Goal: Obtain resource: Download file/media

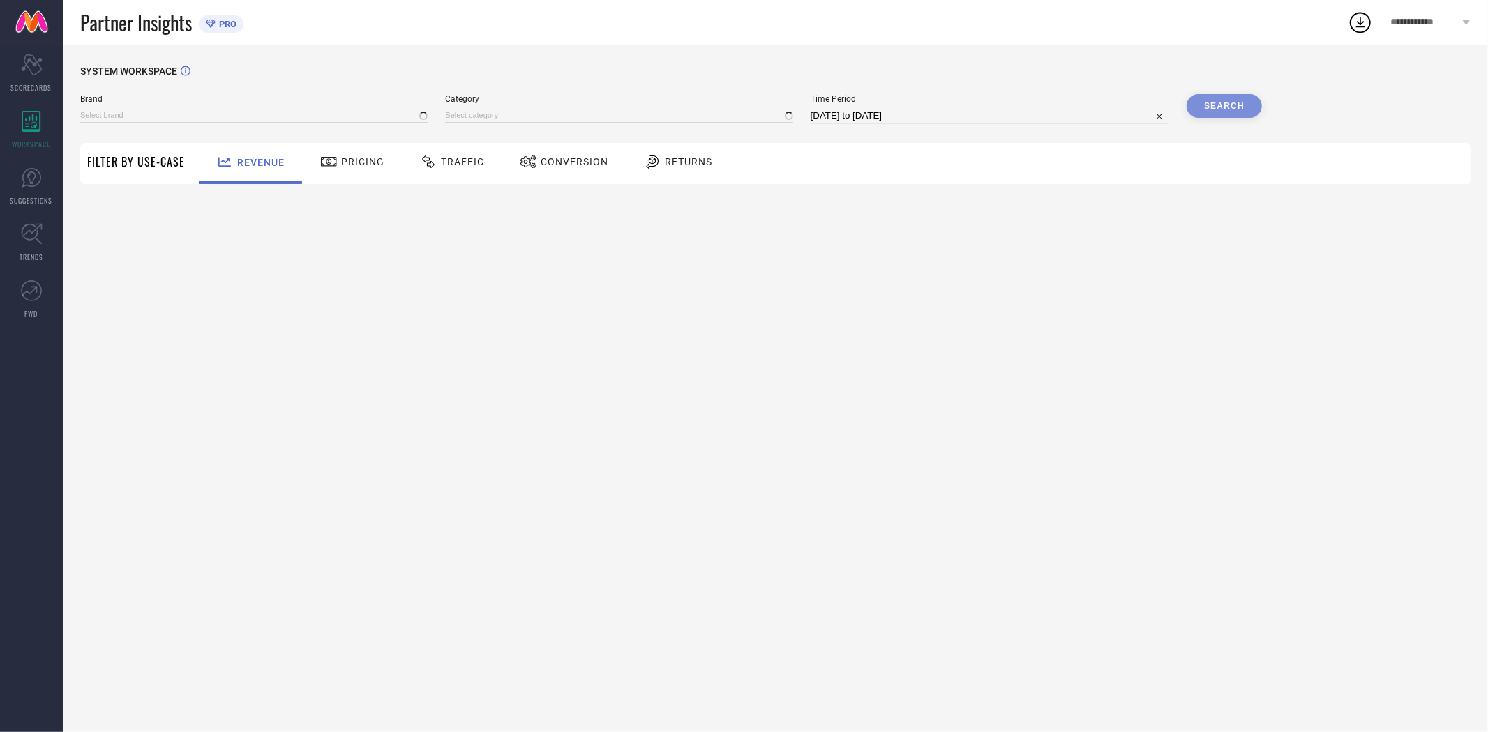
type input "EXTRA LOVE BY LIBAS"
type input "All"
click at [571, 166] on span "Conversion" at bounding box center [575, 161] width 68 height 11
click at [868, 108] on input "[DATE] to [DATE]" at bounding box center [990, 115] width 359 height 17
select select "7"
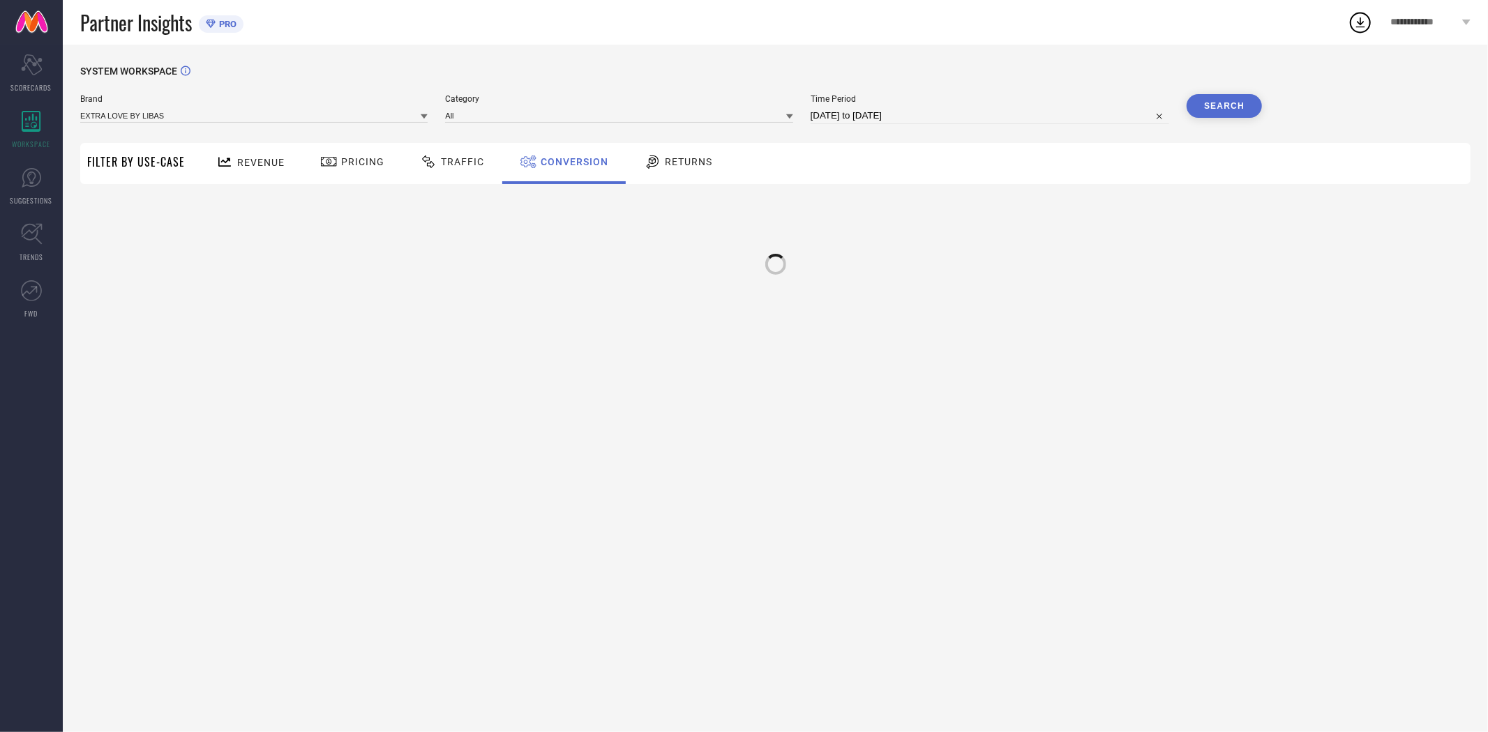
select select "2025"
select select "8"
select select "2025"
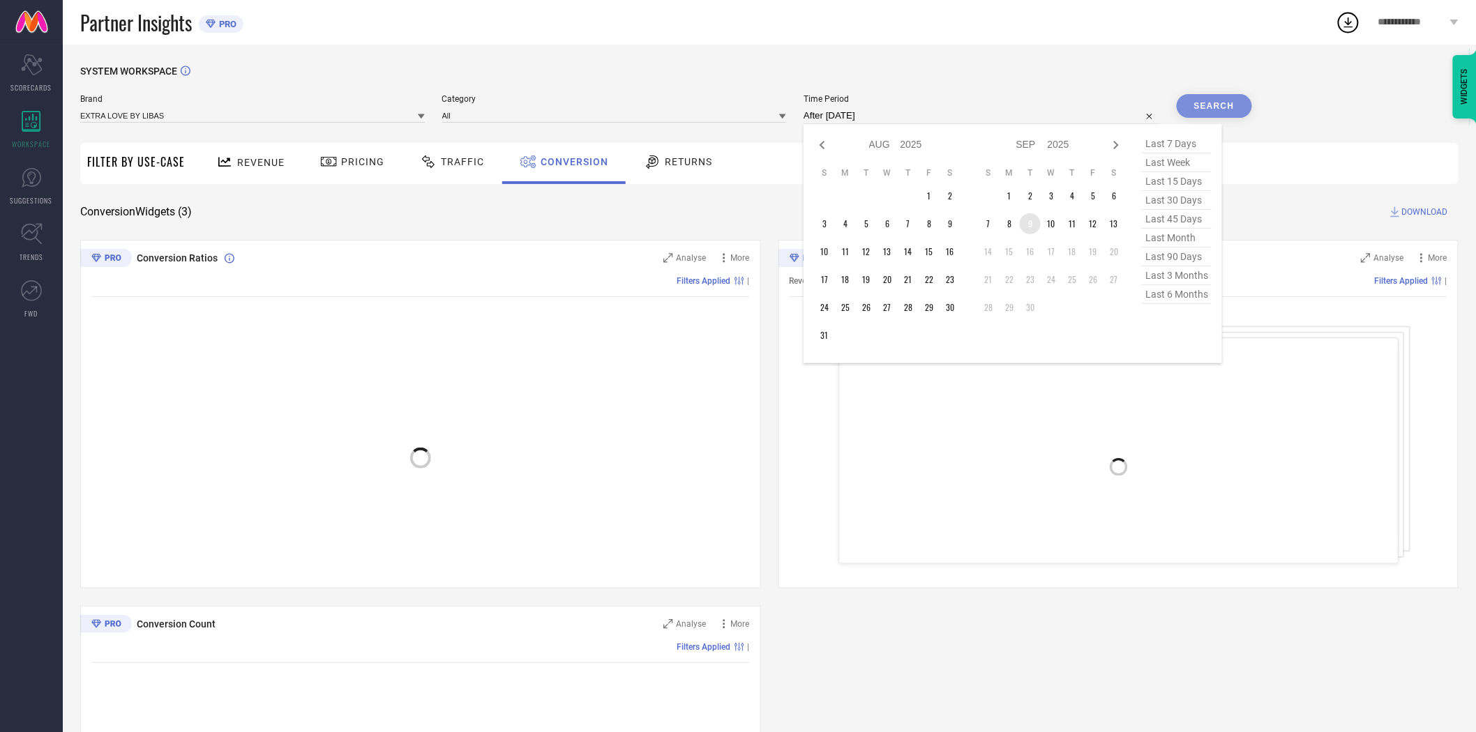
click at [1027, 225] on td "9" at bounding box center [1030, 223] width 21 height 21
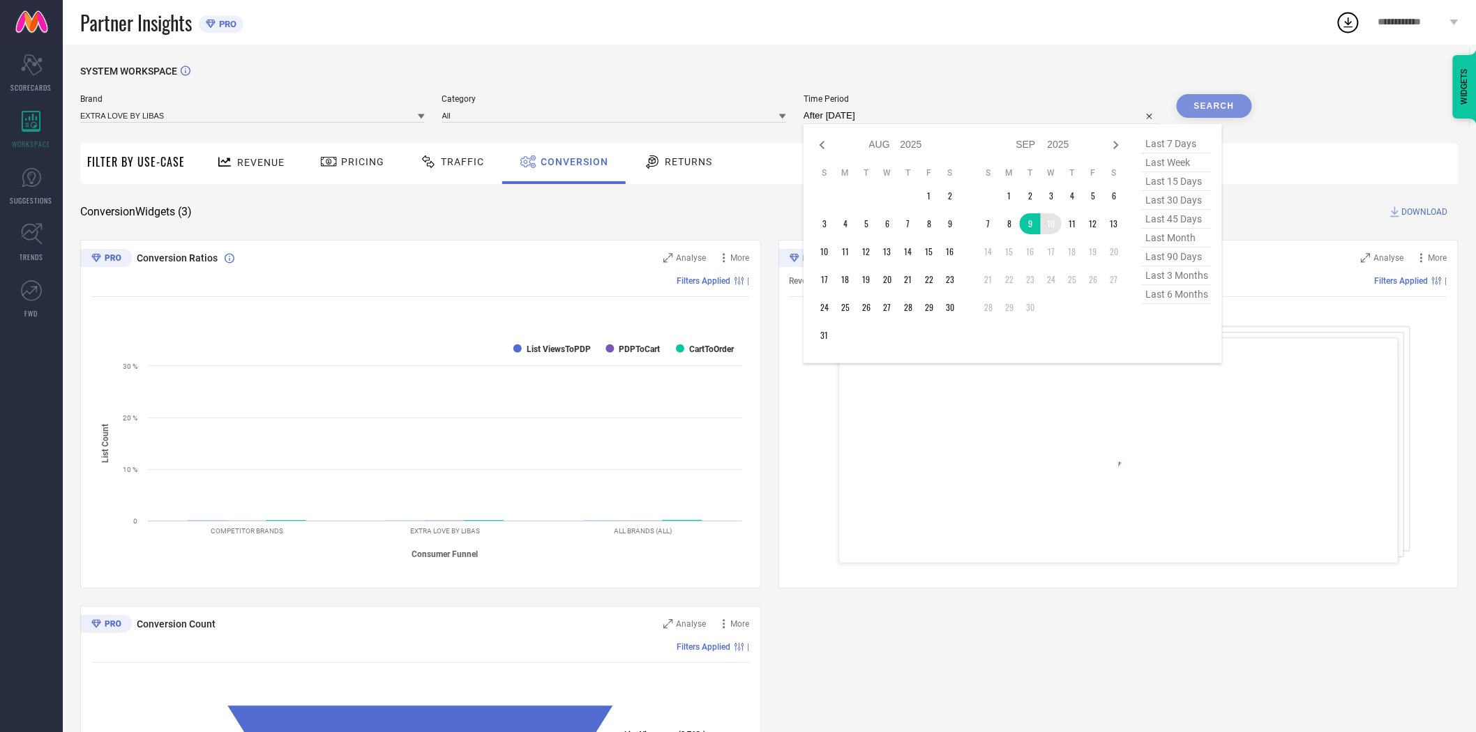
type input "[DATE] to [DATE]"
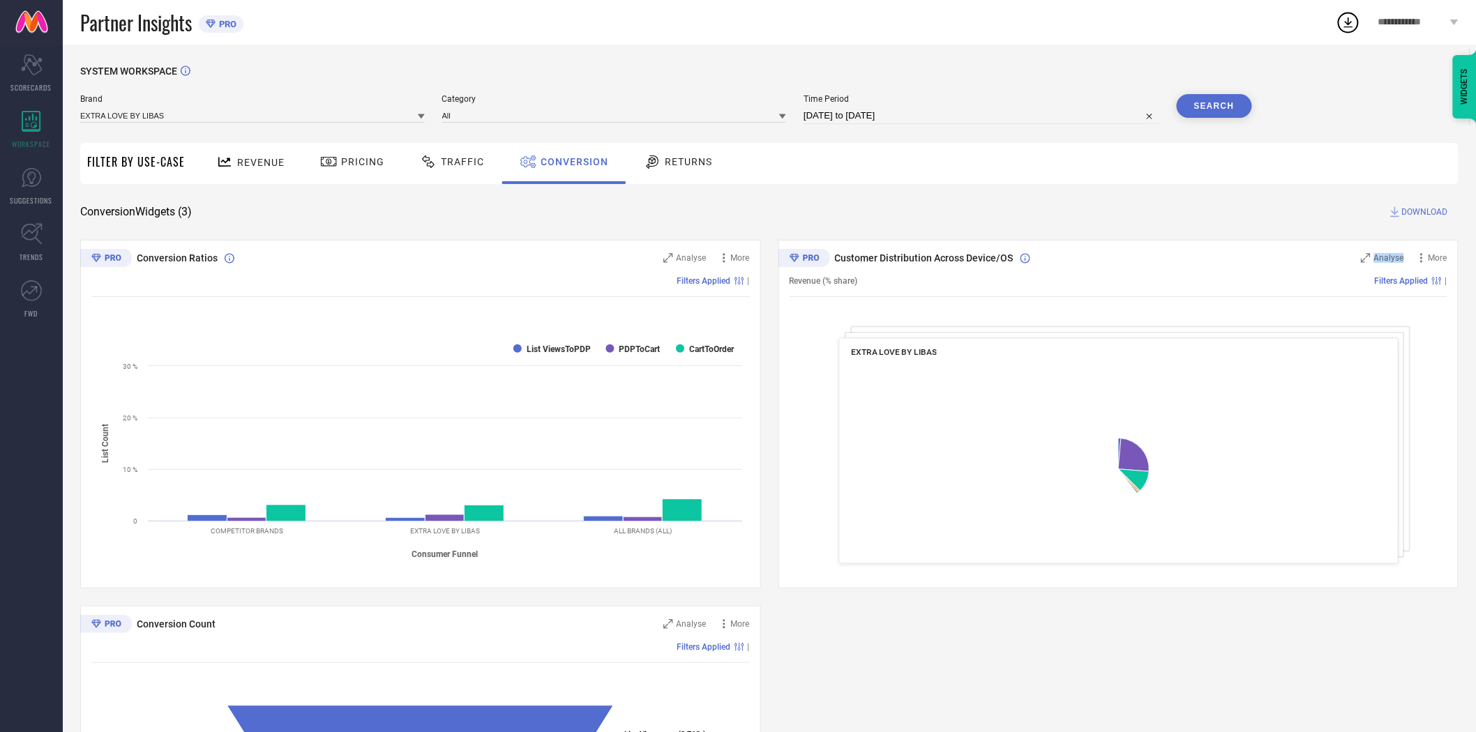
click at [1046, 228] on div "SYSTEM WORKSPACE Brand EXTRA LOVE BY LIBAS Category All Time Period [DATE] to […" at bounding box center [769, 510] width 1378 height 889
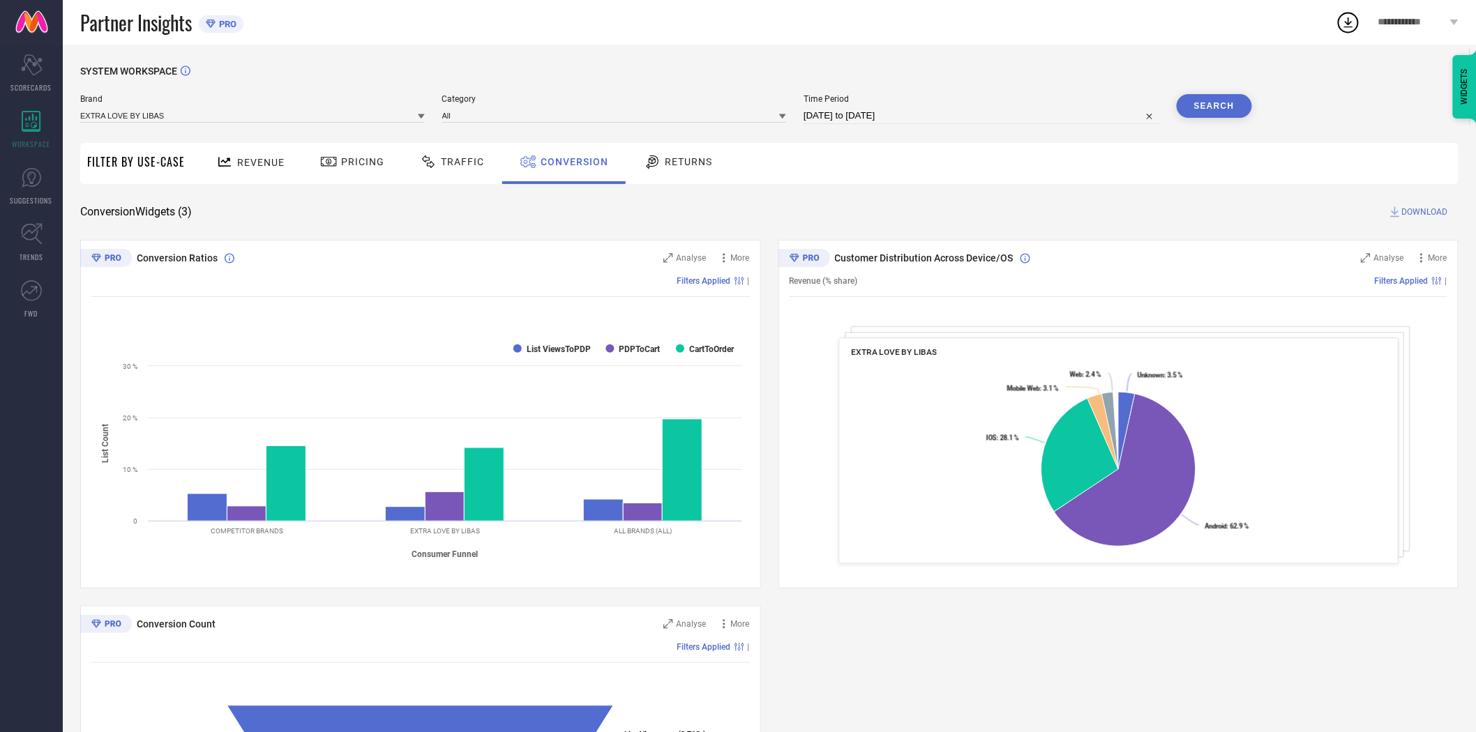
drag, startPoint x: 1037, startPoint y: 196, endPoint x: 1118, endPoint y: 163, distance: 87.6
click at [1037, 195] on div "SYSTEM WORKSPACE Brand EXTRA LOVE BY LIBAS Category All Time Period [DATE] to […" at bounding box center [769, 510] width 1378 height 889
click at [902, 119] on input "[DATE] to [DATE]" at bounding box center [982, 115] width 356 height 17
select select "8"
select select "2025"
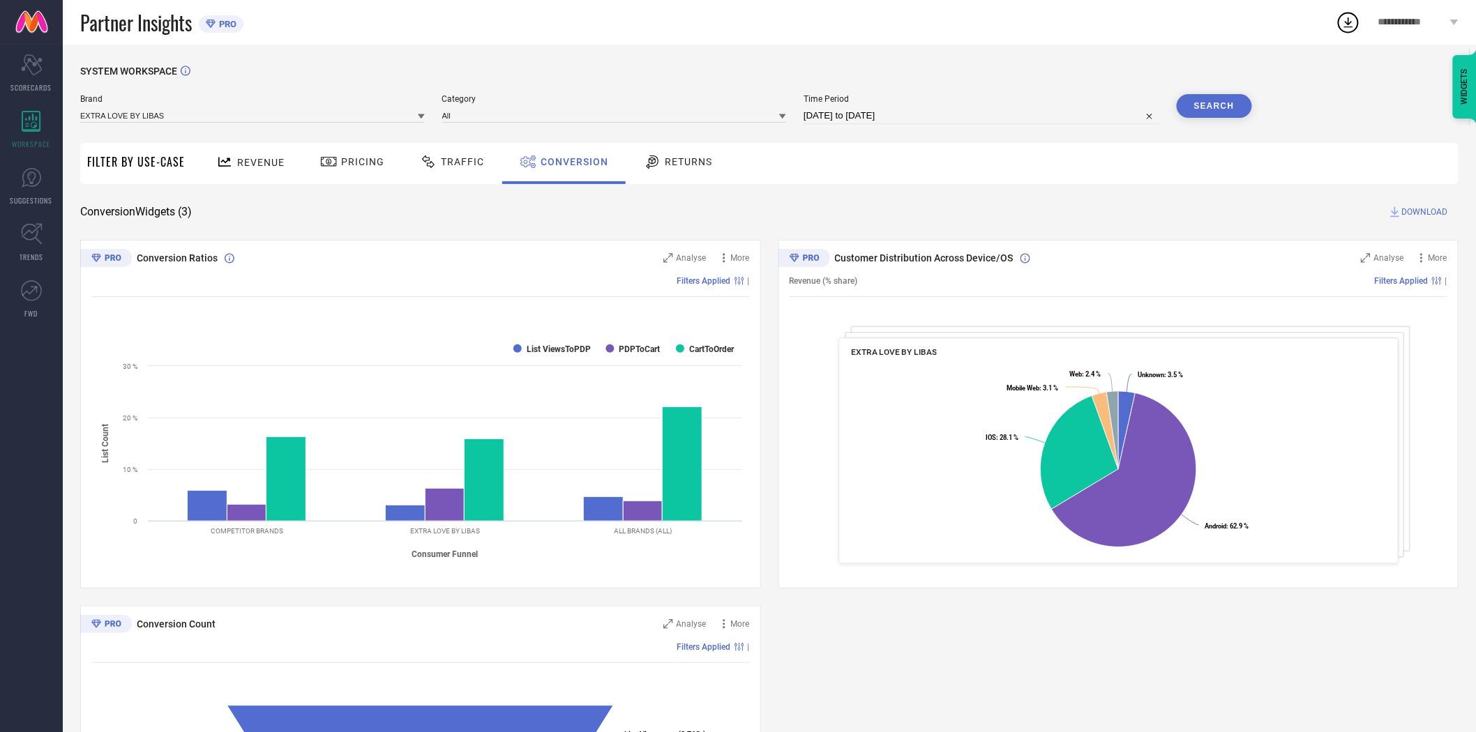
select select "9"
select select "2025"
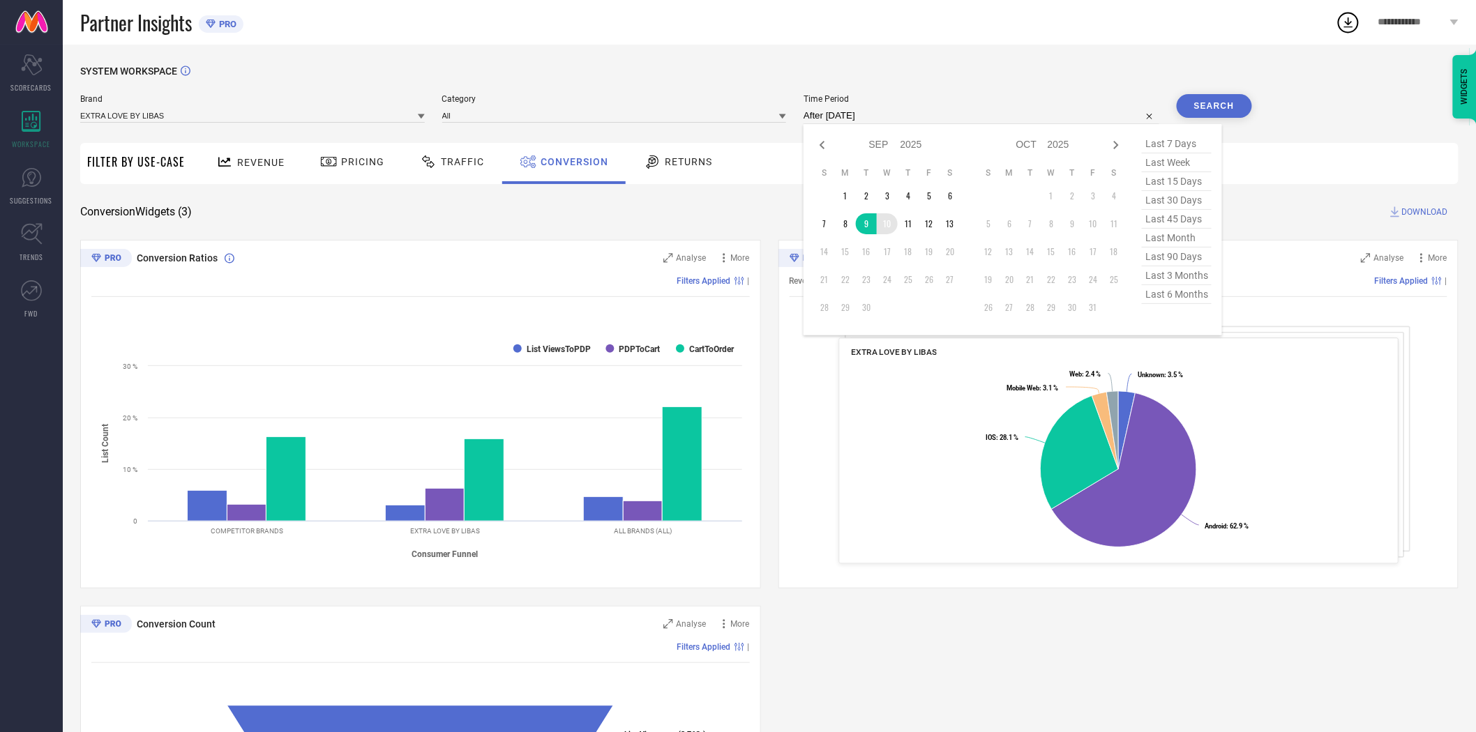
click at [892, 224] on td "10" at bounding box center [887, 223] width 21 height 21
type input "[DATE] to [DATE]"
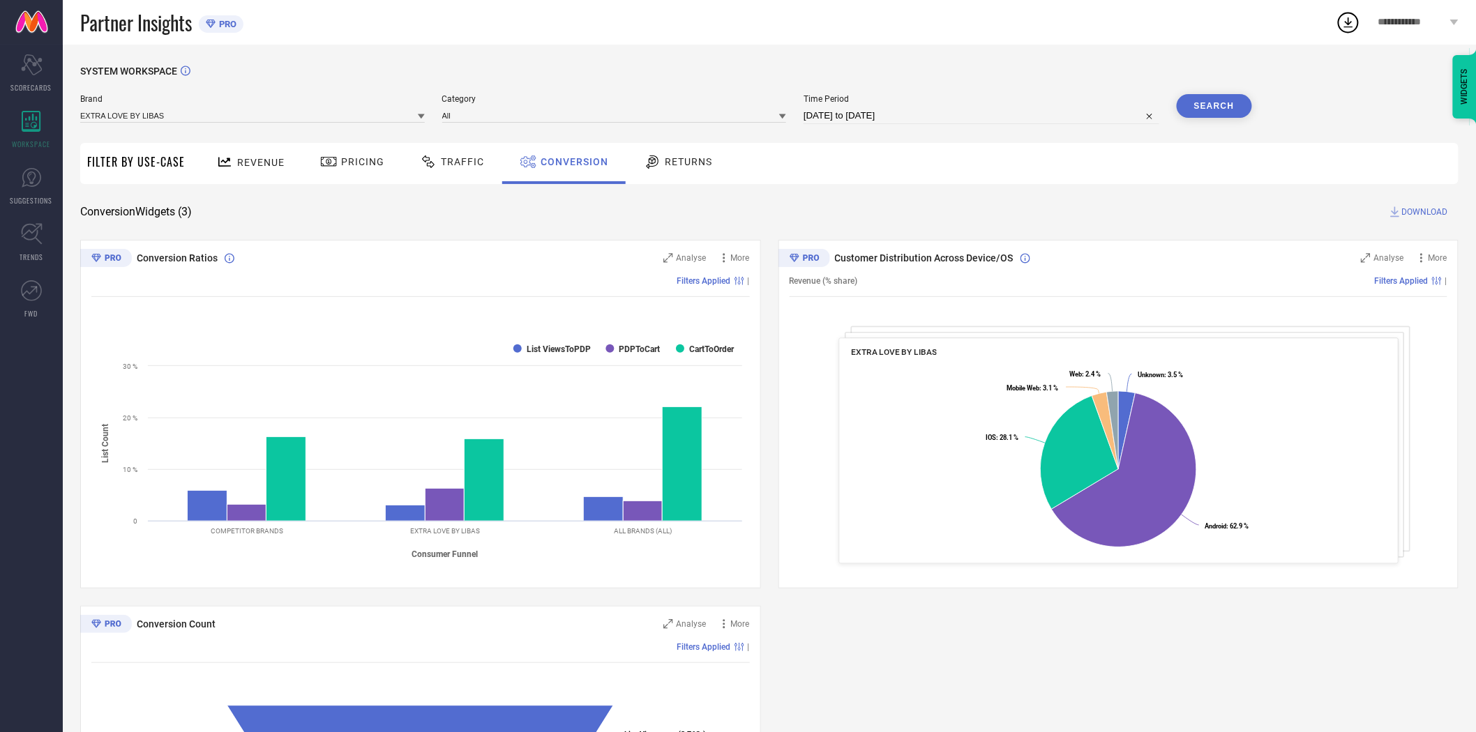
drag, startPoint x: 1002, startPoint y: 190, endPoint x: 1203, endPoint y: 127, distance: 210.5
click at [1007, 190] on div "SYSTEM WORKSPACE Brand EXTRA LOVE BY LIBAS Category All Time Period [DATE] to […" at bounding box center [769, 510] width 1378 height 889
click at [1208, 105] on button "Search" at bounding box center [1214, 106] width 75 height 24
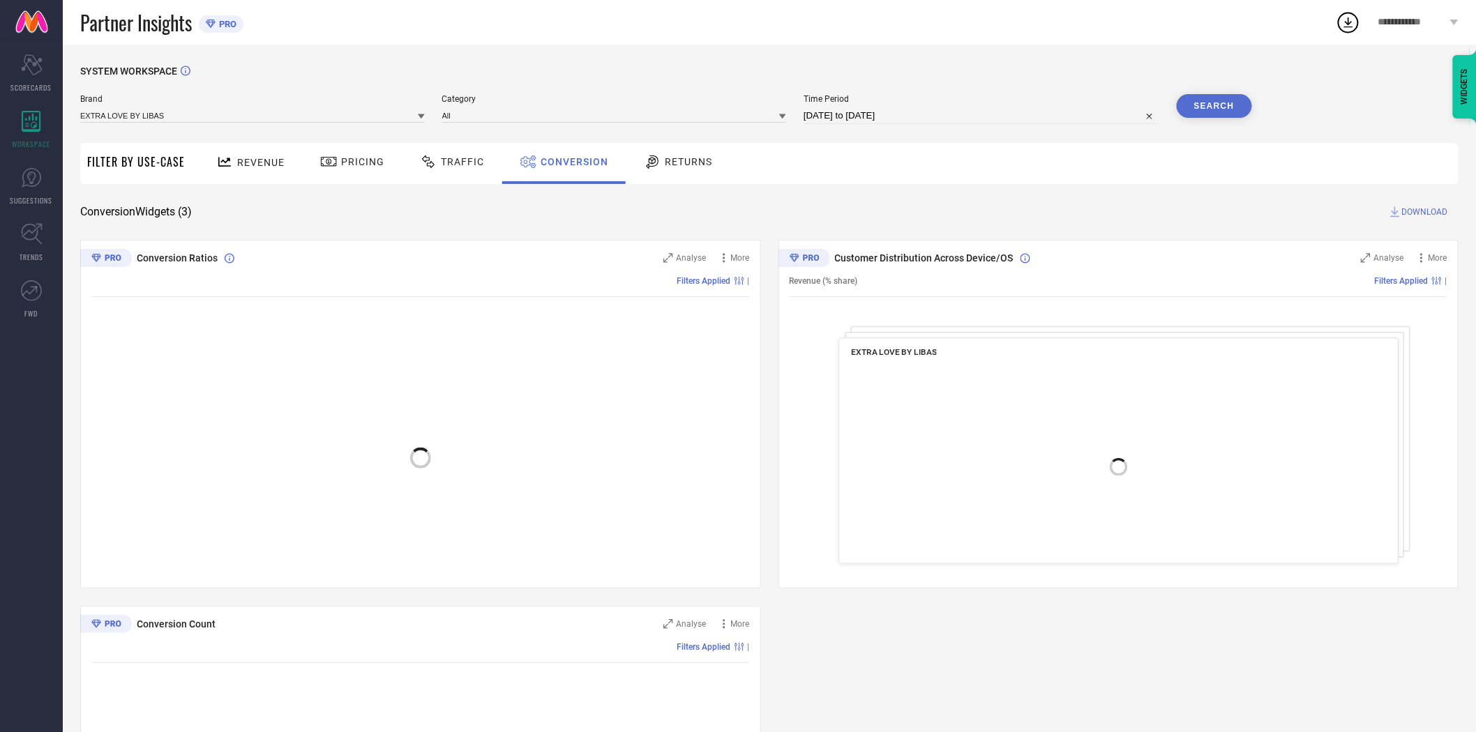
click at [1411, 208] on span "DOWNLOAD" at bounding box center [1425, 212] width 46 height 14
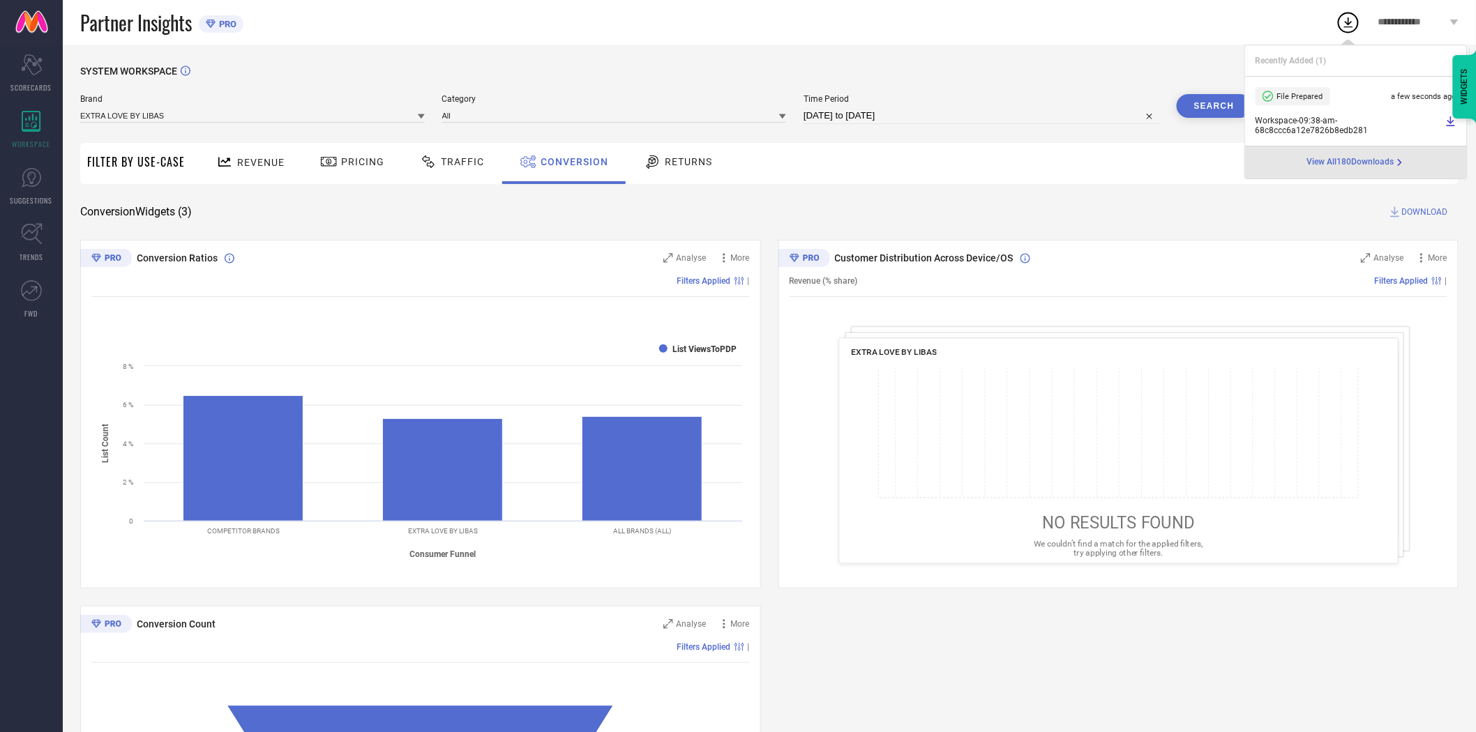
click at [979, 120] on input "[DATE] to [DATE]" at bounding box center [982, 115] width 356 height 17
select select "8"
select select "2025"
select select "9"
select select "2025"
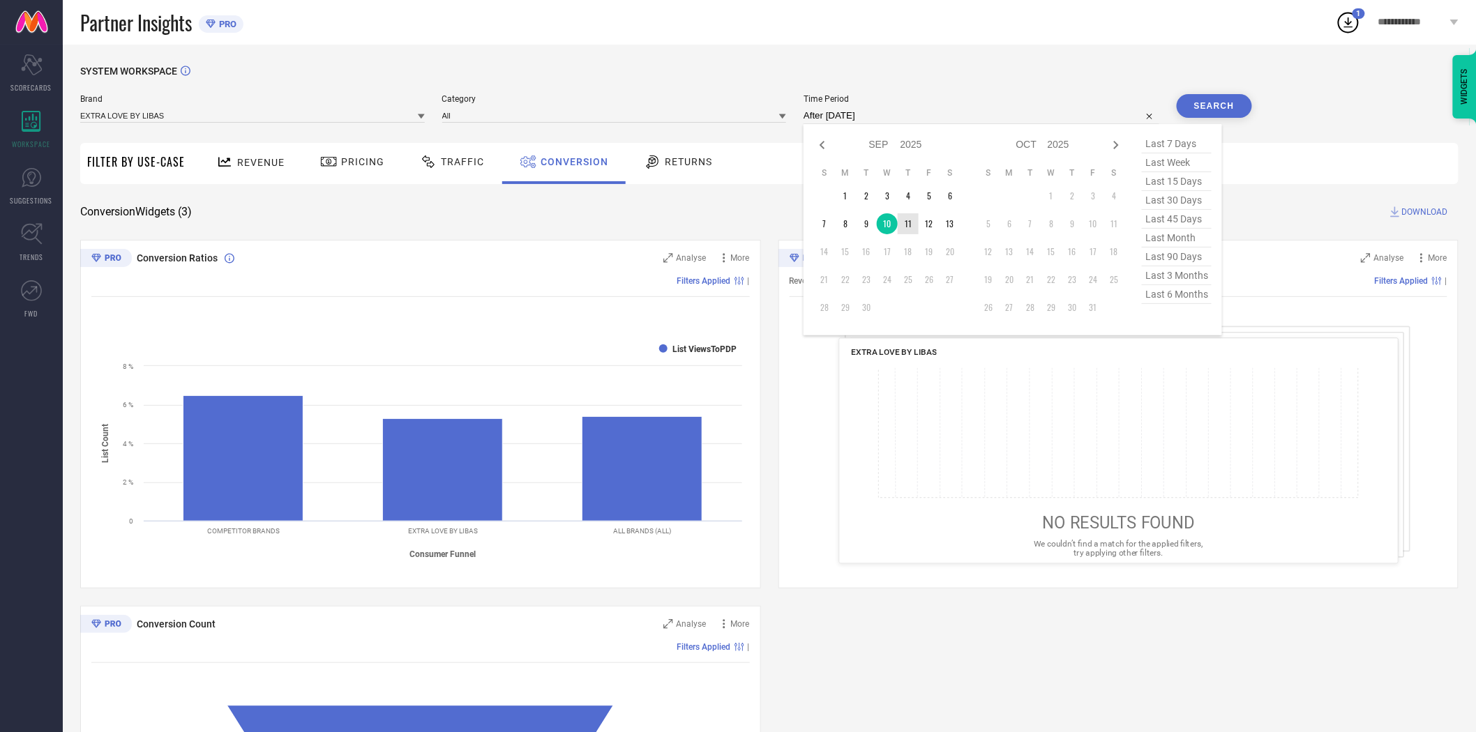
click at [908, 224] on td "11" at bounding box center [908, 223] width 21 height 21
type input "[DATE] to [DATE]"
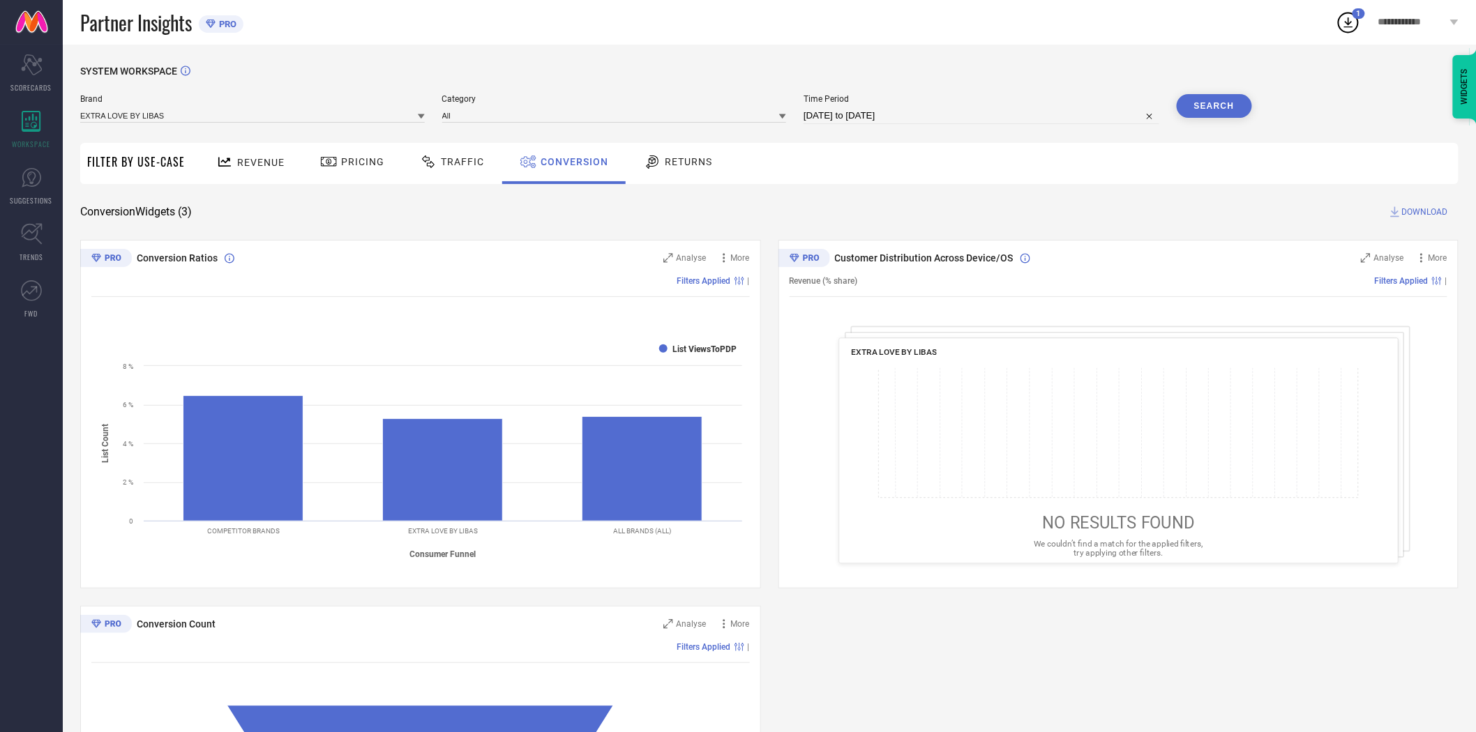
click at [970, 193] on div "SYSTEM WORKSPACE Brand EXTRA LOVE BY LIBAS Category All Time Period [DATE] to […" at bounding box center [769, 510] width 1378 height 889
click at [1202, 112] on button "Search" at bounding box center [1214, 106] width 75 height 24
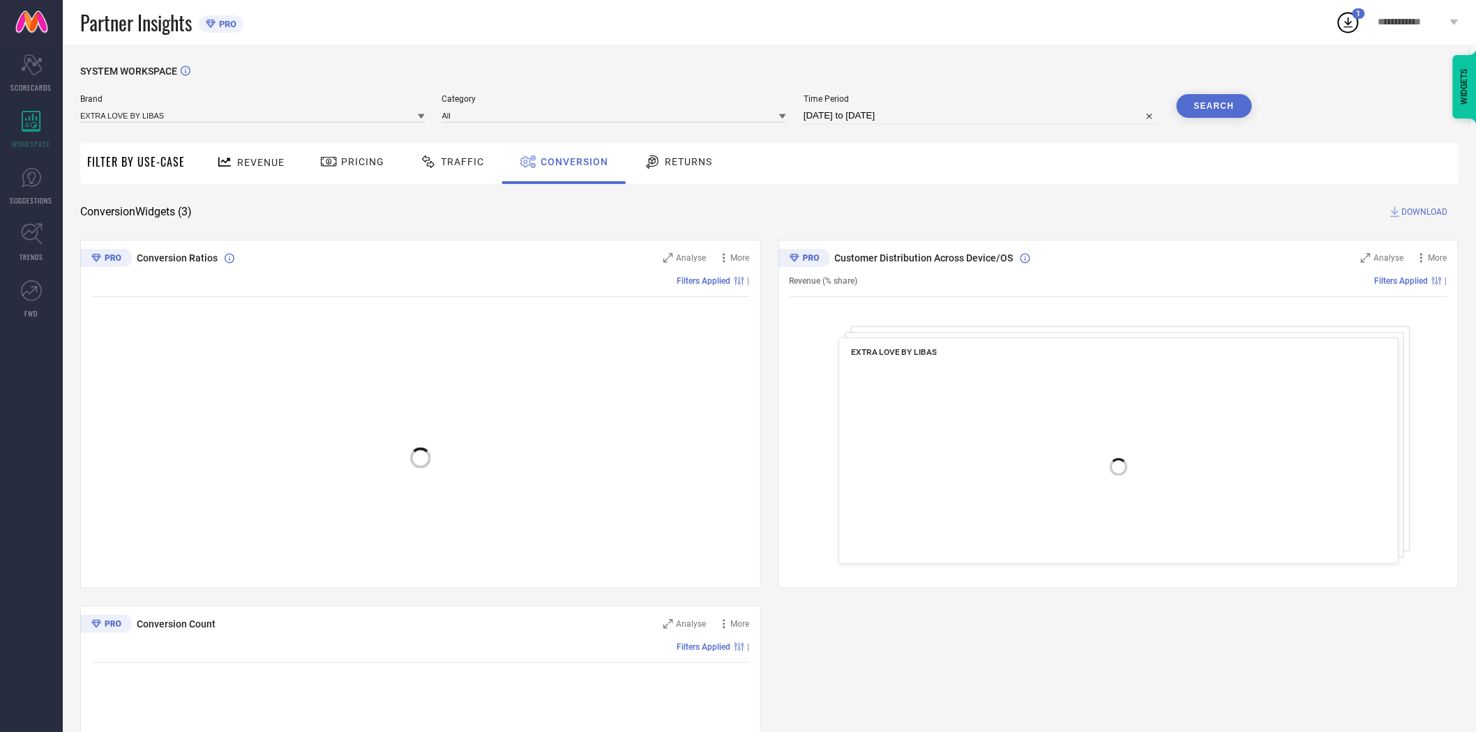
click at [1424, 207] on span "DOWNLOAD" at bounding box center [1425, 212] width 46 height 14
select select "8"
select select "2025"
select select "9"
select select "2025"
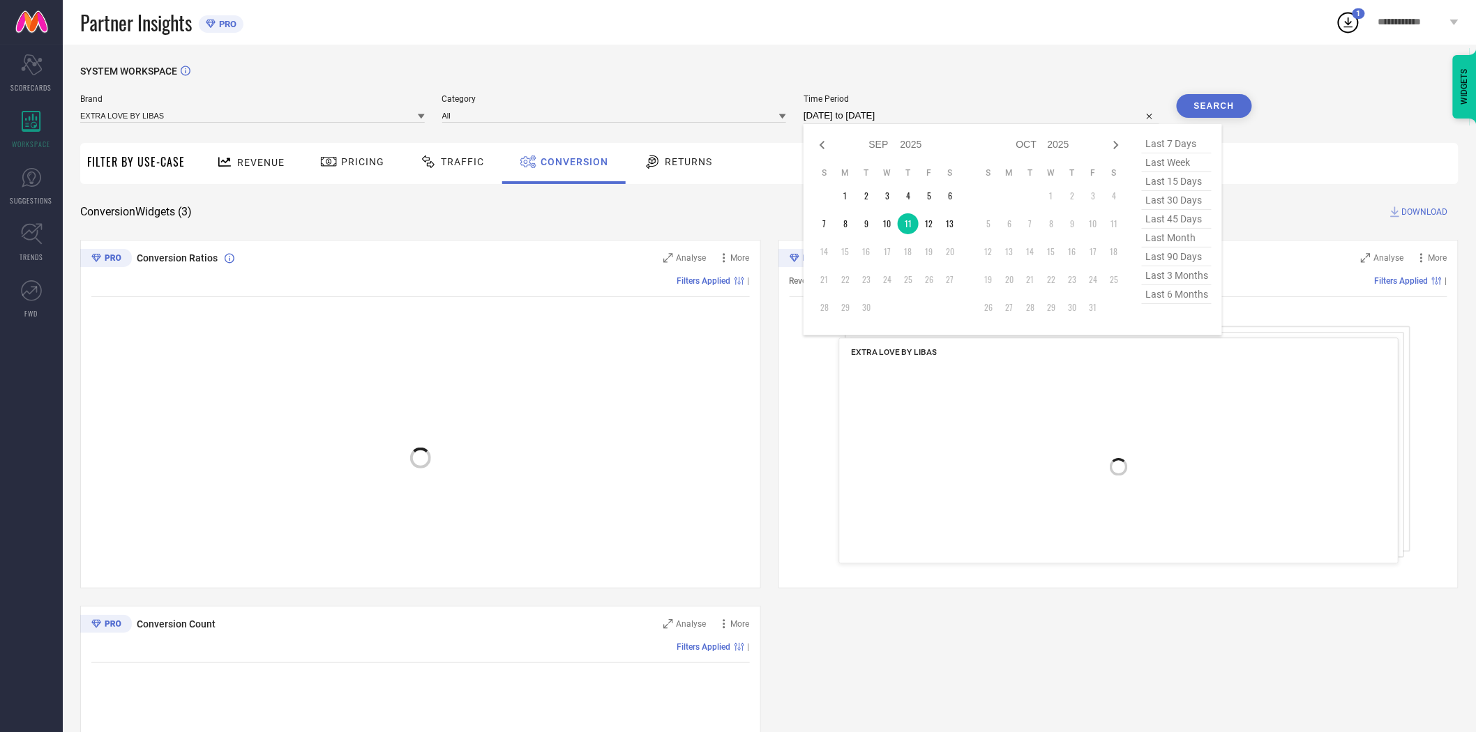
click at [975, 114] on input "[DATE] to [DATE]" at bounding box center [982, 115] width 356 height 17
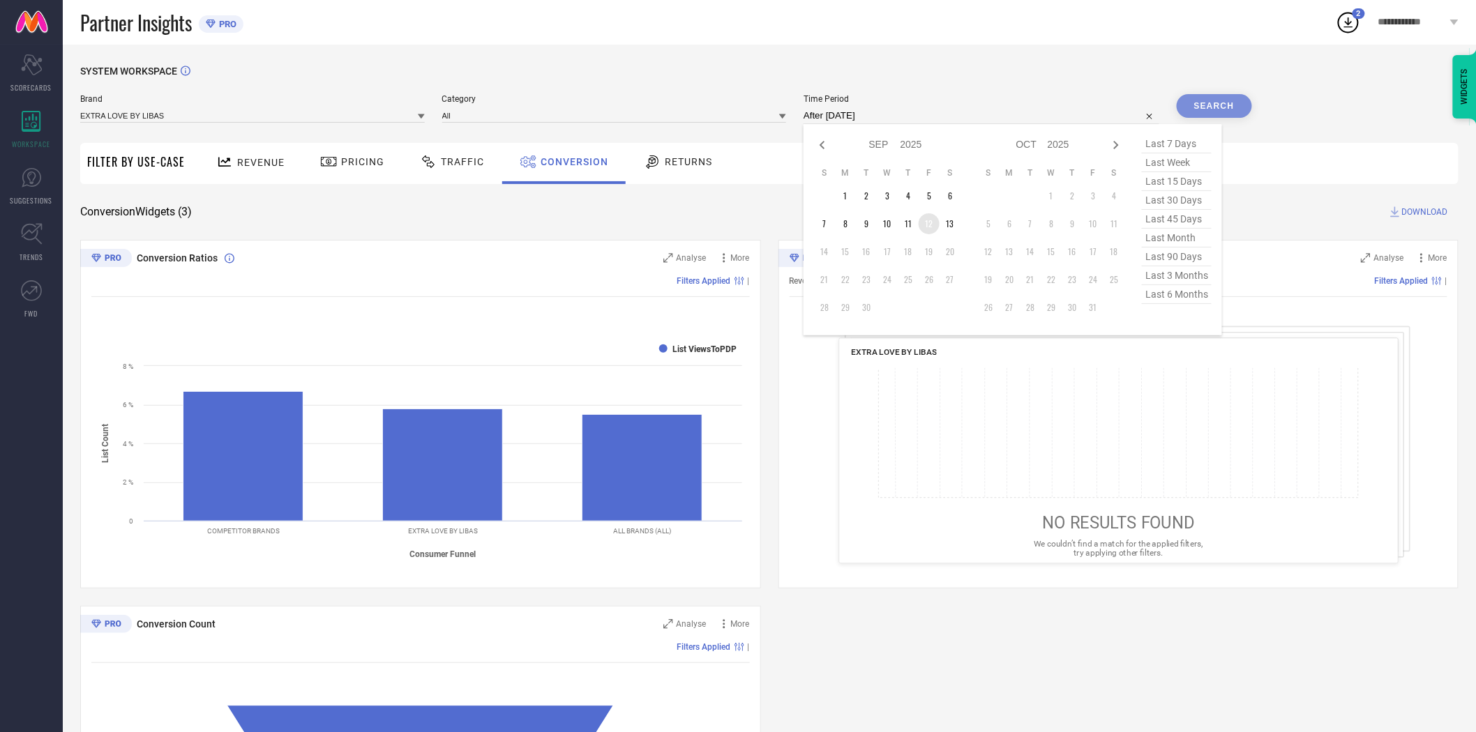
click at [932, 221] on td "12" at bounding box center [929, 223] width 21 height 21
type input "[DATE] to [DATE]"
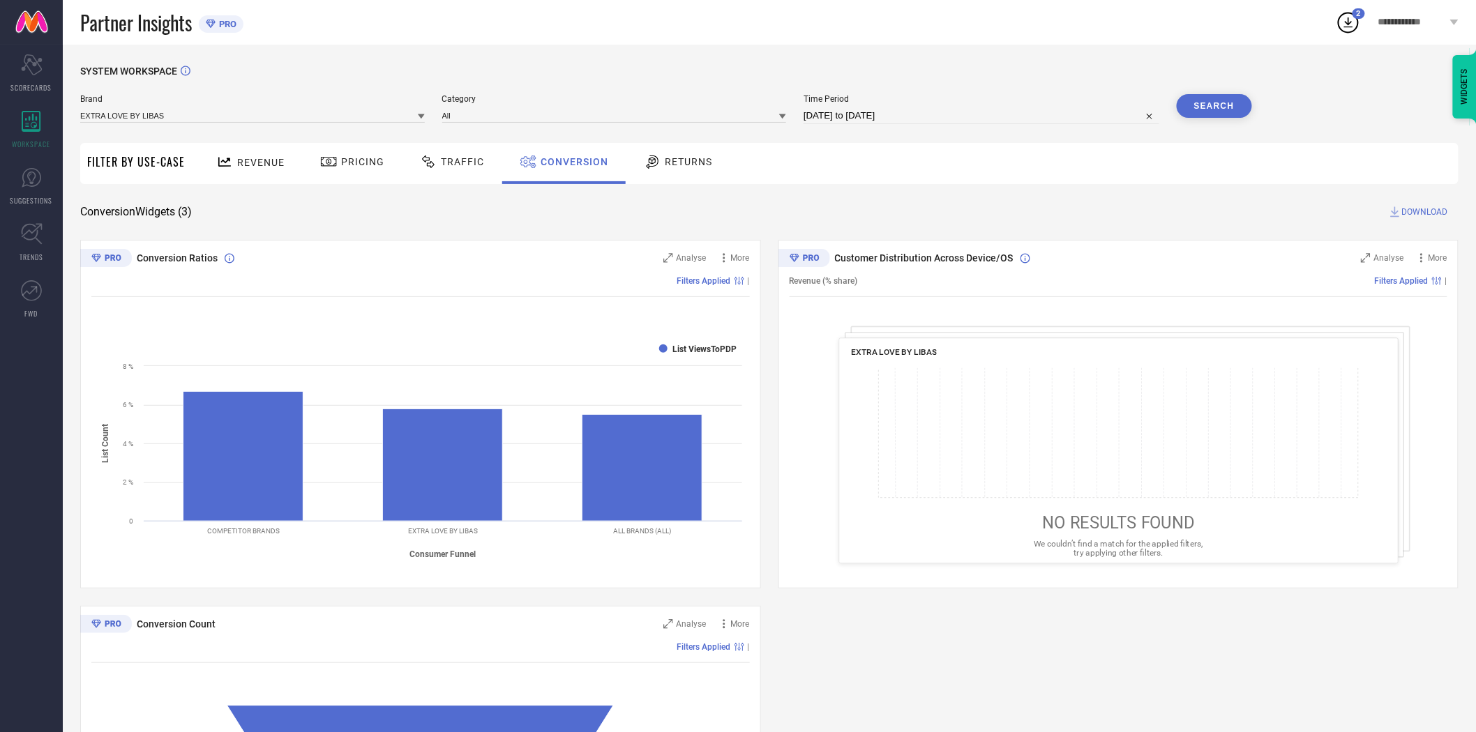
click at [1217, 100] on button "Search" at bounding box center [1214, 106] width 75 height 24
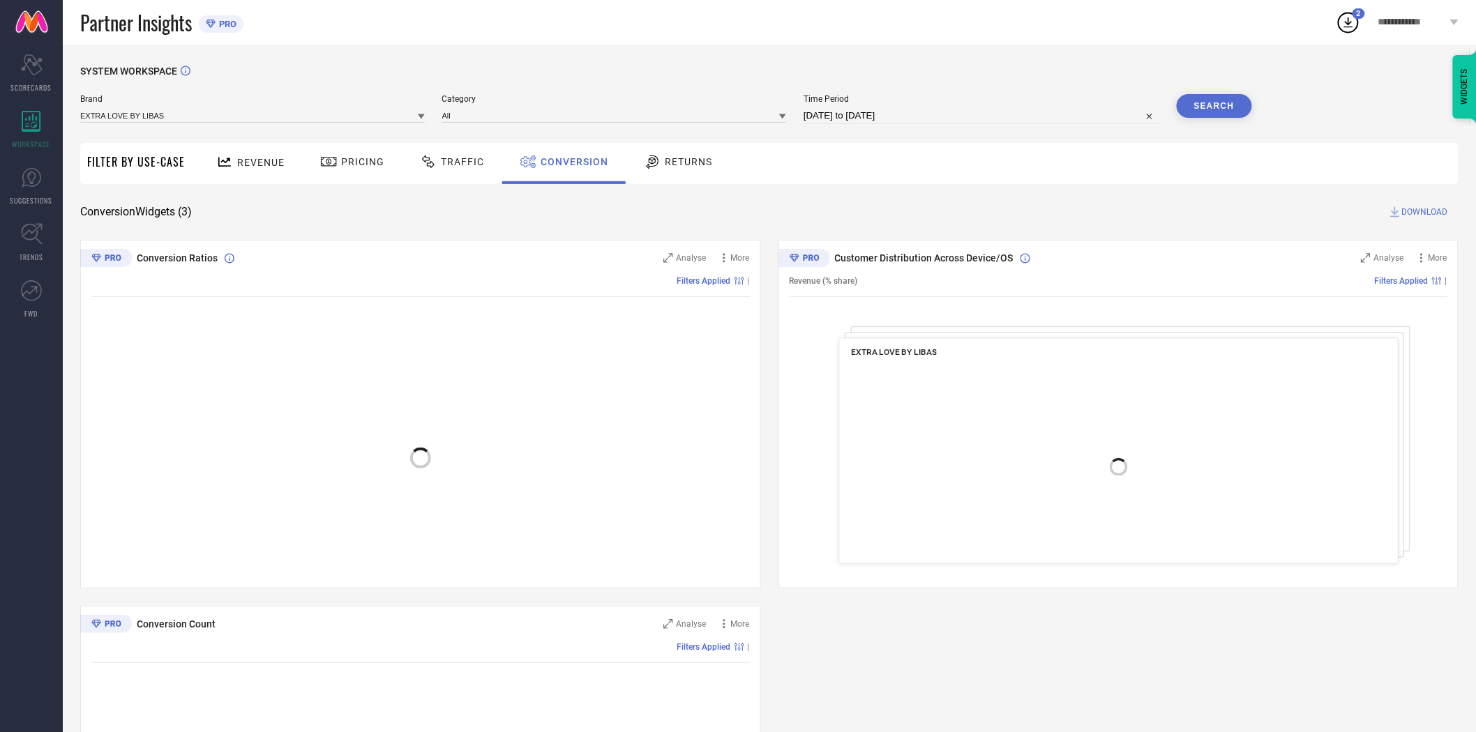
click at [1428, 212] on span "DOWNLOAD" at bounding box center [1425, 212] width 46 height 14
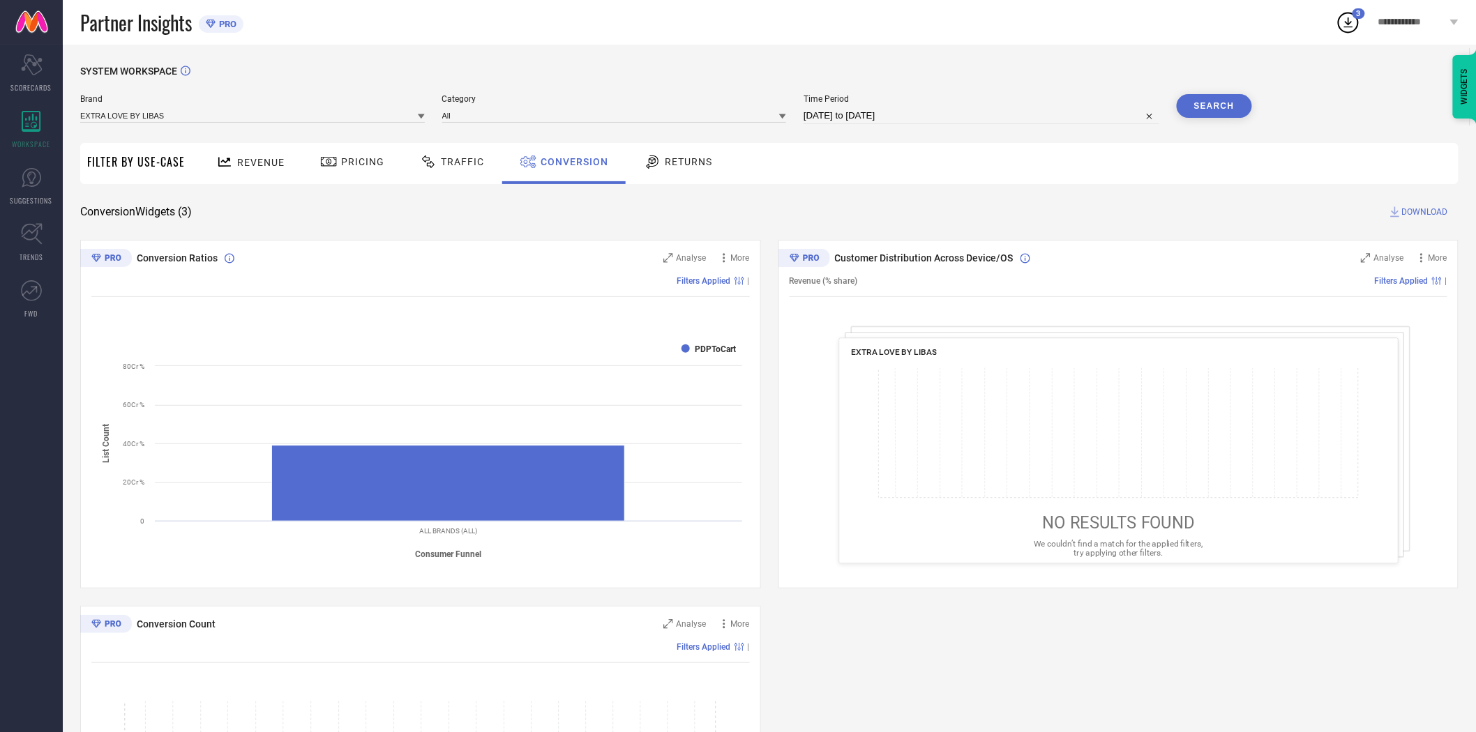
click at [968, 121] on input "[DATE] to [DATE]" at bounding box center [982, 115] width 356 height 17
select select "8"
select select "2025"
select select "9"
select select "2025"
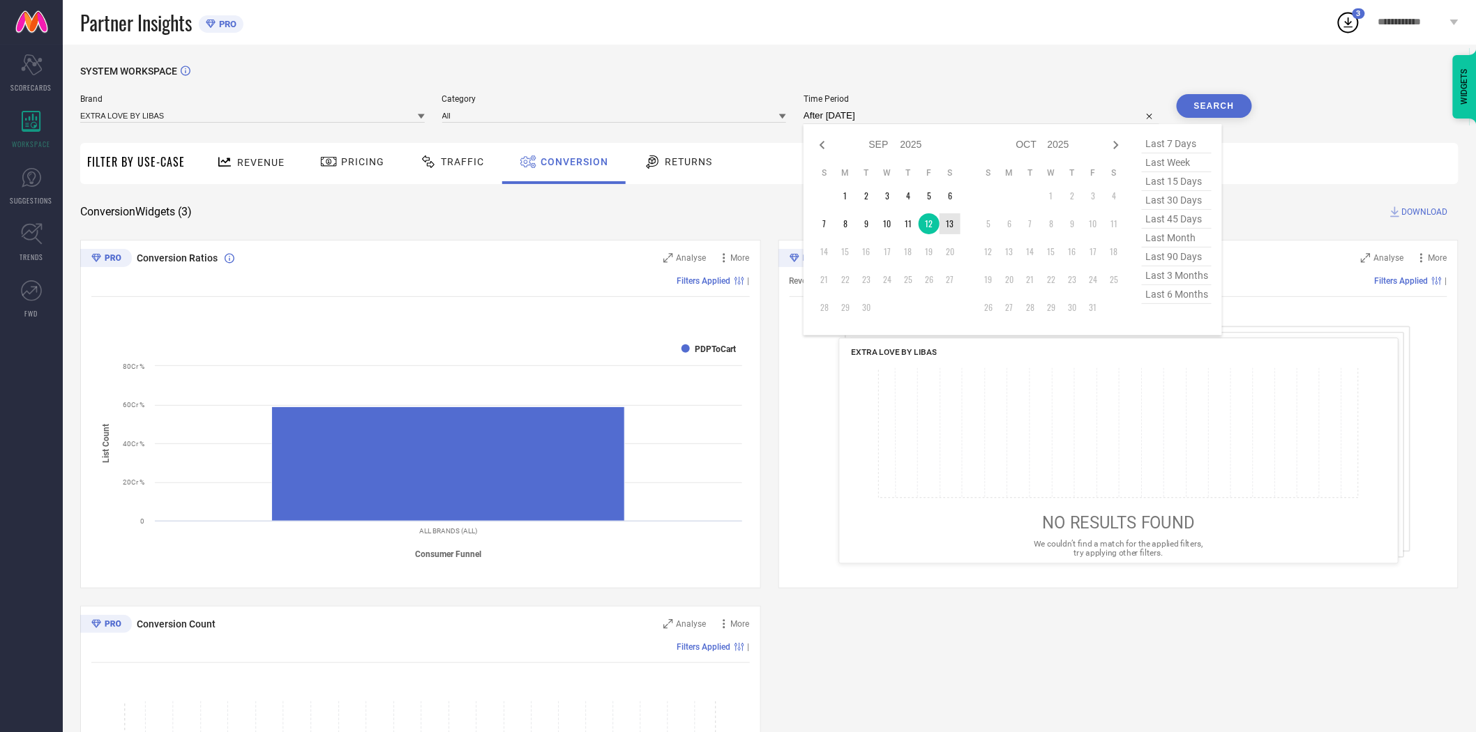
click at [956, 225] on td "13" at bounding box center [950, 223] width 21 height 21
type input "[DATE] to [DATE]"
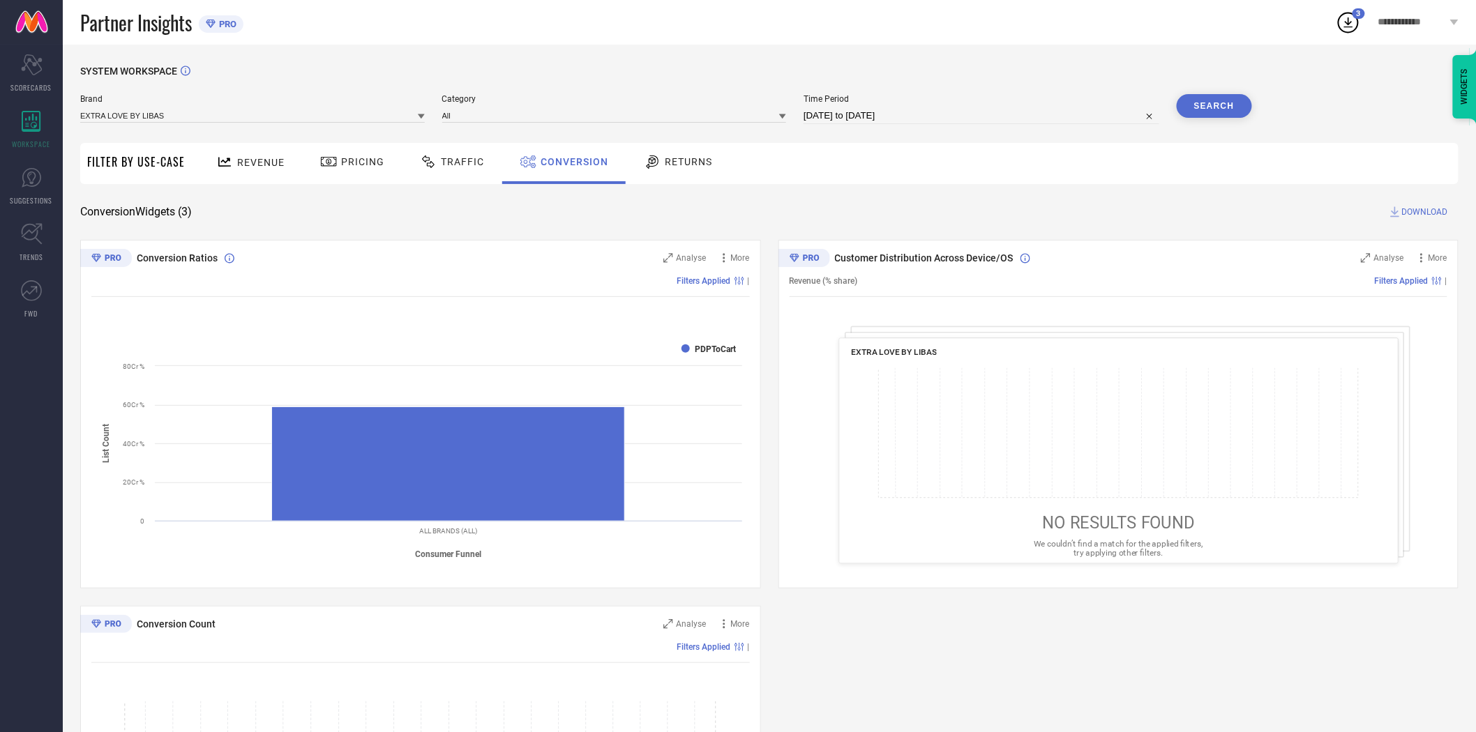
click at [1187, 203] on div "SYSTEM WORKSPACE Brand EXTRA LOVE BY LIBAS Category All Time Period [DATE] to […" at bounding box center [769, 510] width 1378 height 889
click at [1200, 106] on button "Search" at bounding box center [1214, 106] width 75 height 24
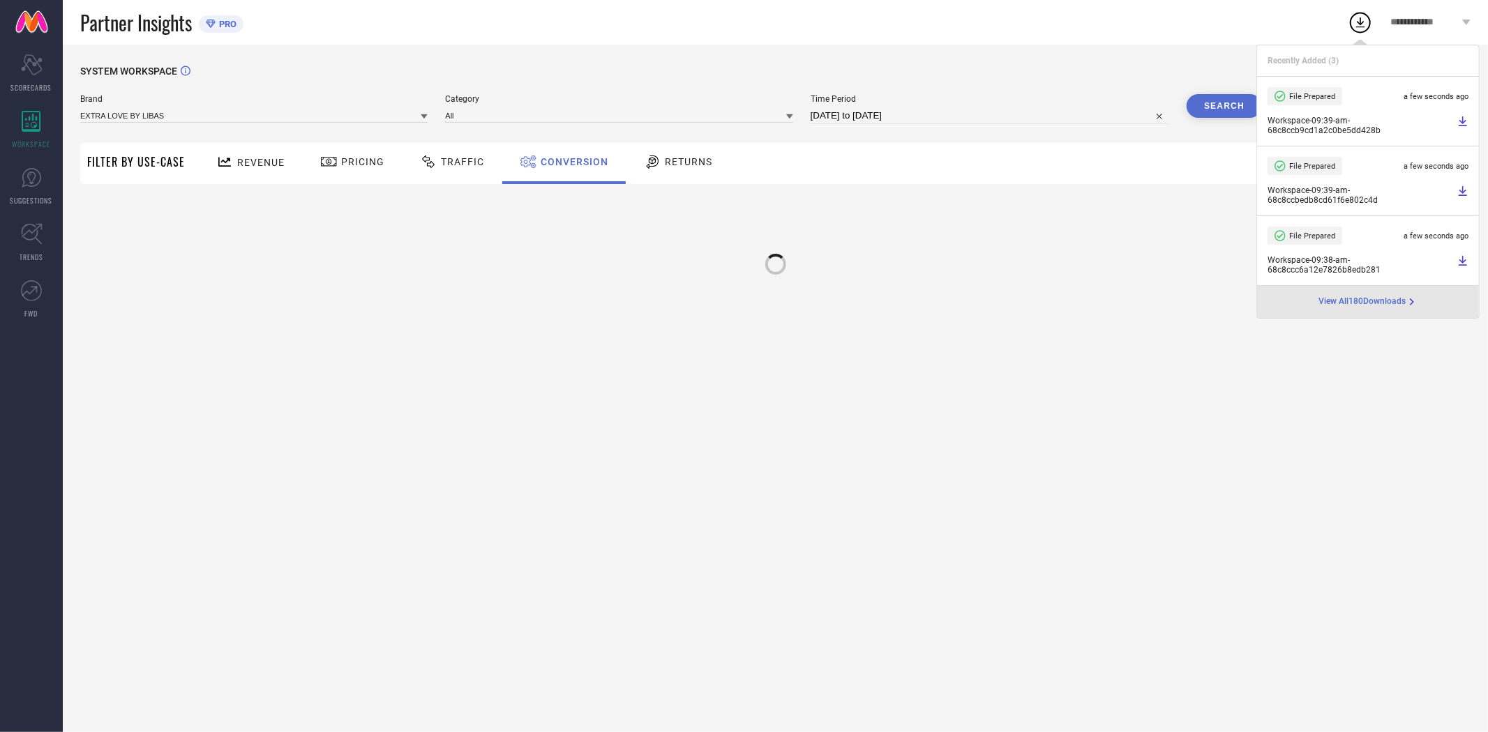
click at [1140, 175] on div "Revenue Pricing Traffic Conversion Returns" at bounding box center [831, 163] width 1279 height 41
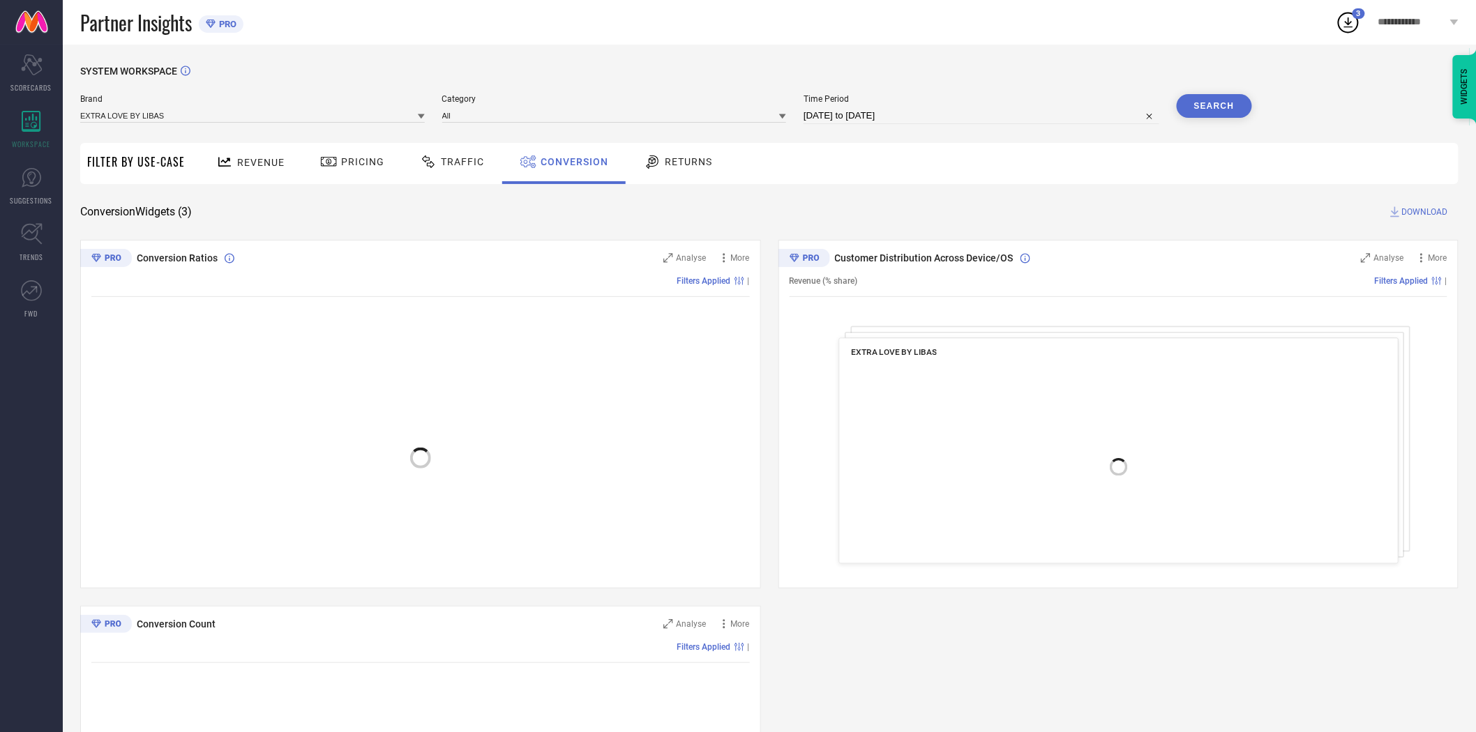
click at [1419, 211] on span "DOWNLOAD" at bounding box center [1425, 212] width 46 height 14
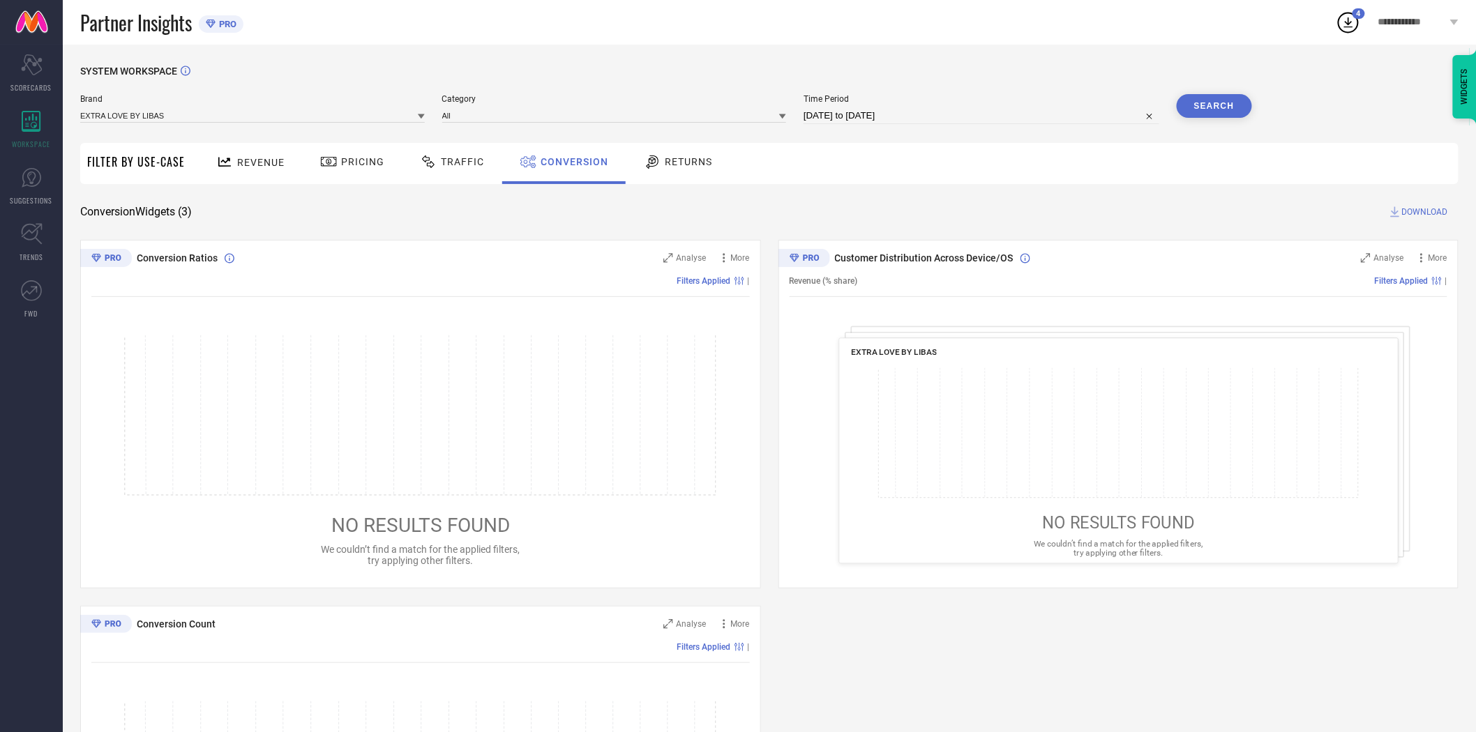
click at [932, 116] on input "[DATE] to [DATE]" at bounding box center [982, 115] width 356 height 17
select select "8"
select select "2025"
select select "9"
select select "2025"
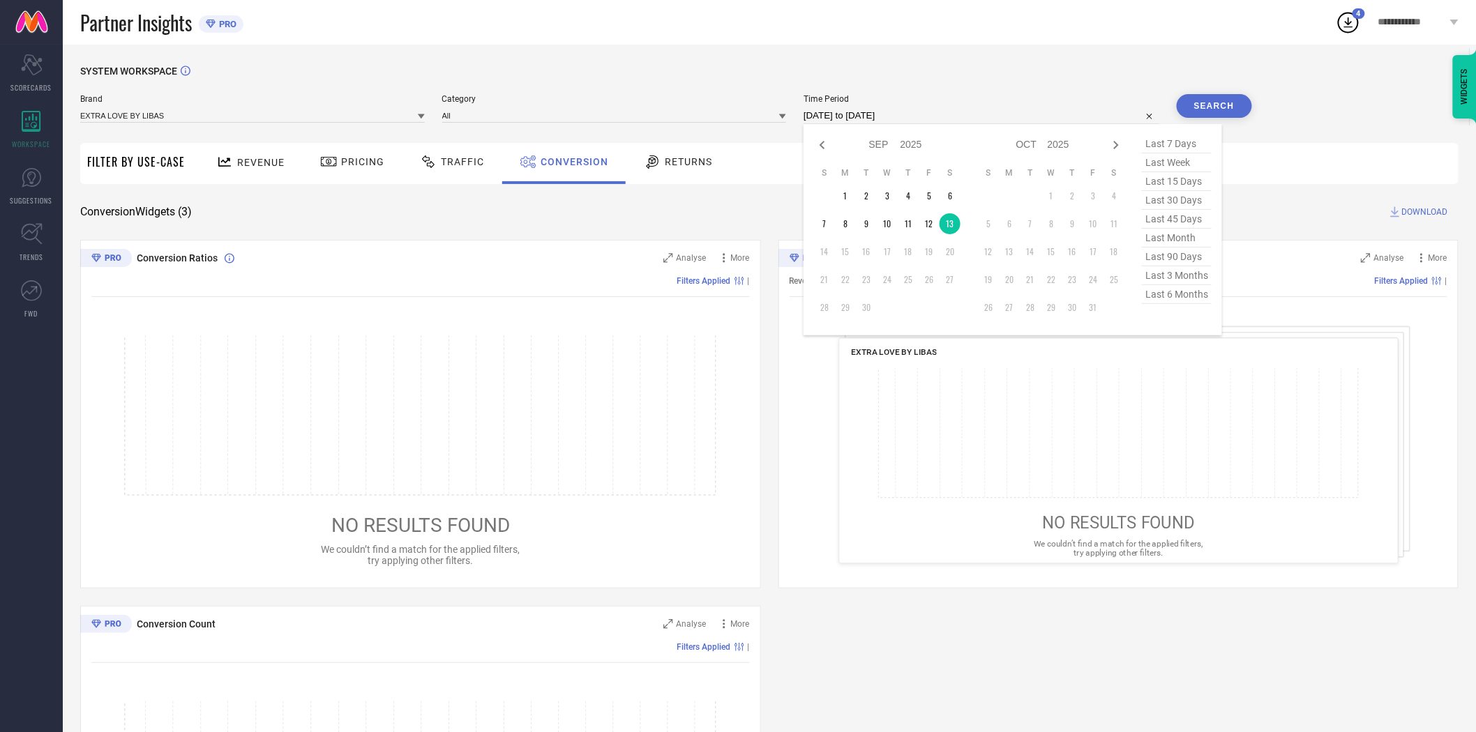
click at [929, 93] on div "SYSTEM WORKSPACE" at bounding box center [769, 80] width 1378 height 29
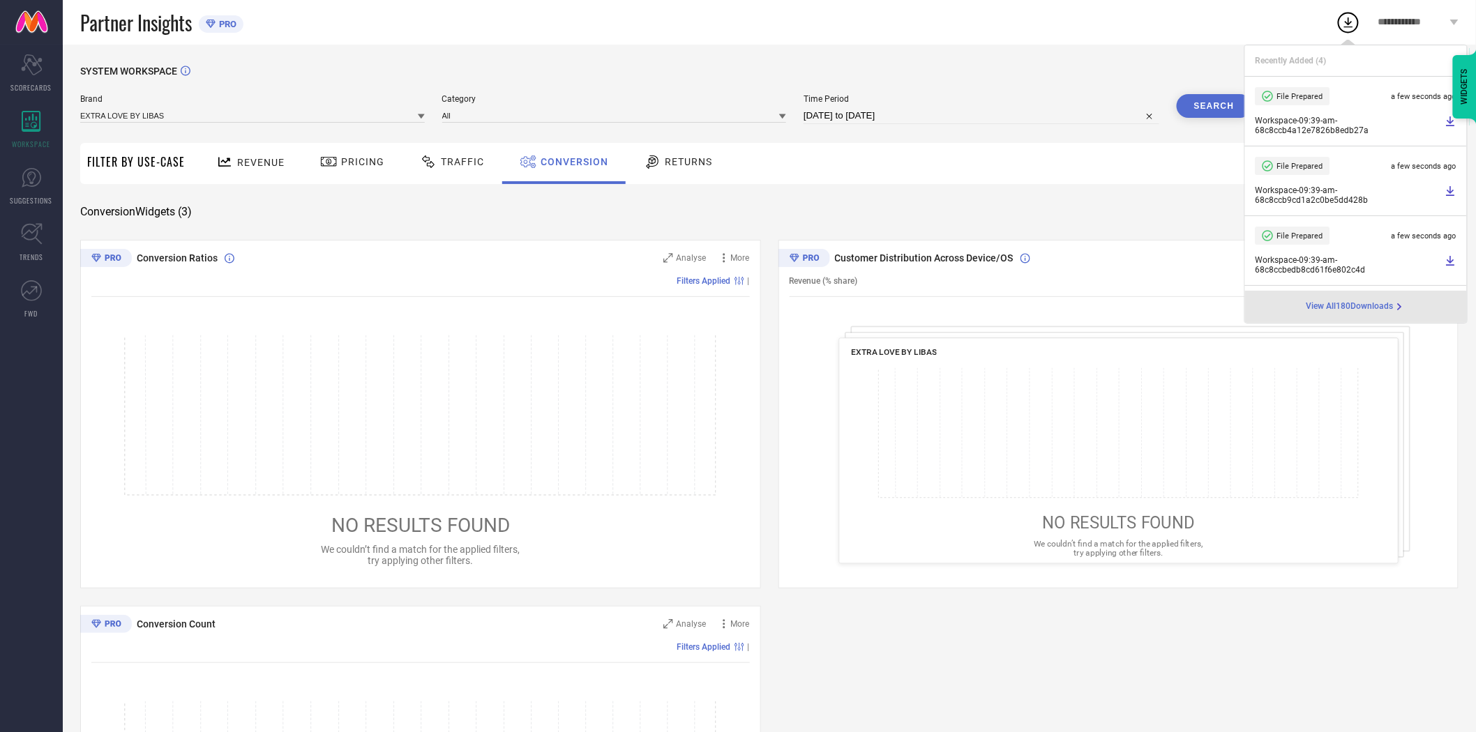
click at [422, 116] on icon at bounding box center [421, 116] width 7 height 5
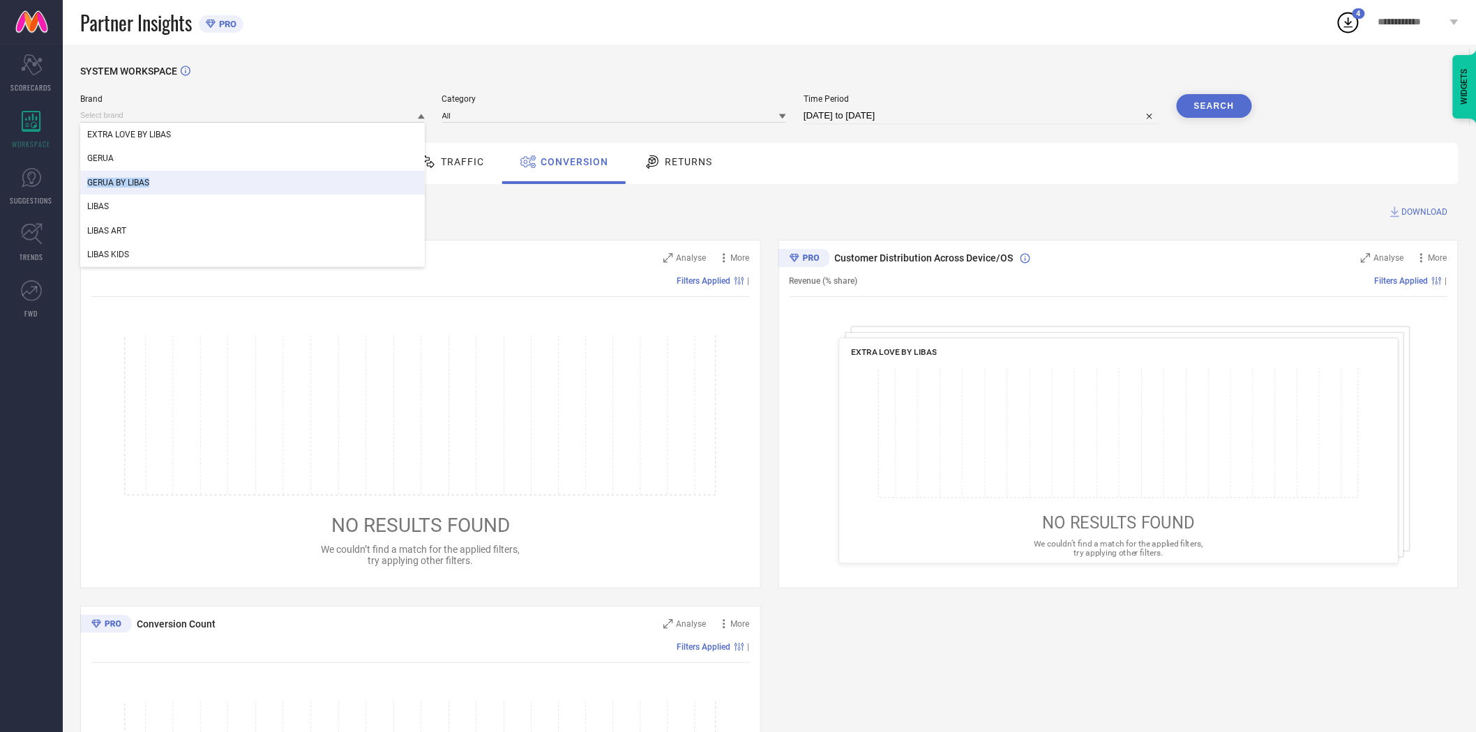
drag, startPoint x: 354, startPoint y: 169, endPoint x: 359, endPoint y: 179, distance: 10.6
click at [359, 179] on div "EXTRA LOVE BY [PERSON_NAME] BY LIBAS LIBAS LIBAS ART LIBAS KIDS" at bounding box center [252, 195] width 345 height 144
click at [359, 179] on div "GERUA BY LIBAS" at bounding box center [252, 183] width 345 height 24
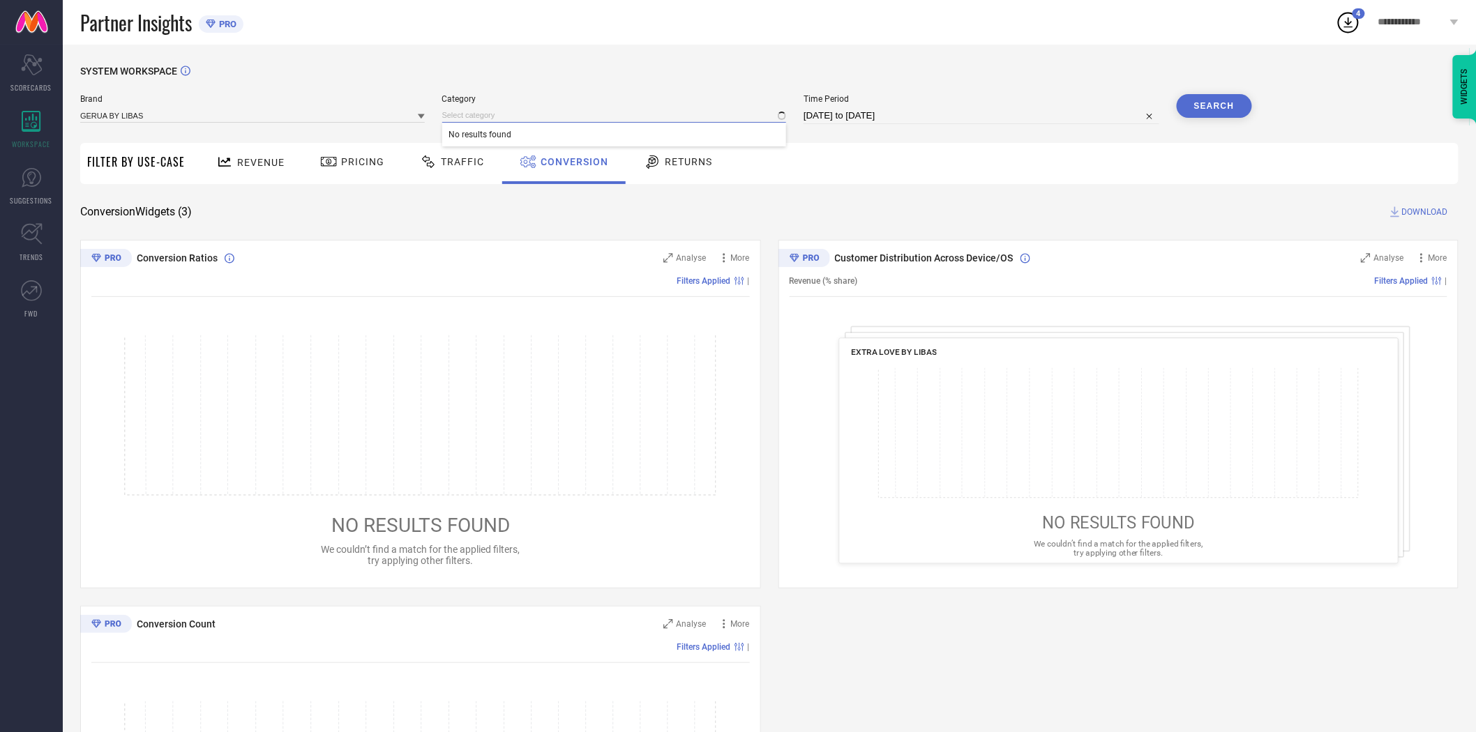
click at [490, 119] on input at bounding box center [614, 115] width 345 height 15
click at [494, 115] on input at bounding box center [614, 115] width 345 height 15
click at [495, 116] on input at bounding box center [614, 115] width 345 height 15
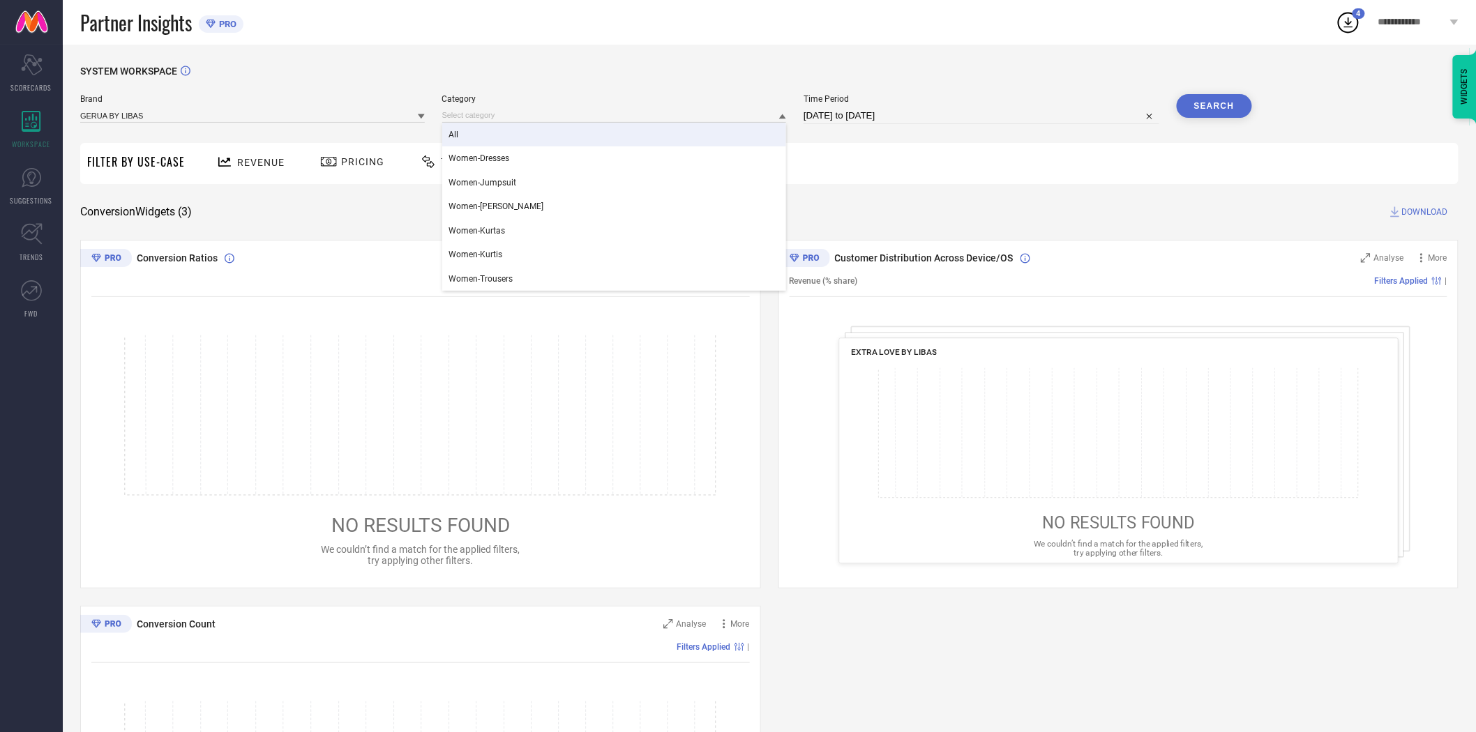
click at [497, 135] on div "All" at bounding box center [614, 135] width 345 height 24
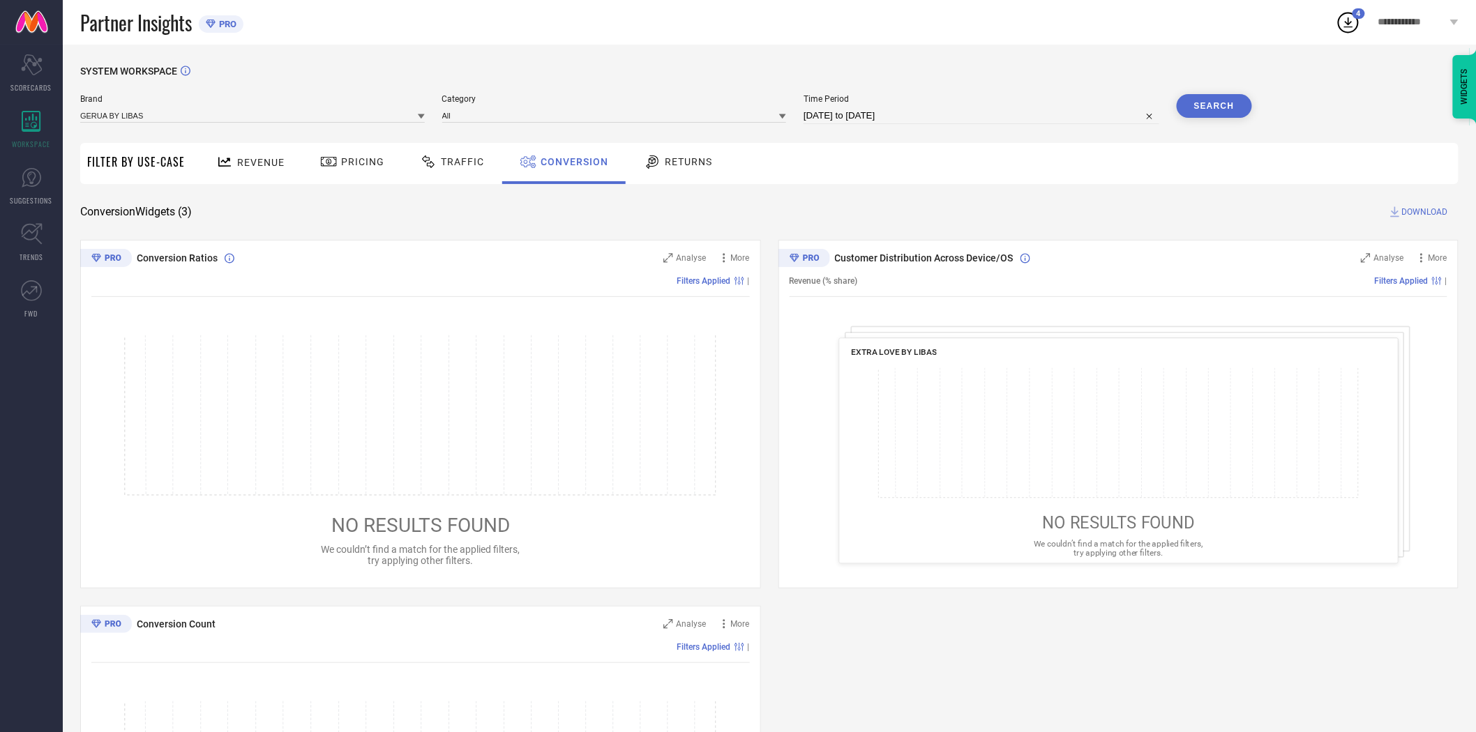
click at [1196, 112] on button "Search" at bounding box center [1214, 106] width 75 height 24
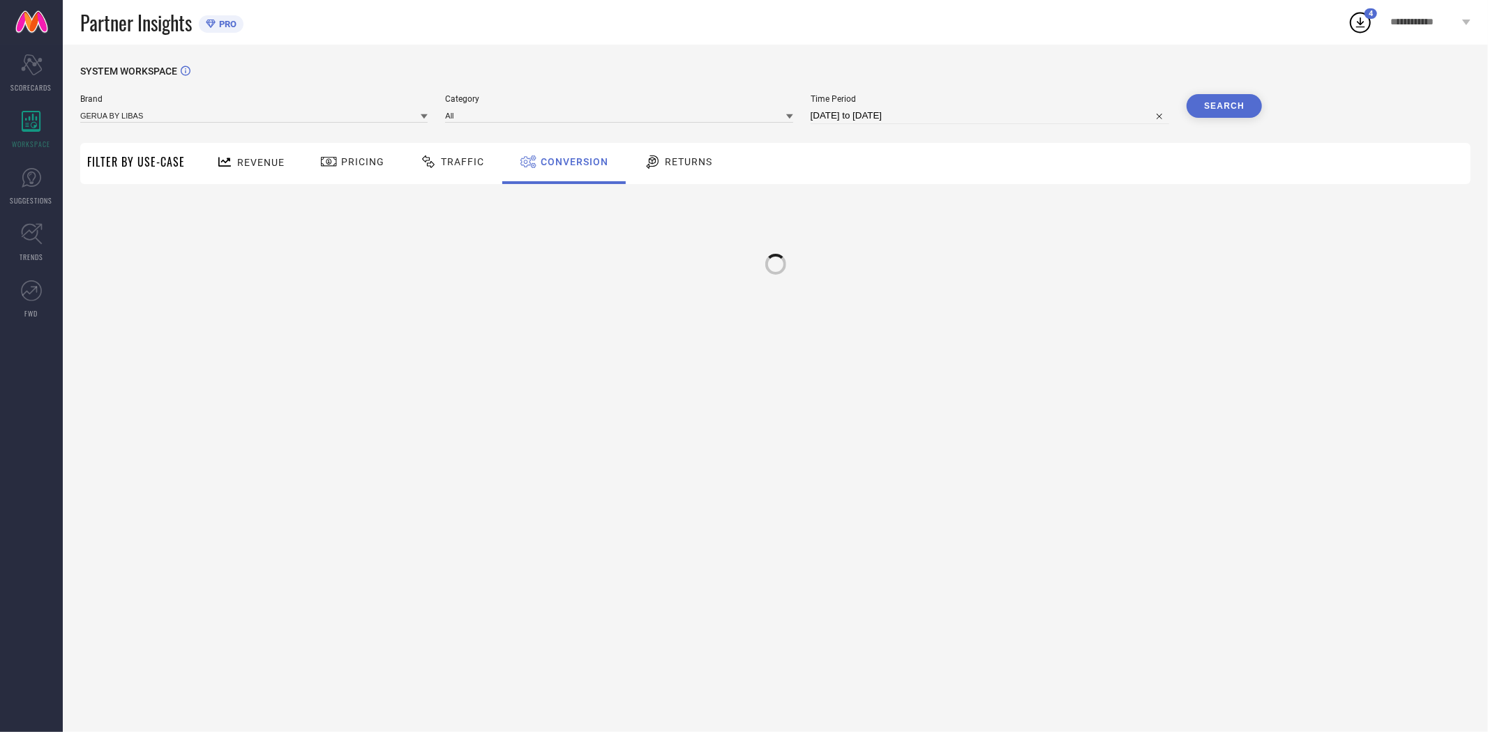
click at [988, 128] on div "Brand GERUA BY LIBAS Category All Time Period [DATE] to [DATE] Search" at bounding box center [671, 115] width 1182 height 42
select select "8"
select select "2025"
select select "9"
select select "2025"
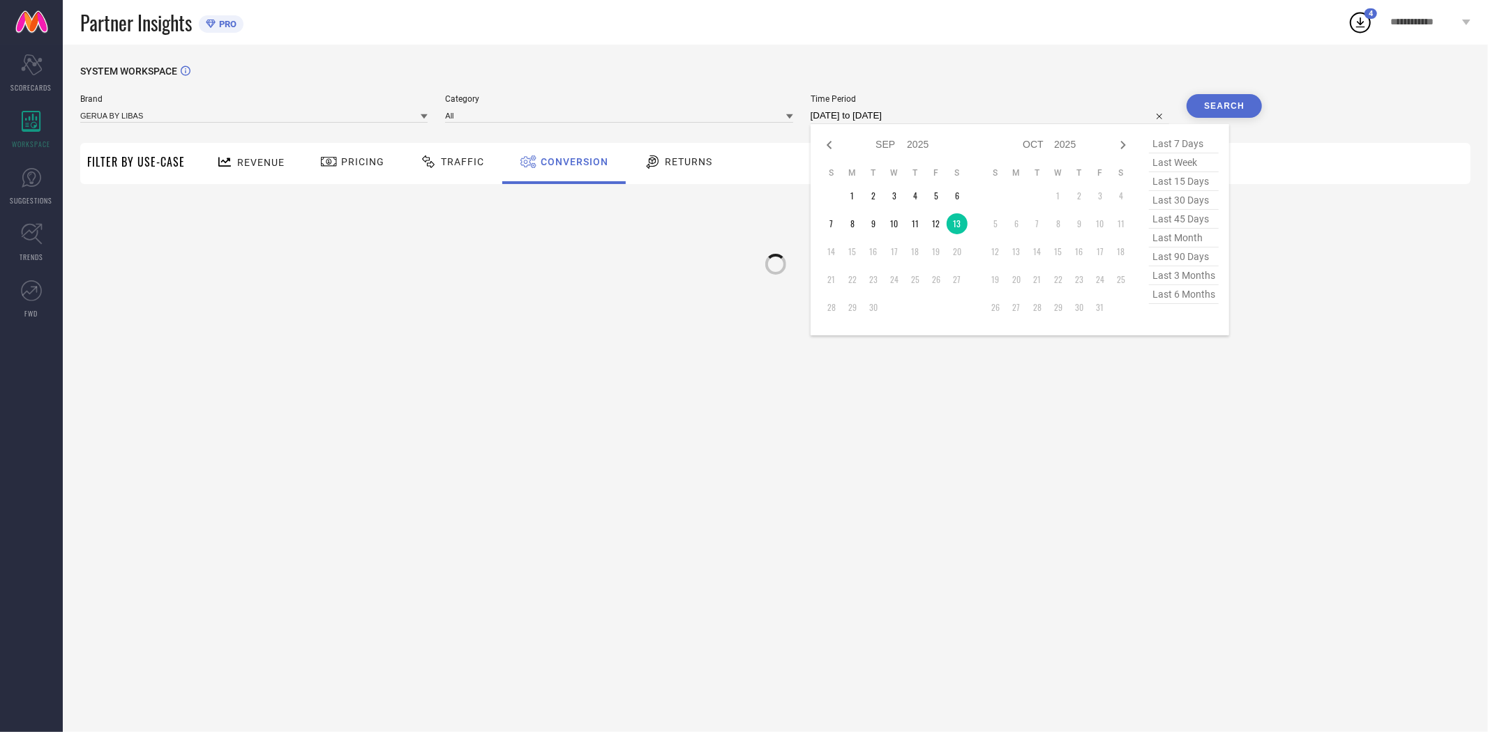
click at [984, 115] on input "[DATE] to [DATE]" at bounding box center [990, 115] width 359 height 17
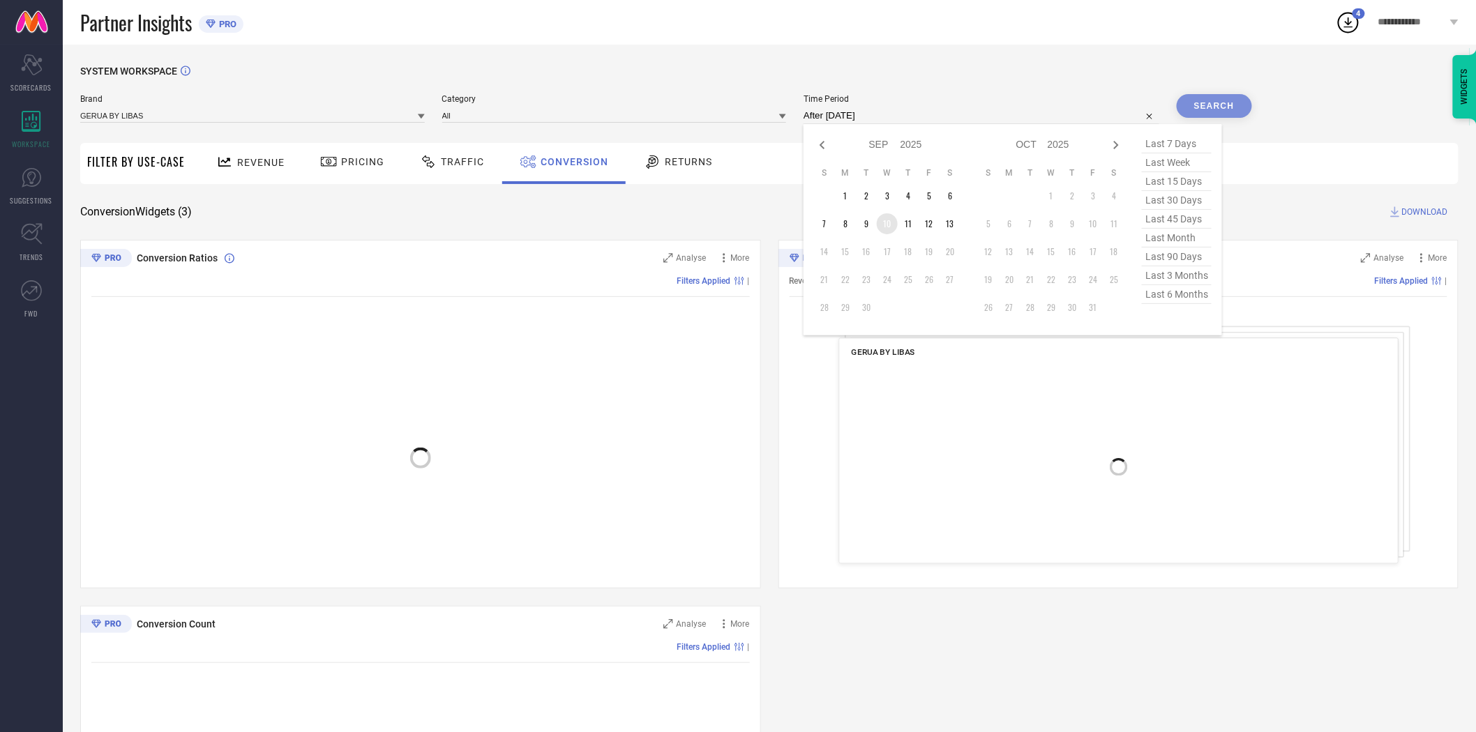
click at [893, 221] on td "10" at bounding box center [887, 223] width 21 height 21
type input "[DATE] to [DATE]"
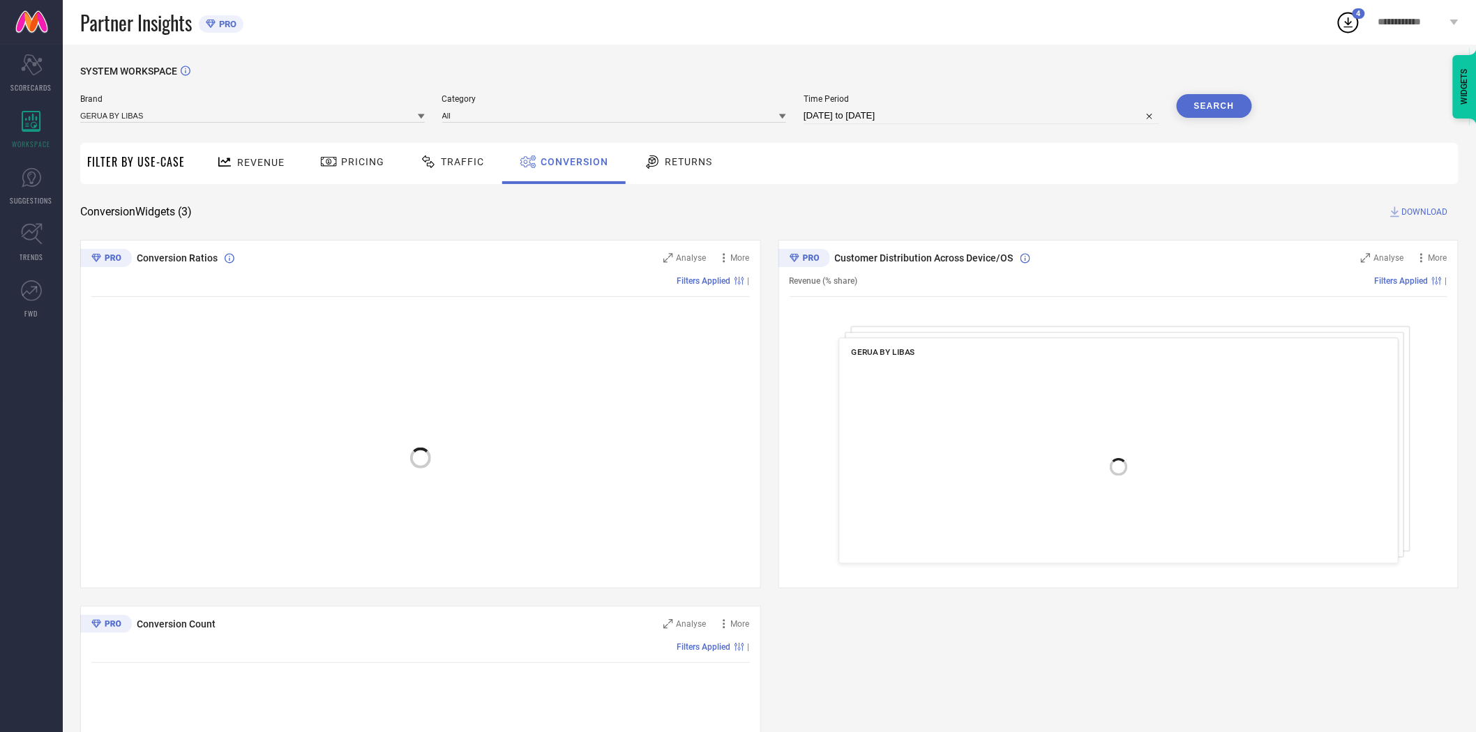
click at [1214, 105] on button "Search" at bounding box center [1214, 106] width 75 height 24
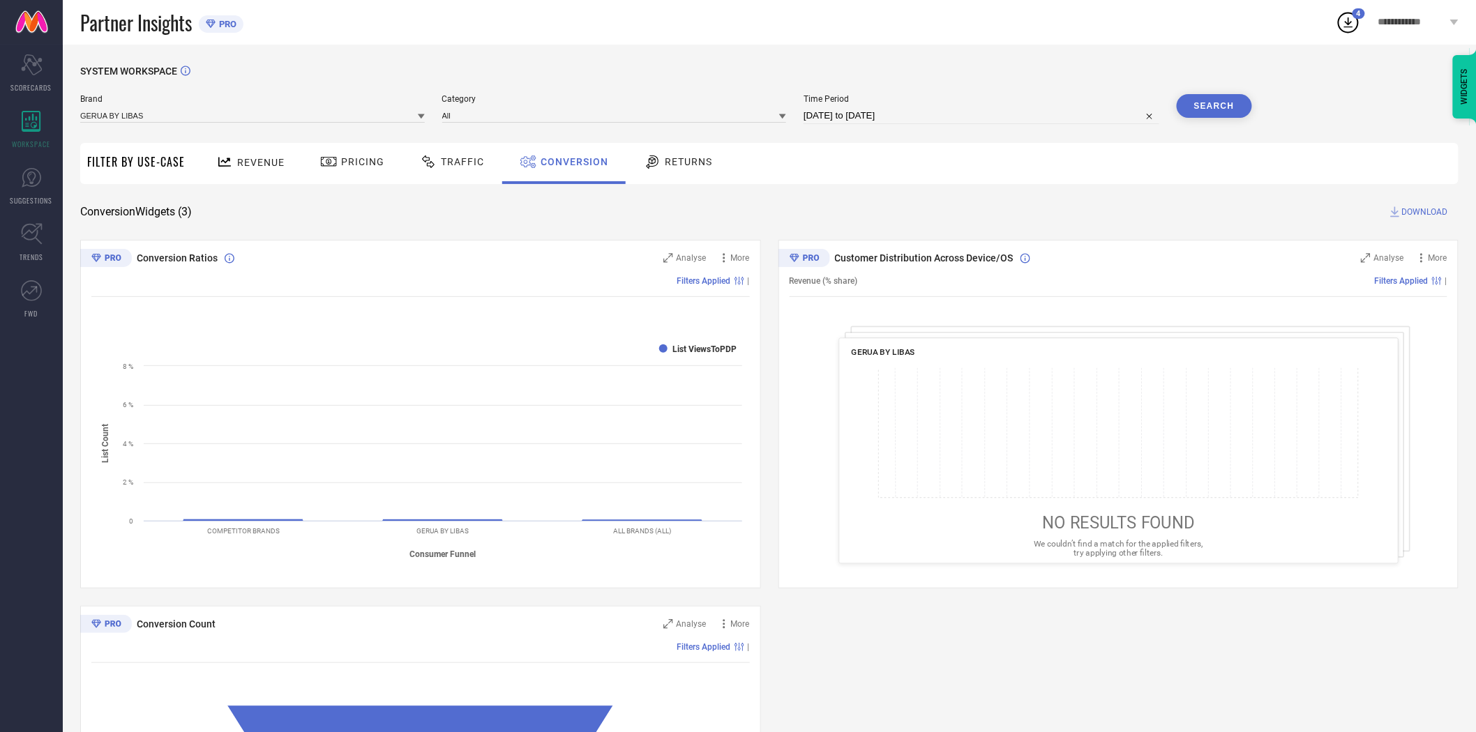
drag, startPoint x: 1413, startPoint y: 213, endPoint x: 1351, endPoint y: 209, distance: 62.9
click at [1414, 215] on span "DOWNLOAD" at bounding box center [1425, 212] width 46 height 14
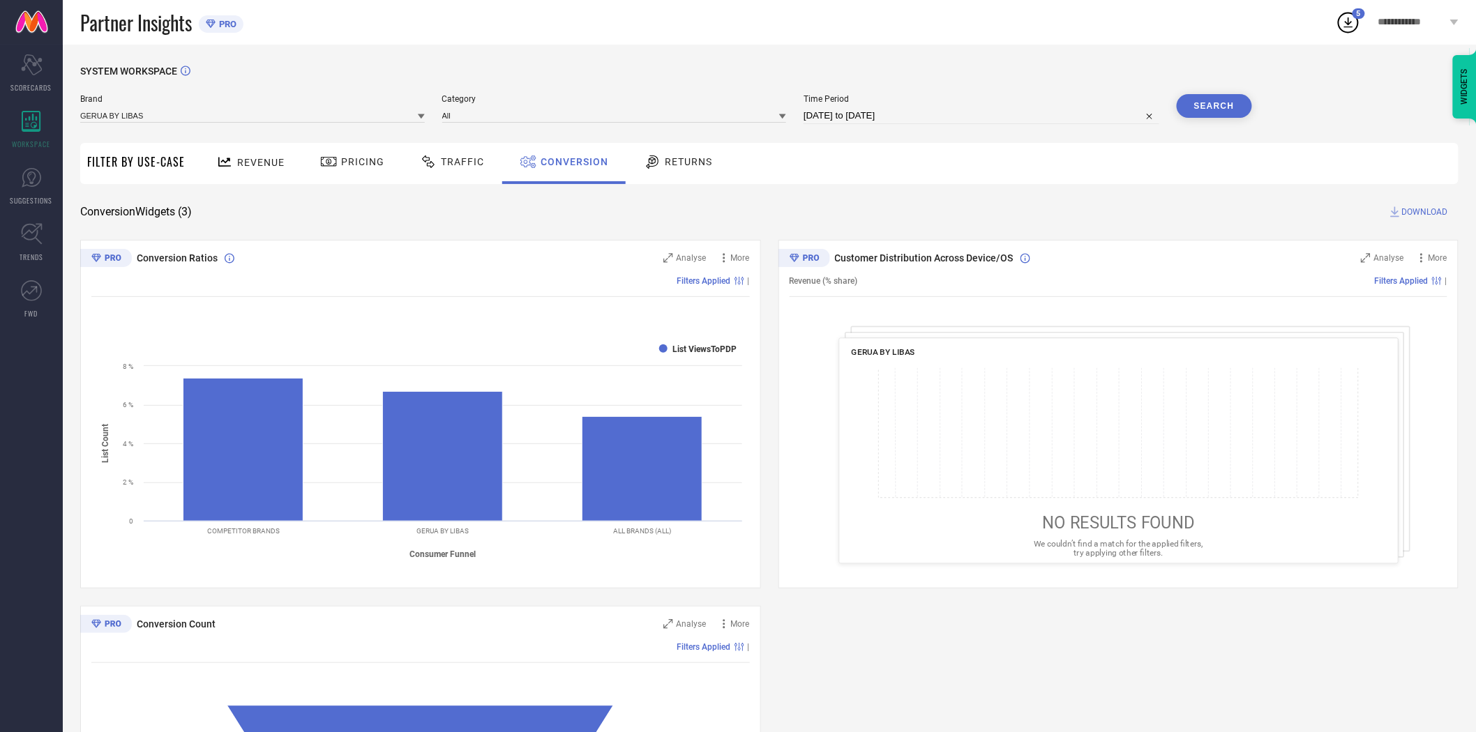
click at [956, 120] on input "[DATE] to [DATE]" at bounding box center [982, 115] width 356 height 17
select select "8"
select select "2025"
select select "9"
select select "2025"
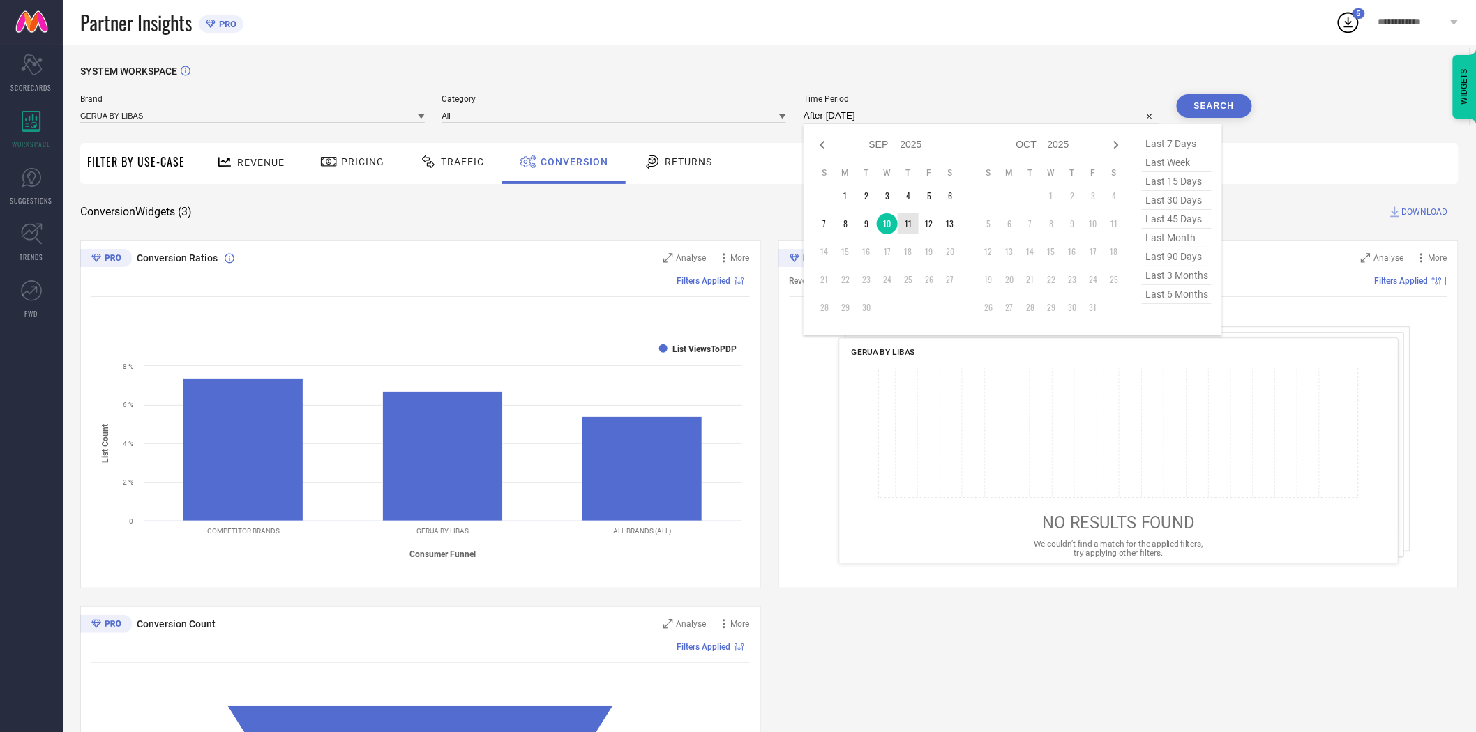
click at [910, 223] on td "11" at bounding box center [908, 223] width 21 height 21
type input "[DATE] to [DATE]"
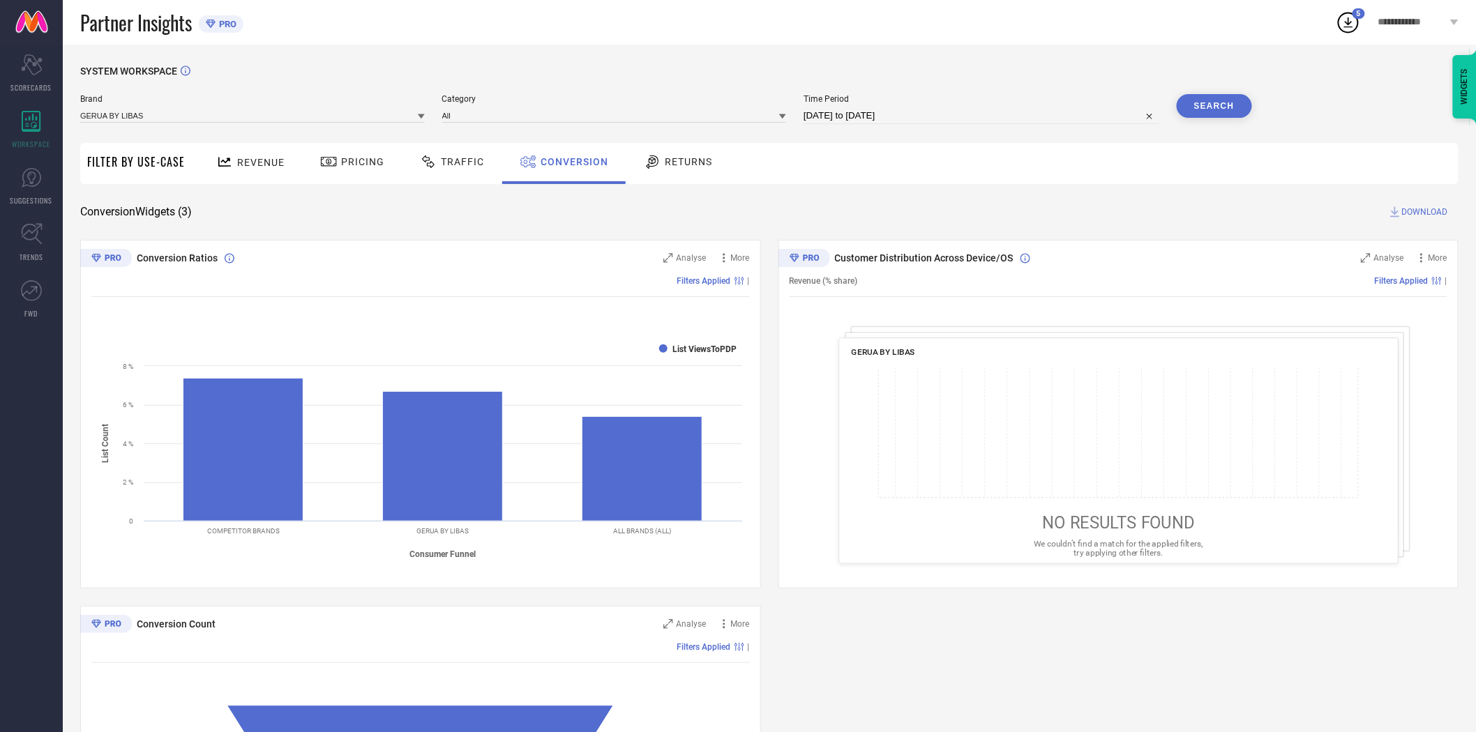
click at [1209, 109] on button "Search" at bounding box center [1214, 106] width 75 height 24
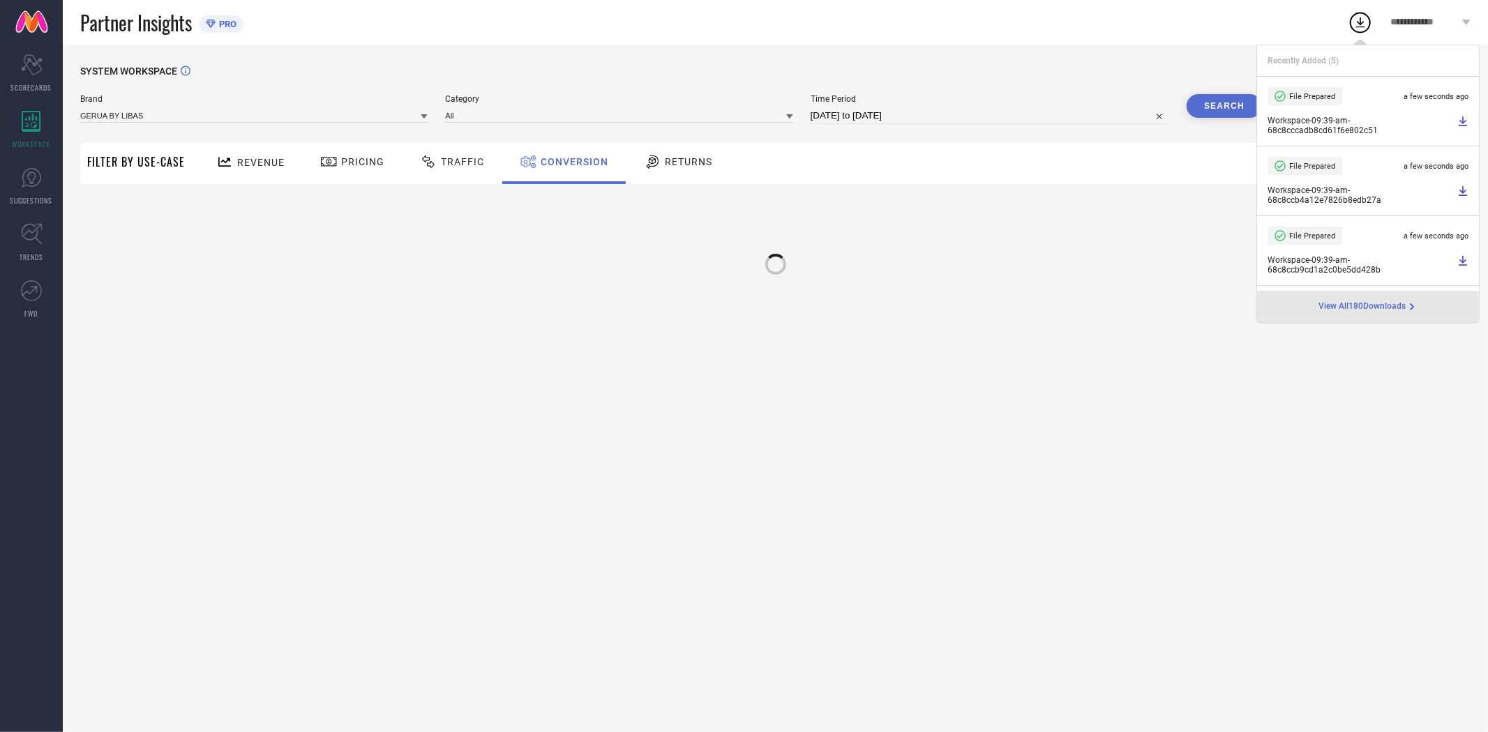
click at [1122, 163] on div "Revenue Pricing Traffic Conversion Returns" at bounding box center [831, 163] width 1279 height 41
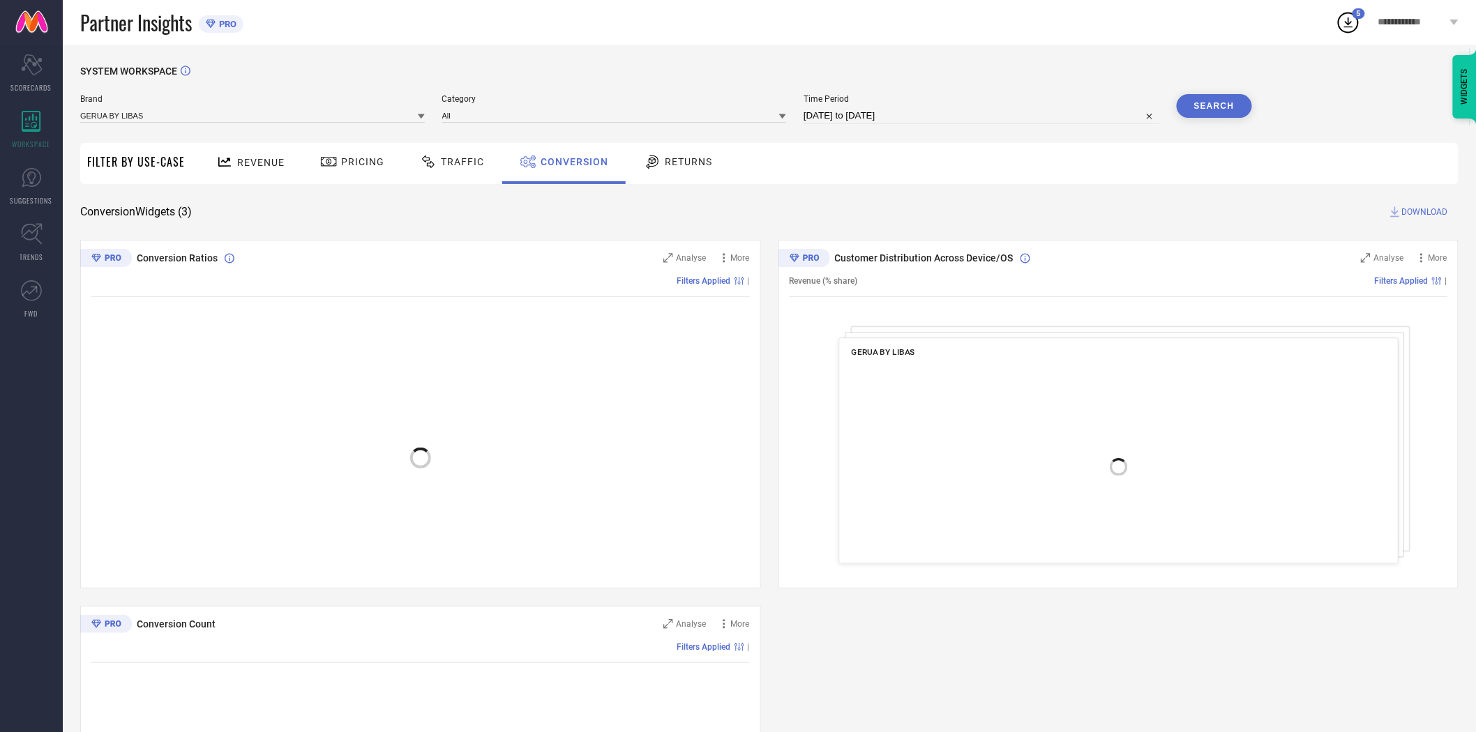
click at [1411, 212] on span "DOWNLOAD" at bounding box center [1425, 212] width 46 height 14
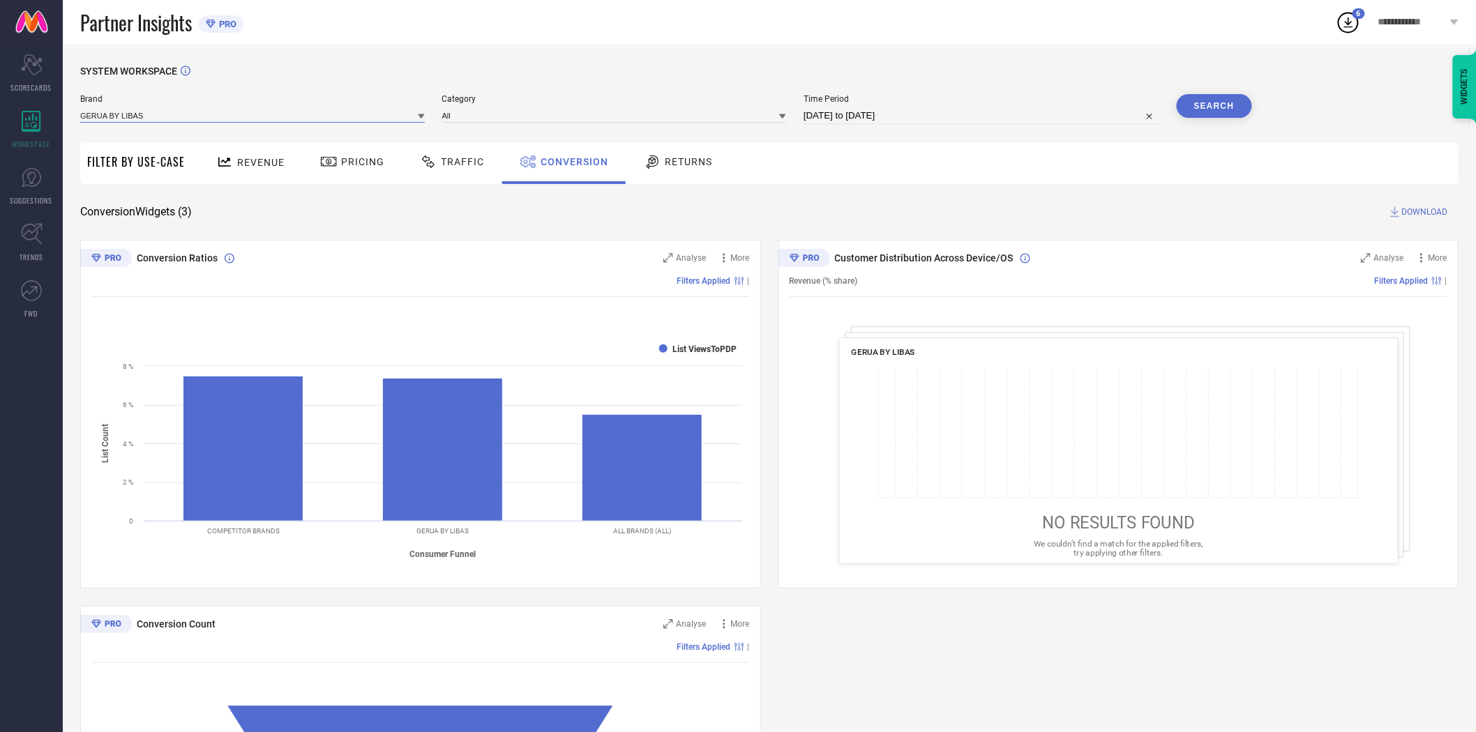
click at [345, 115] on input at bounding box center [252, 115] width 345 height 15
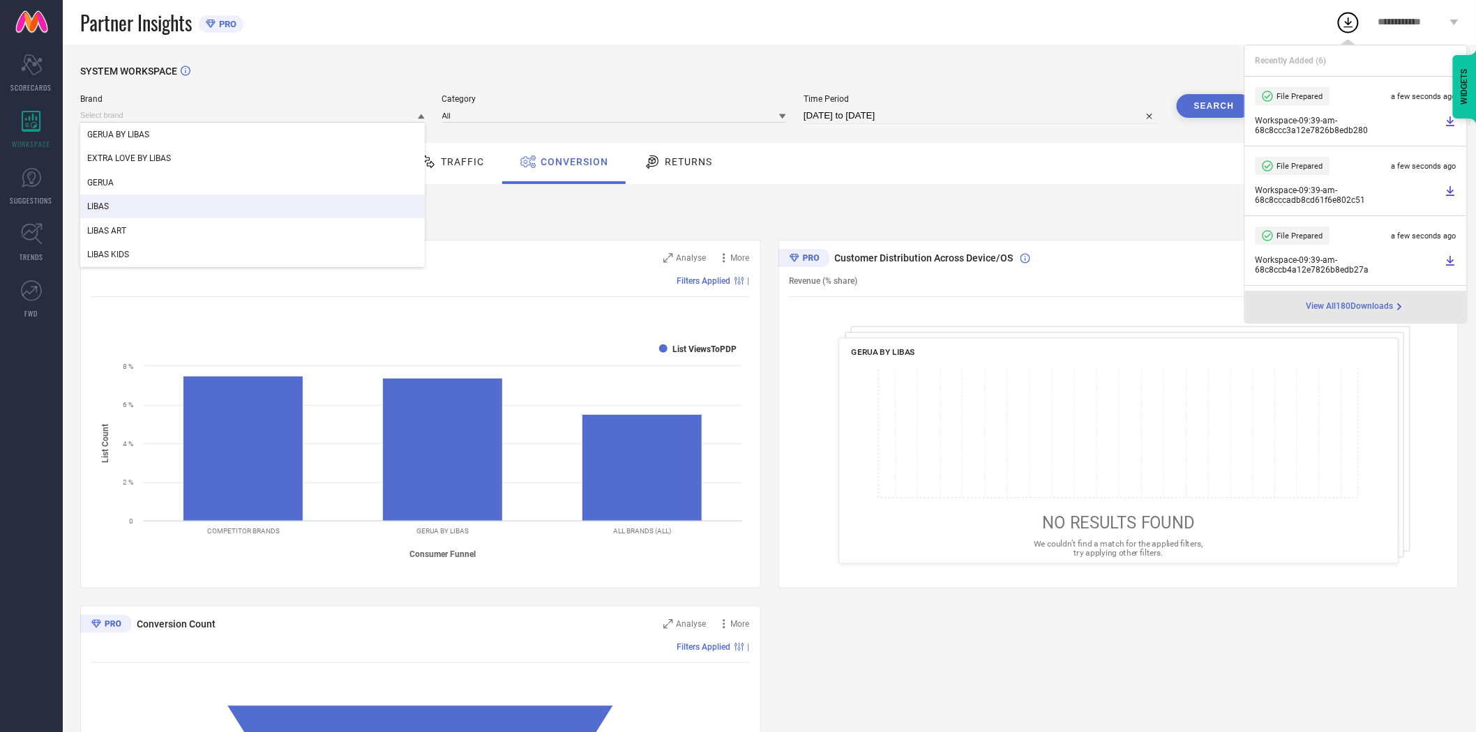
click at [311, 204] on div "LIBAS" at bounding box center [252, 207] width 345 height 24
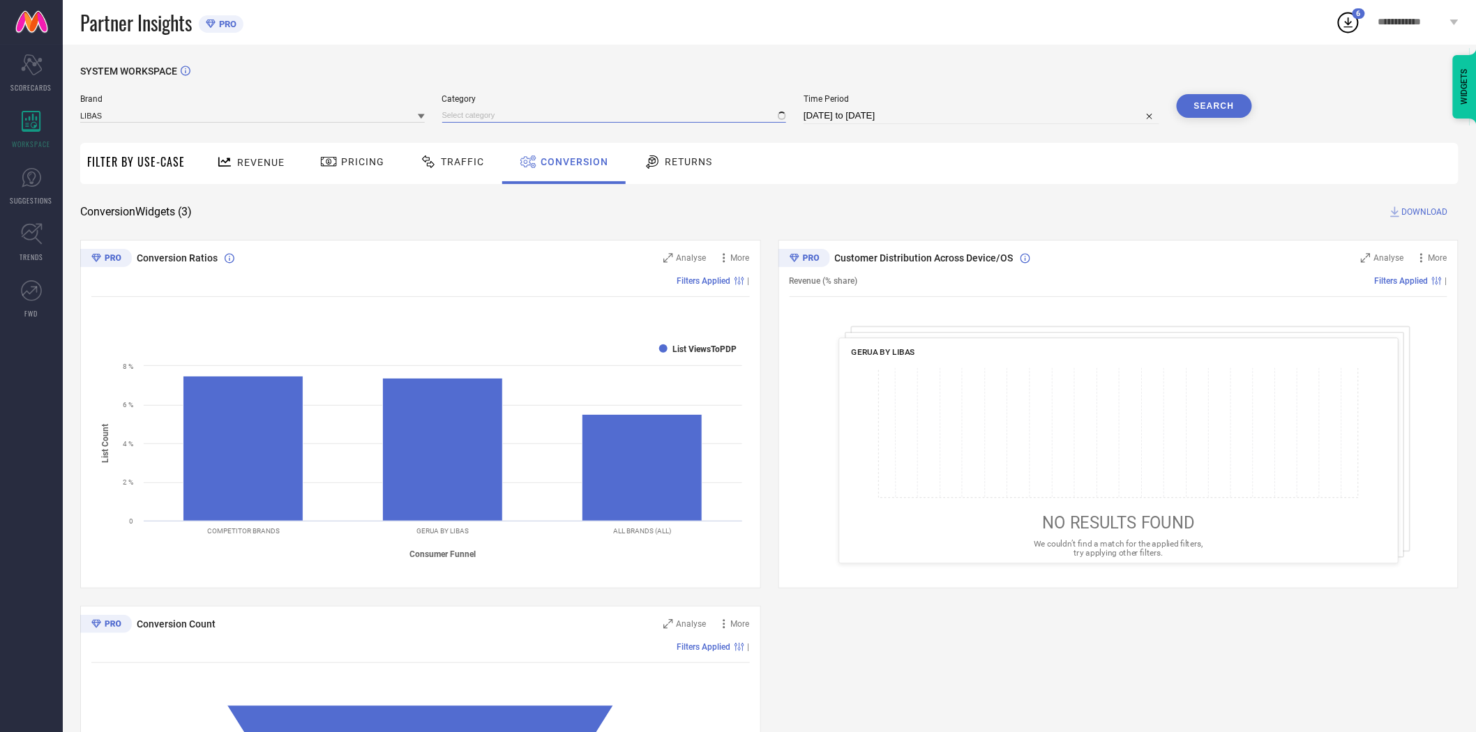
click at [466, 116] on input at bounding box center [614, 115] width 345 height 15
click at [483, 120] on input at bounding box center [614, 115] width 345 height 15
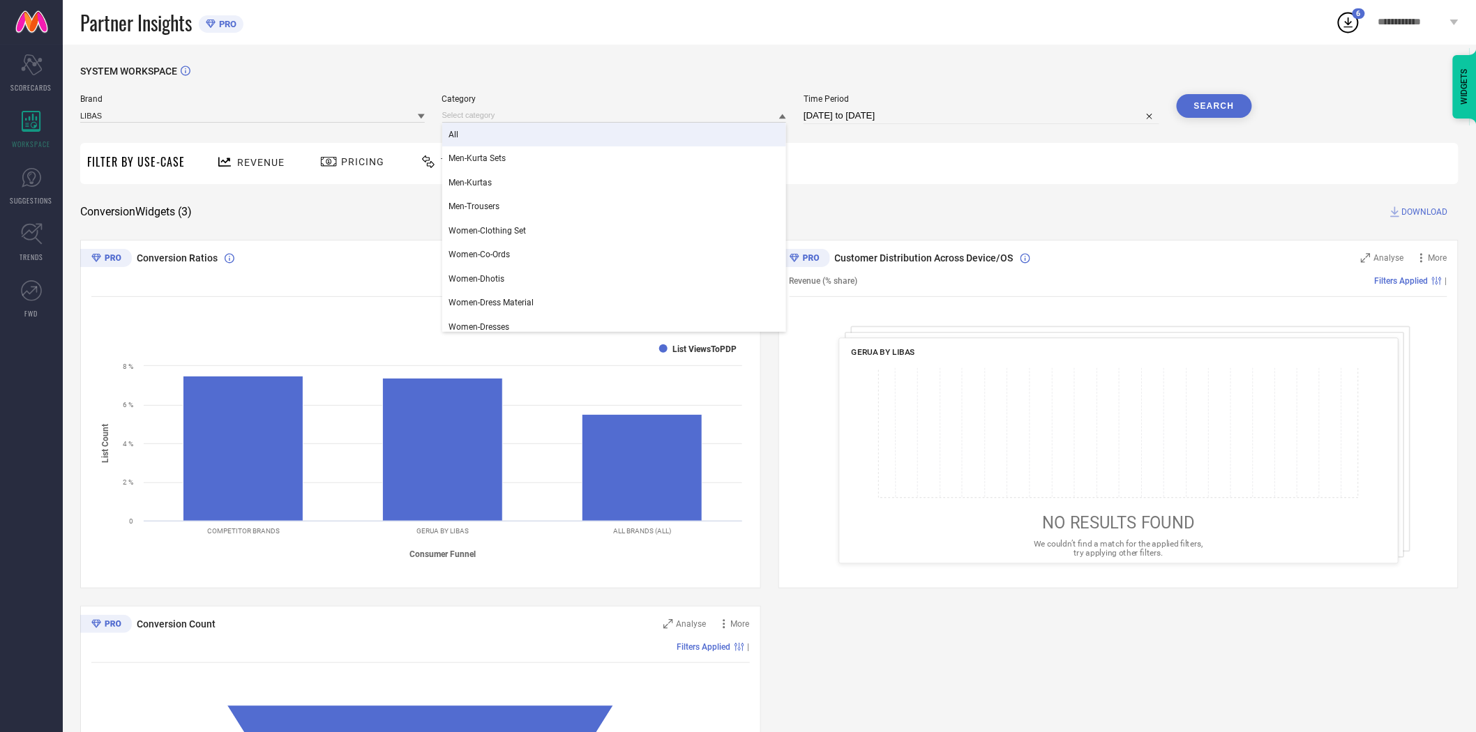
click at [483, 130] on div "All" at bounding box center [614, 135] width 345 height 24
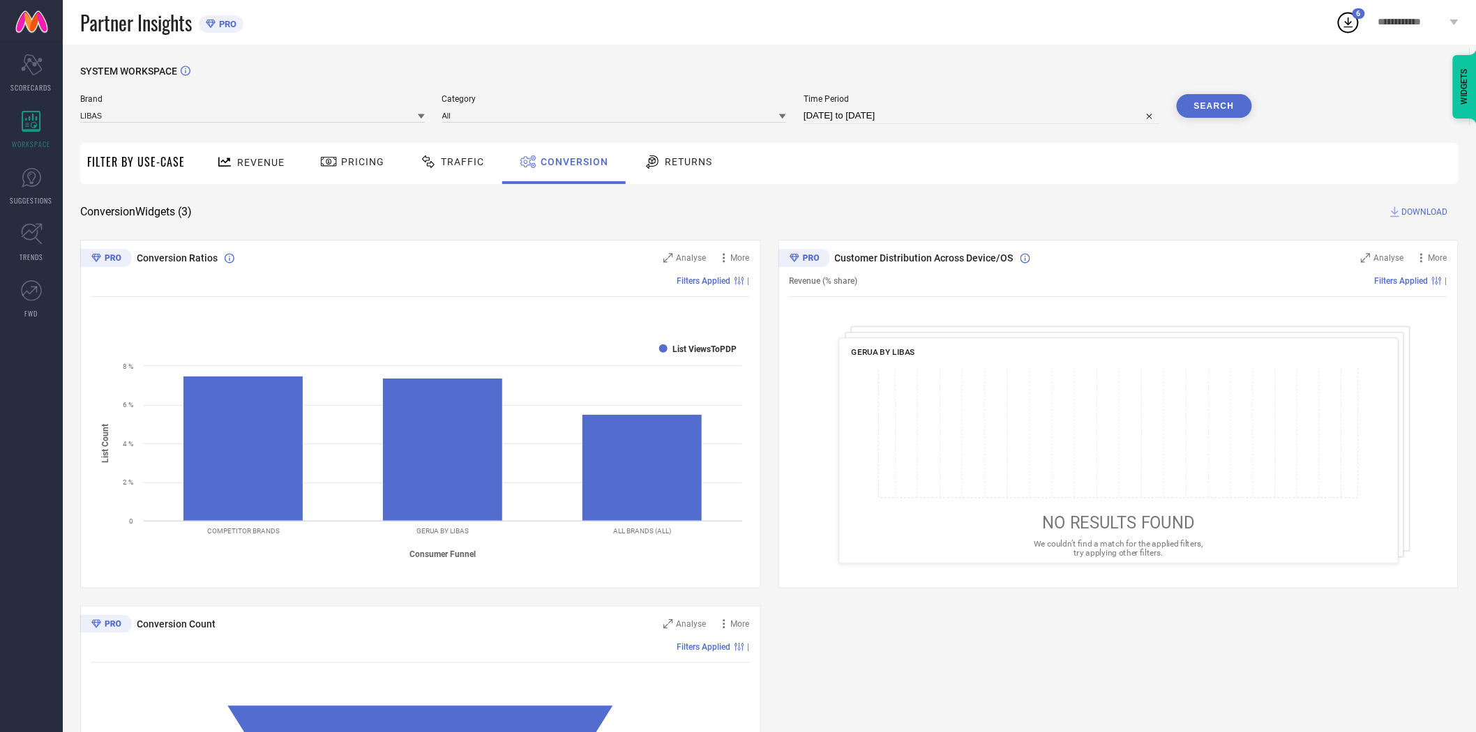
click at [1222, 105] on button "Search" at bounding box center [1214, 106] width 75 height 24
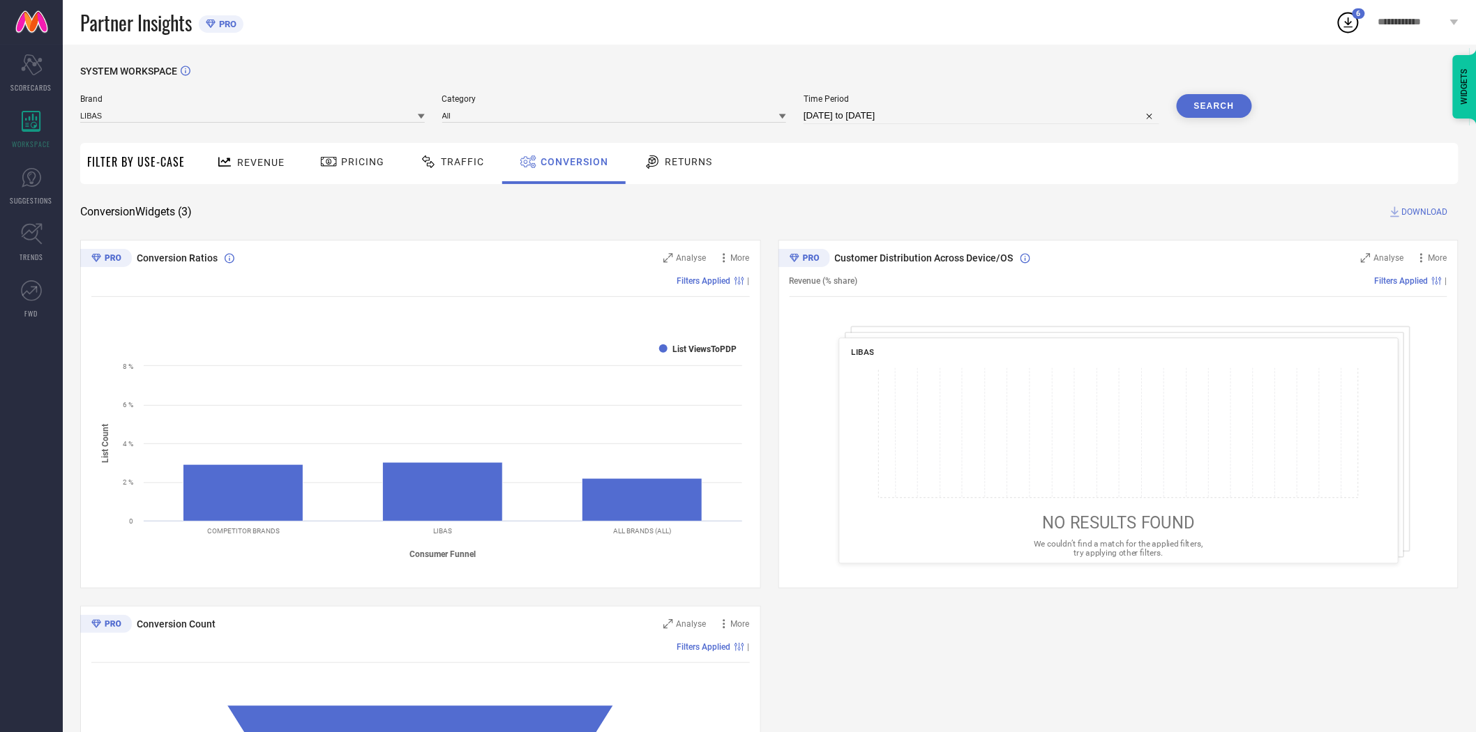
click at [1417, 211] on span "DOWNLOAD" at bounding box center [1425, 212] width 46 height 14
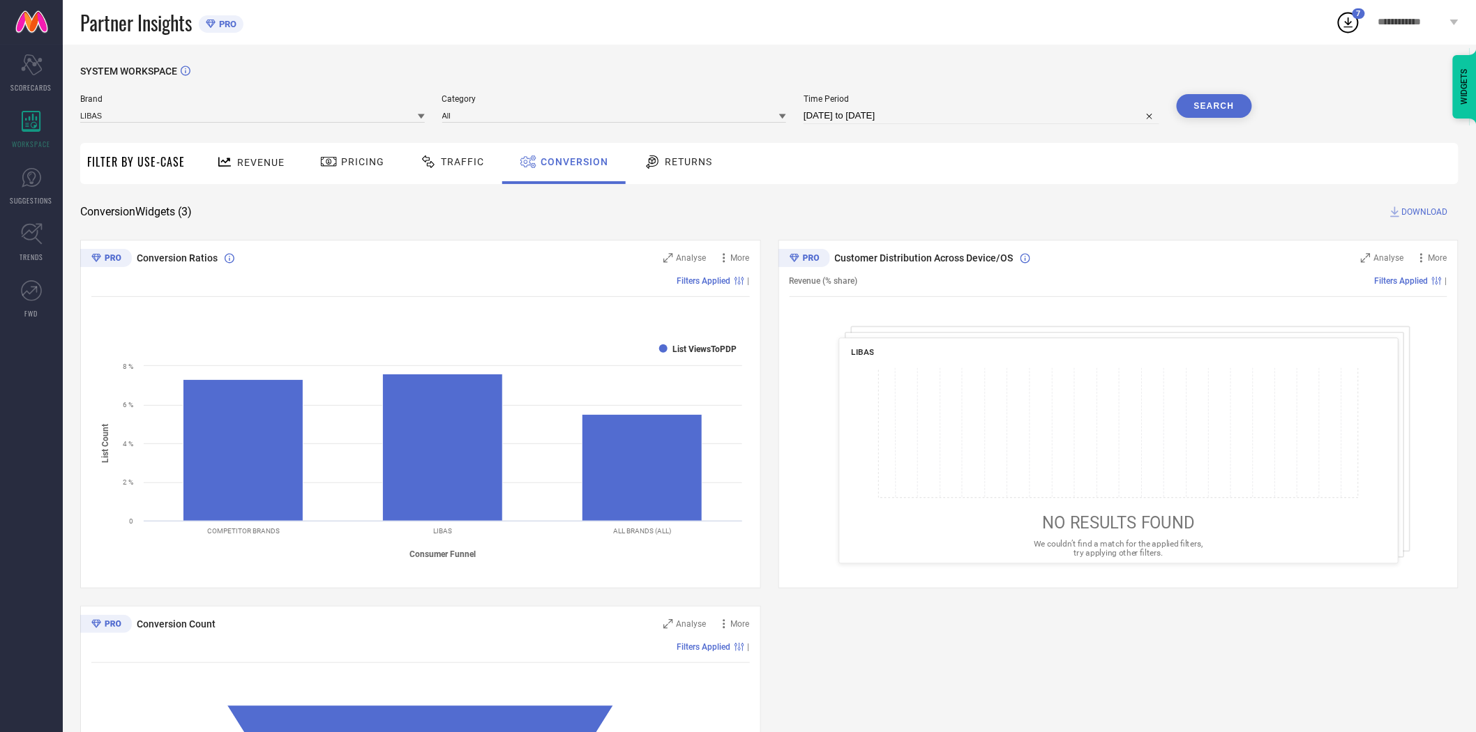
select select "8"
select select "2025"
select select "9"
select select "2025"
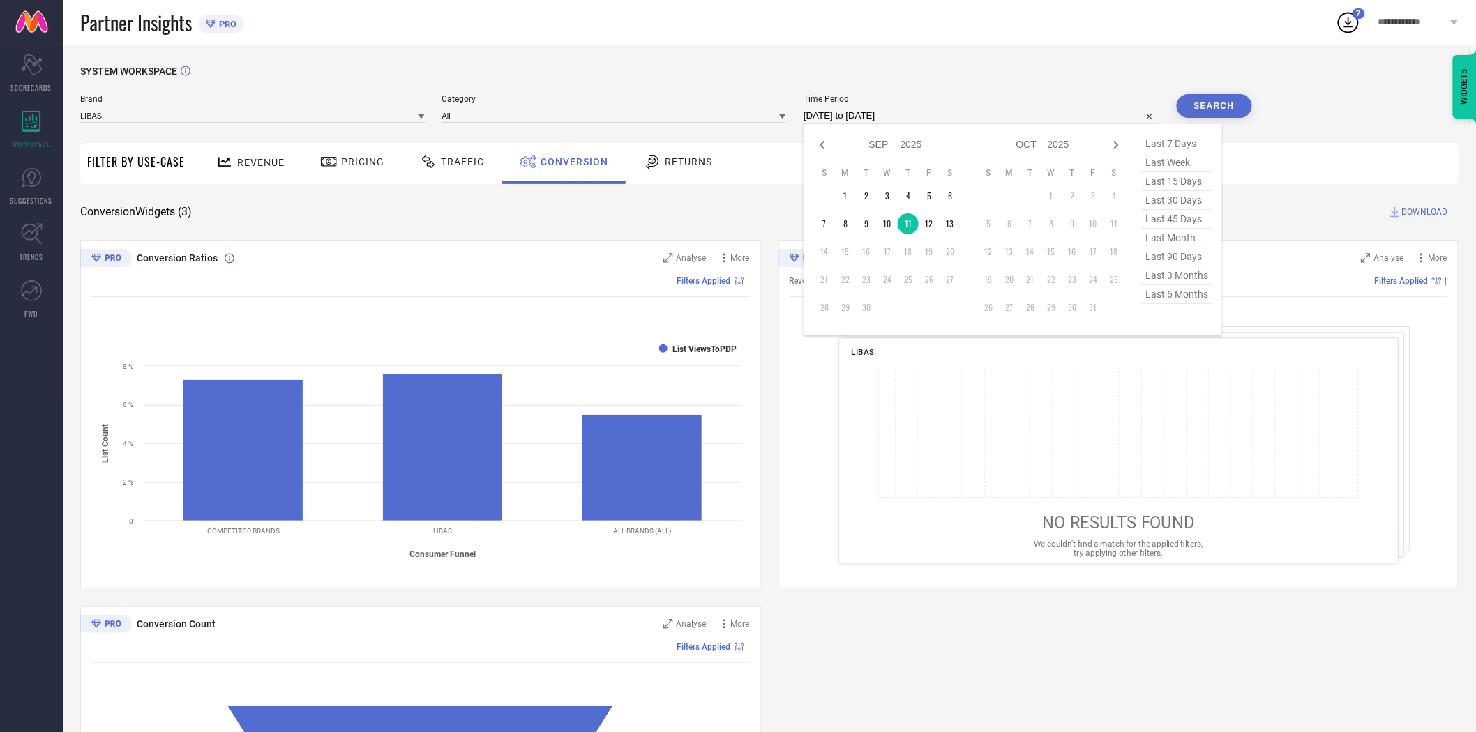
click at [930, 117] on input "[DATE] to [DATE]" at bounding box center [982, 115] width 356 height 17
click at [884, 216] on td "10" at bounding box center [887, 223] width 21 height 21
type input "[DATE] to [DATE]"
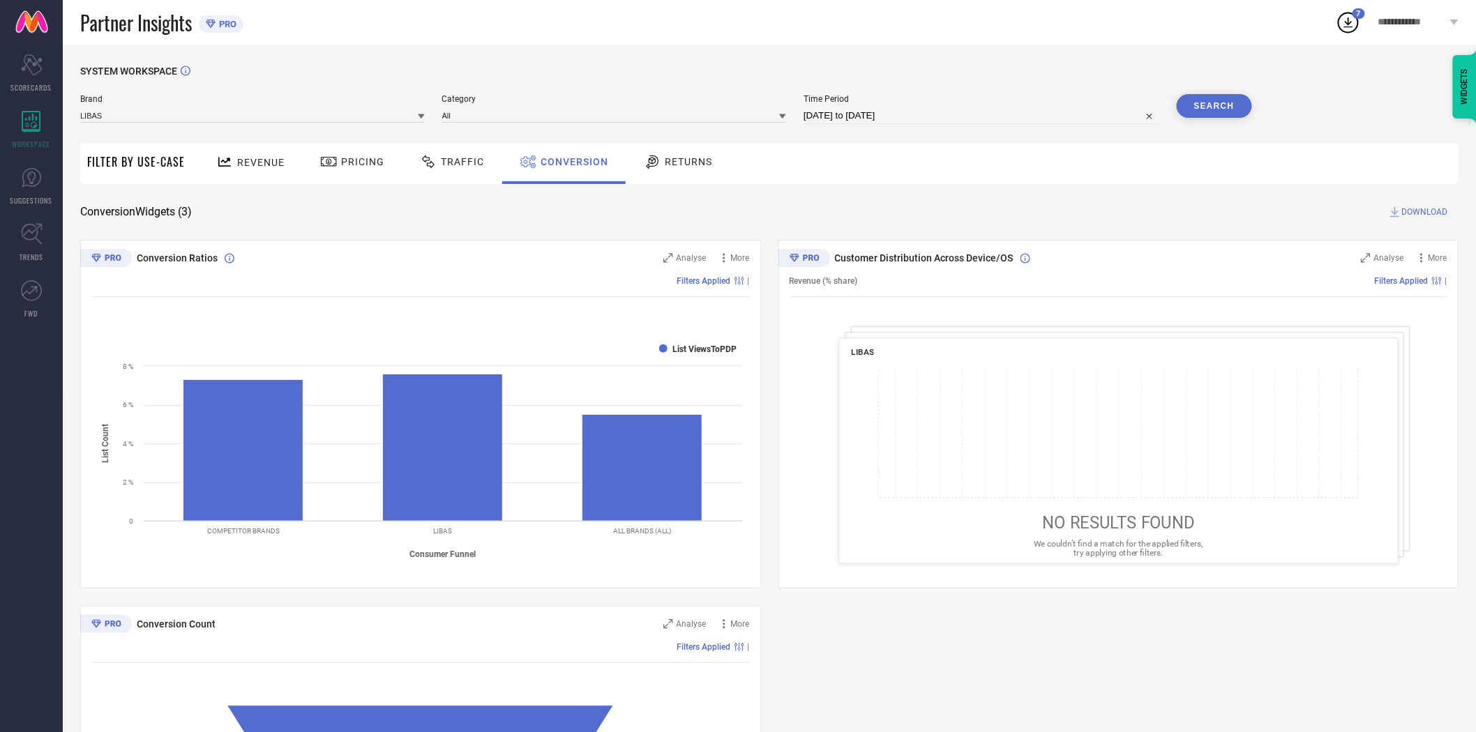
drag, startPoint x: 885, startPoint y: 216, endPoint x: 952, endPoint y: 181, distance: 75.5
click at [1200, 105] on button "Search" at bounding box center [1214, 106] width 75 height 24
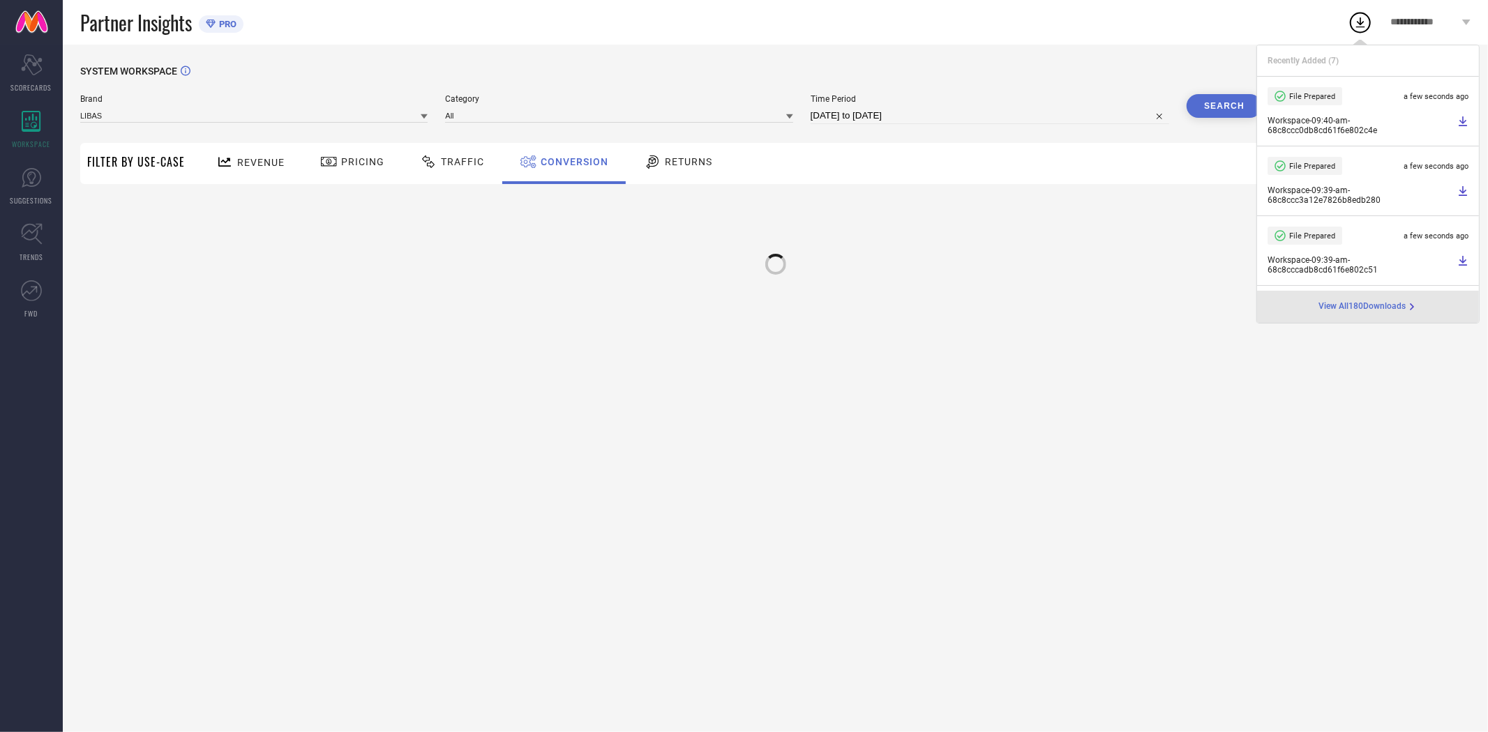
drag, startPoint x: 1194, startPoint y: 176, endPoint x: 1347, endPoint y: 200, distance: 155.2
click at [1196, 176] on div "Revenue Pricing Traffic Conversion Returns" at bounding box center [831, 163] width 1279 height 41
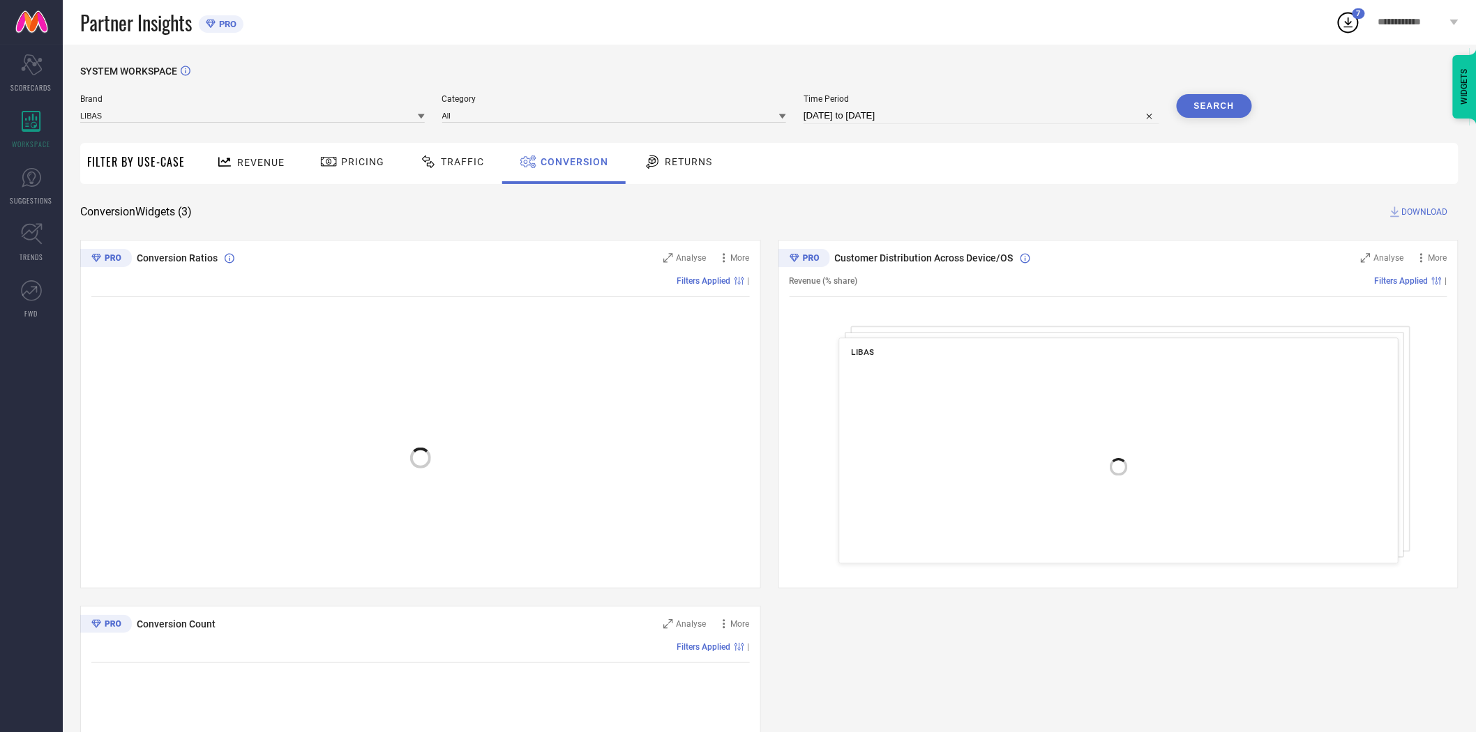
click at [1417, 210] on span "DOWNLOAD" at bounding box center [1425, 212] width 46 height 14
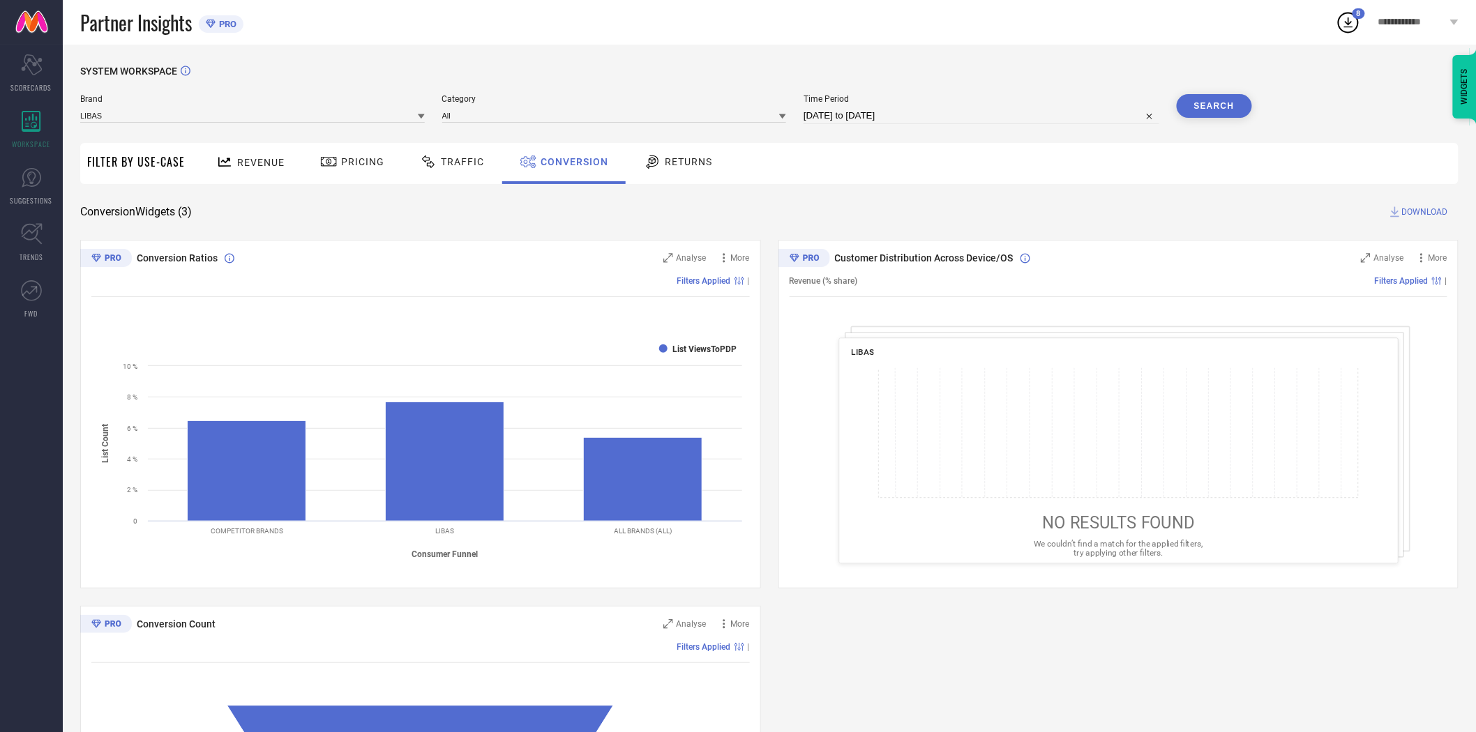
click at [422, 116] on icon at bounding box center [421, 116] width 7 height 5
click at [339, 231] on div "LIBAS ART" at bounding box center [252, 231] width 345 height 24
click at [514, 119] on input at bounding box center [614, 115] width 345 height 15
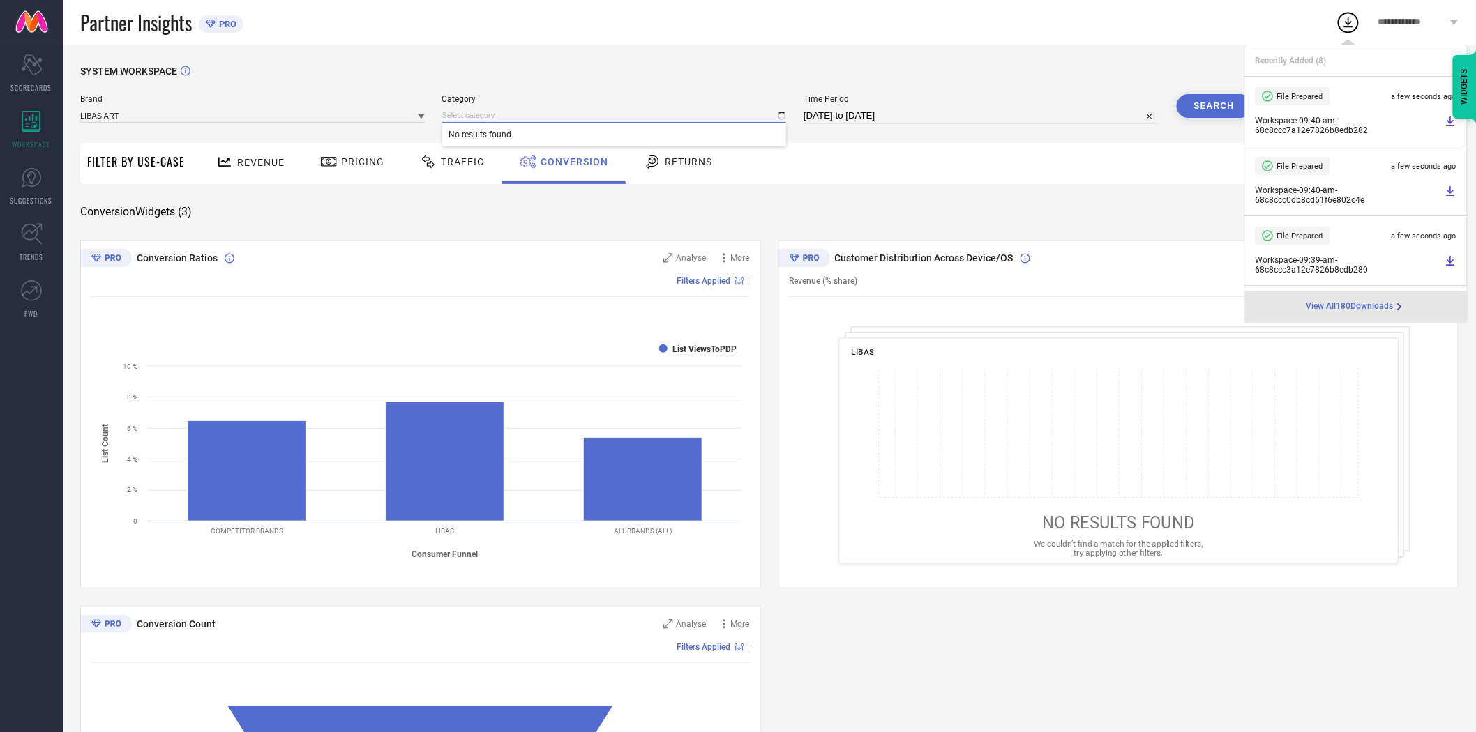
click at [511, 115] on input at bounding box center [614, 115] width 345 height 15
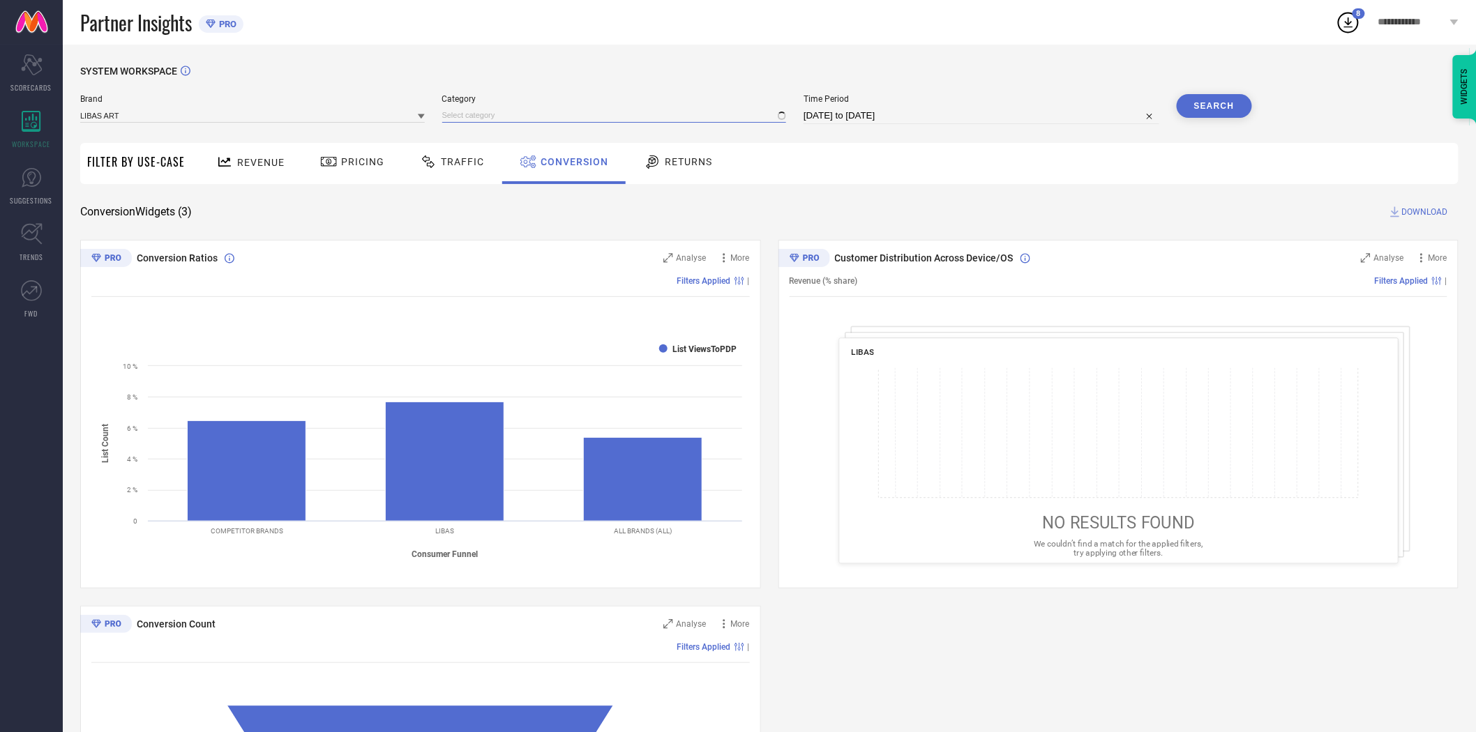
click at [511, 115] on input at bounding box center [614, 115] width 345 height 15
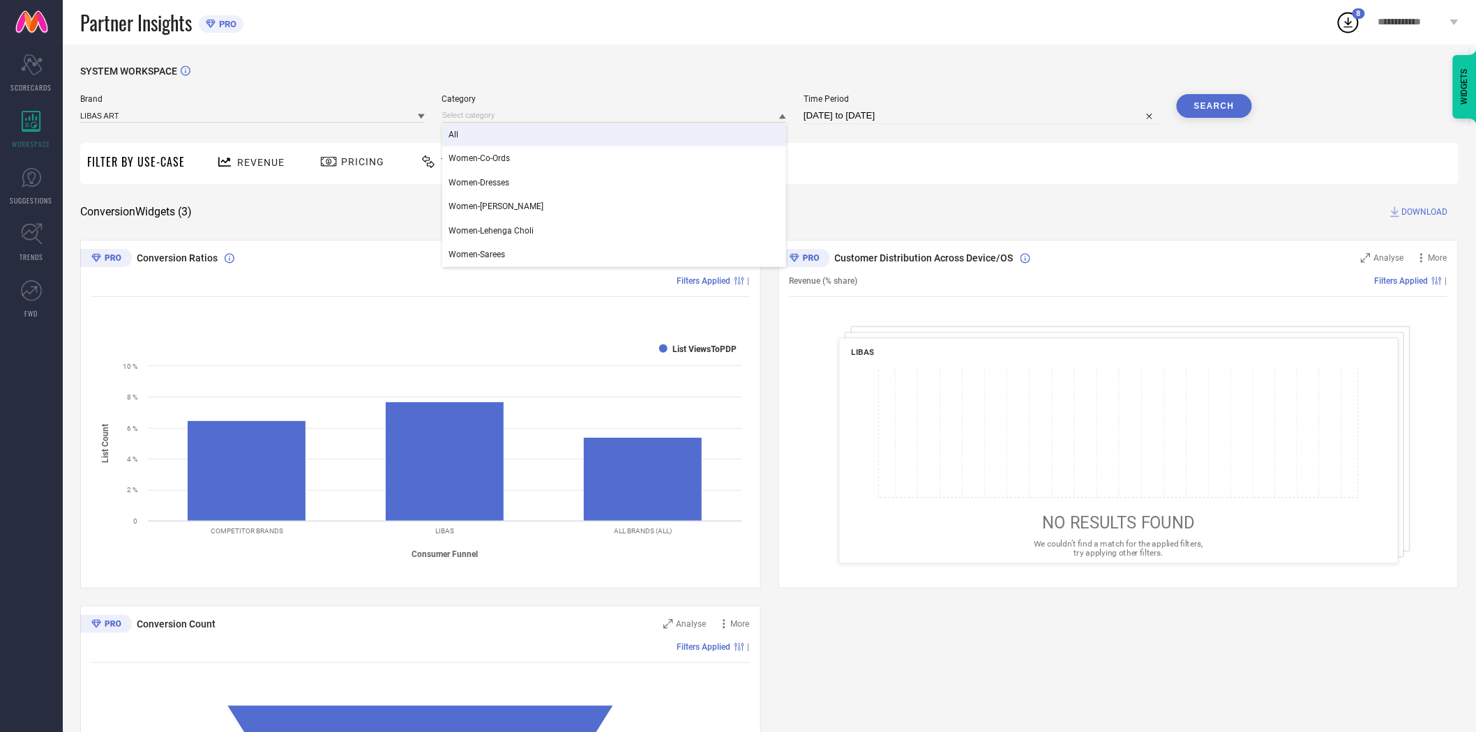
click at [499, 135] on div "All" at bounding box center [614, 135] width 345 height 24
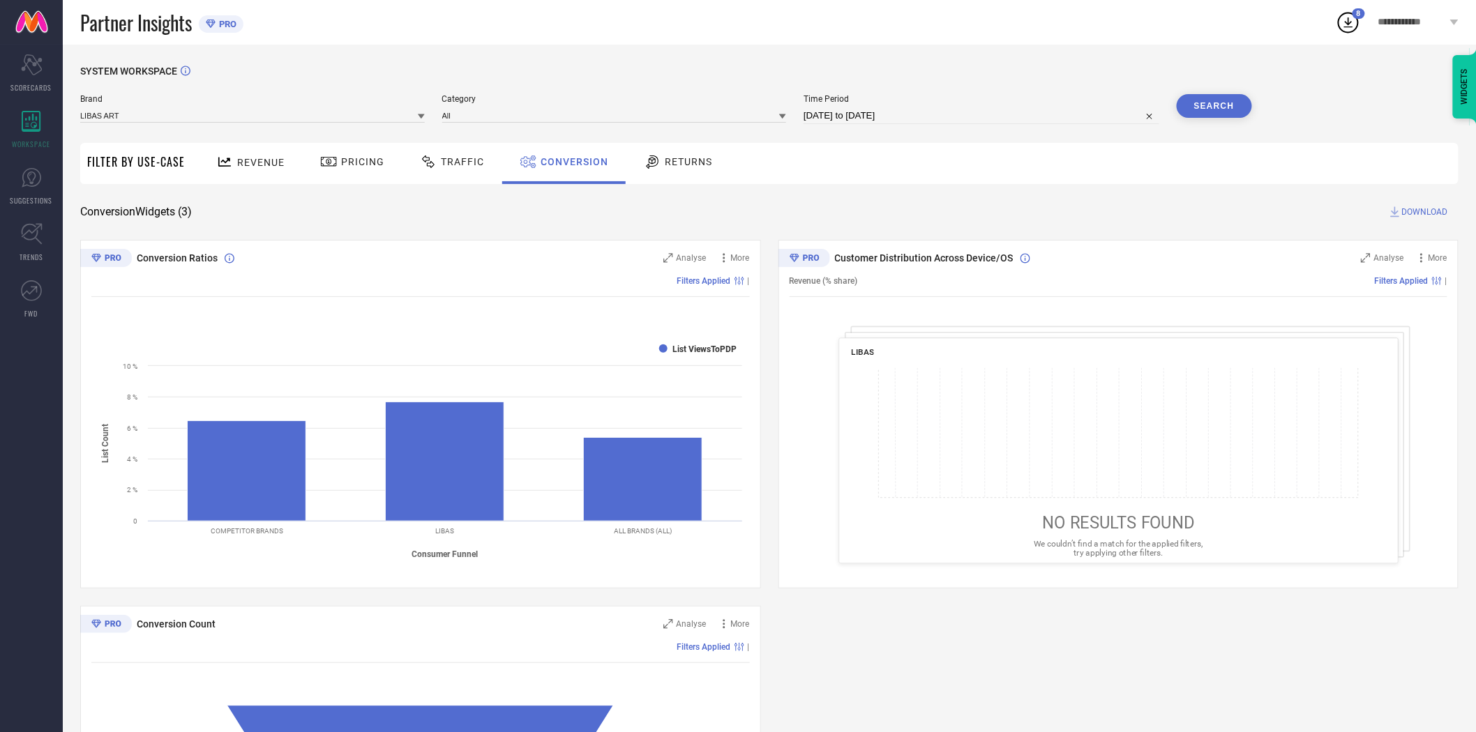
click at [1212, 110] on button "Search" at bounding box center [1214, 106] width 75 height 24
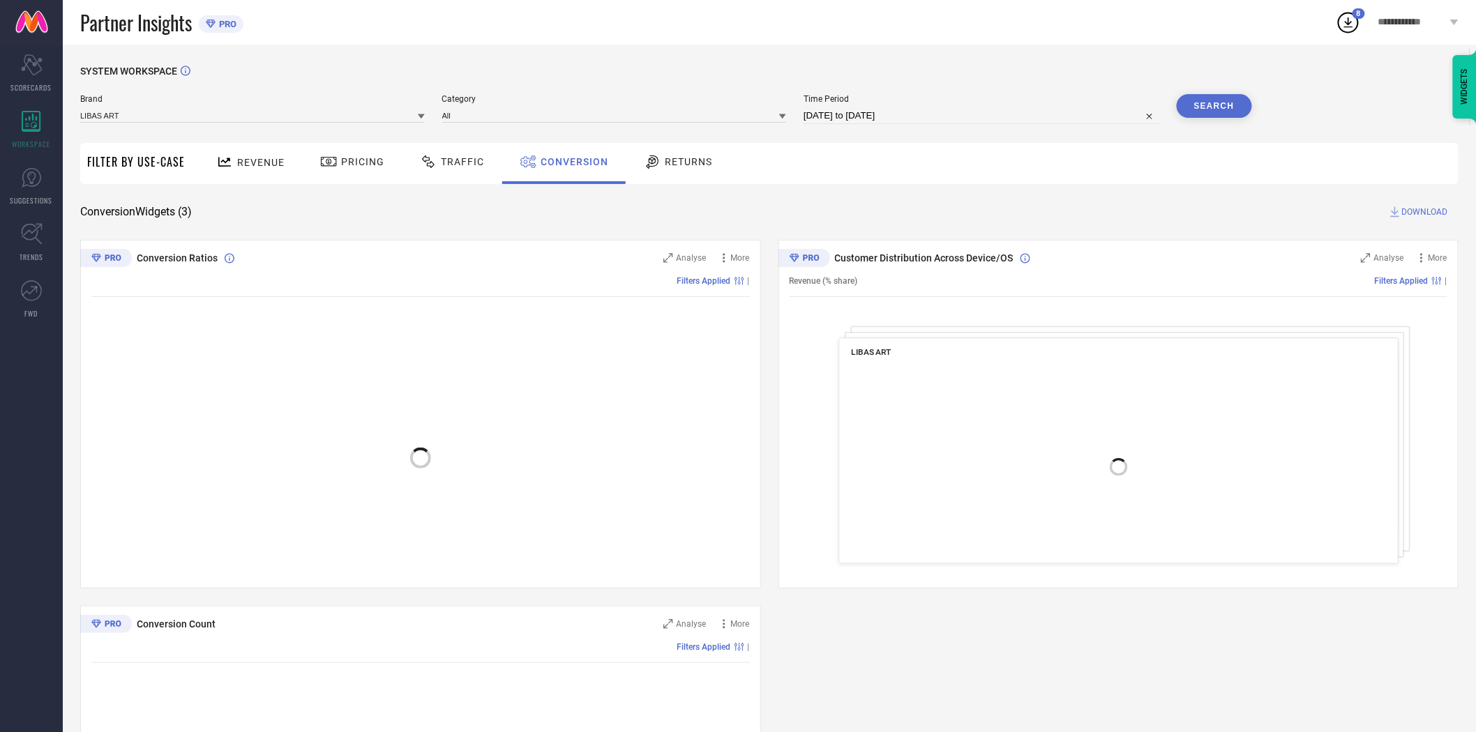
drag, startPoint x: 1427, startPoint y: 211, endPoint x: 1419, endPoint y: 229, distance: 19.1
click at [1427, 211] on span "DOWNLOAD" at bounding box center [1425, 212] width 46 height 14
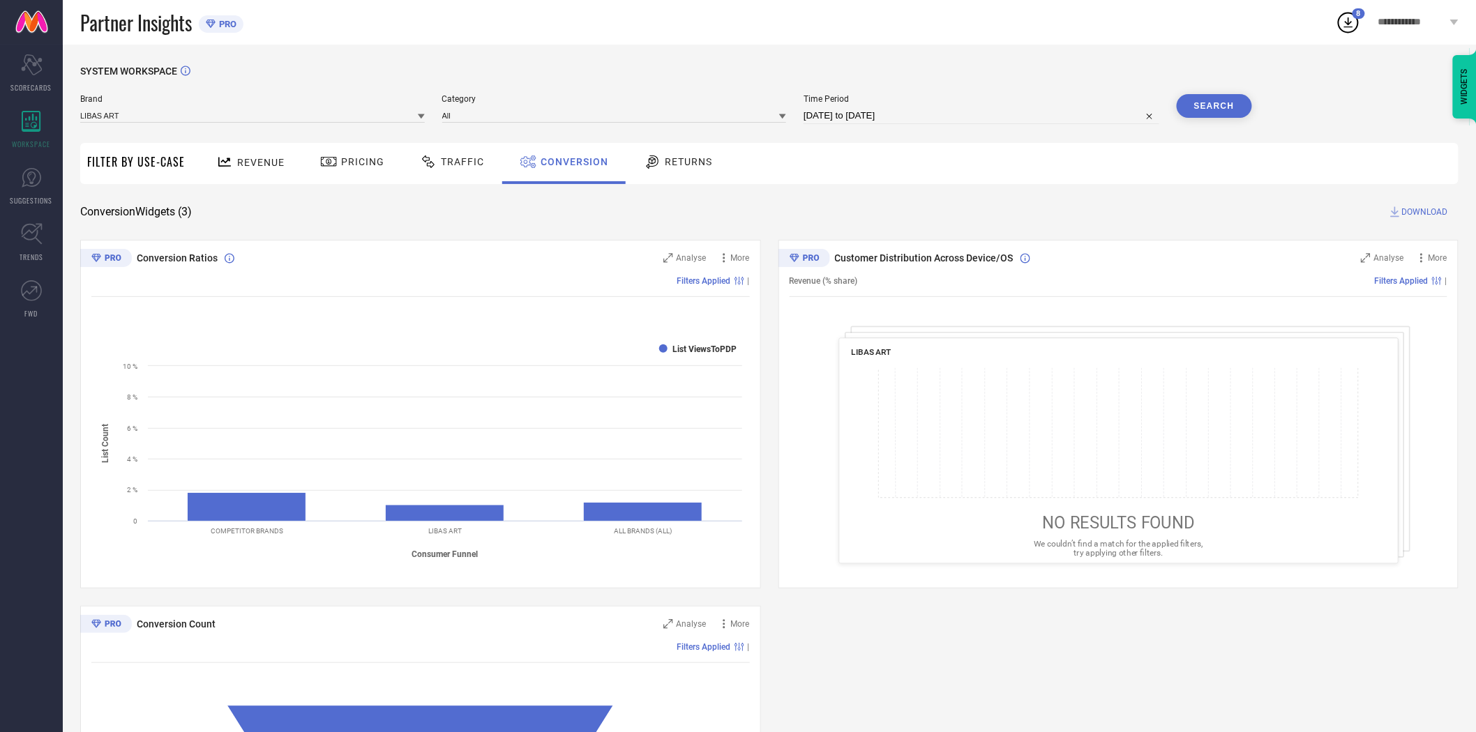
click at [961, 120] on input "[DATE] to [DATE]" at bounding box center [982, 115] width 356 height 17
select select "8"
select select "2025"
select select "9"
select select "2025"
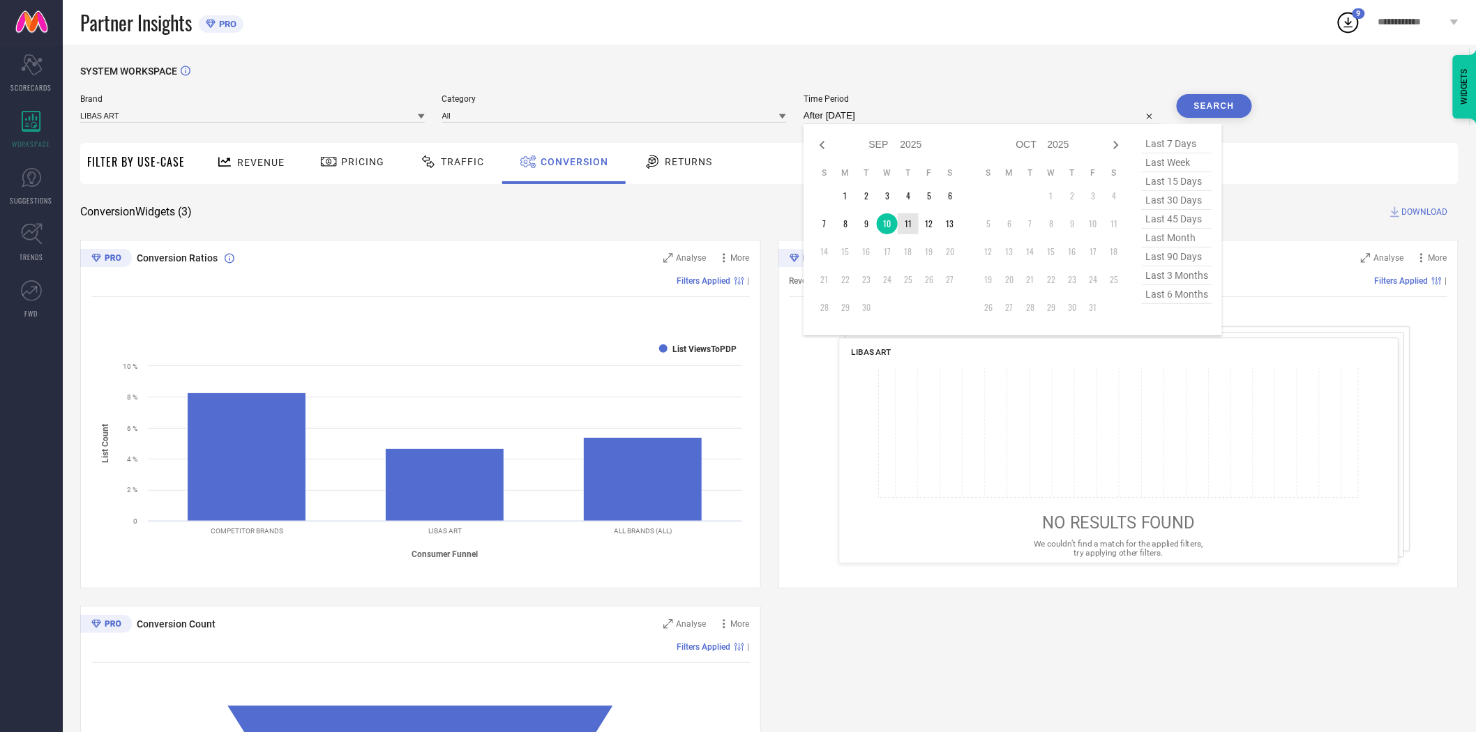
click at [908, 227] on td "11" at bounding box center [908, 223] width 21 height 21
type input "[DATE] to [DATE]"
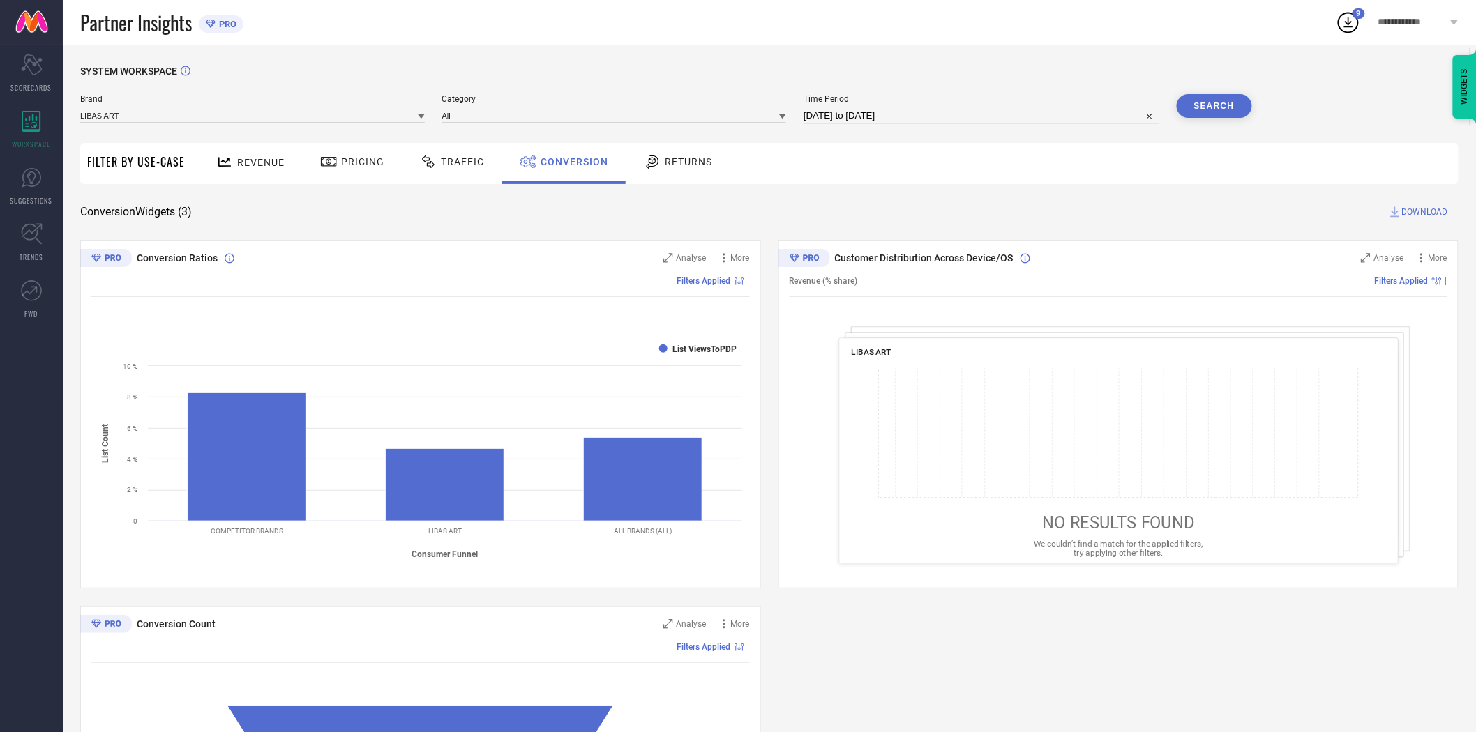
drag, startPoint x: 908, startPoint y: 227, endPoint x: 1089, endPoint y: 144, distance: 198.8
drag, startPoint x: 924, startPoint y: 165, endPoint x: 933, endPoint y: 165, distance: 8.4
click at [933, 165] on div "Revenue Pricing Traffic Conversion Returns" at bounding box center [825, 163] width 1267 height 41
click at [1217, 103] on button "Search" at bounding box center [1214, 106] width 75 height 24
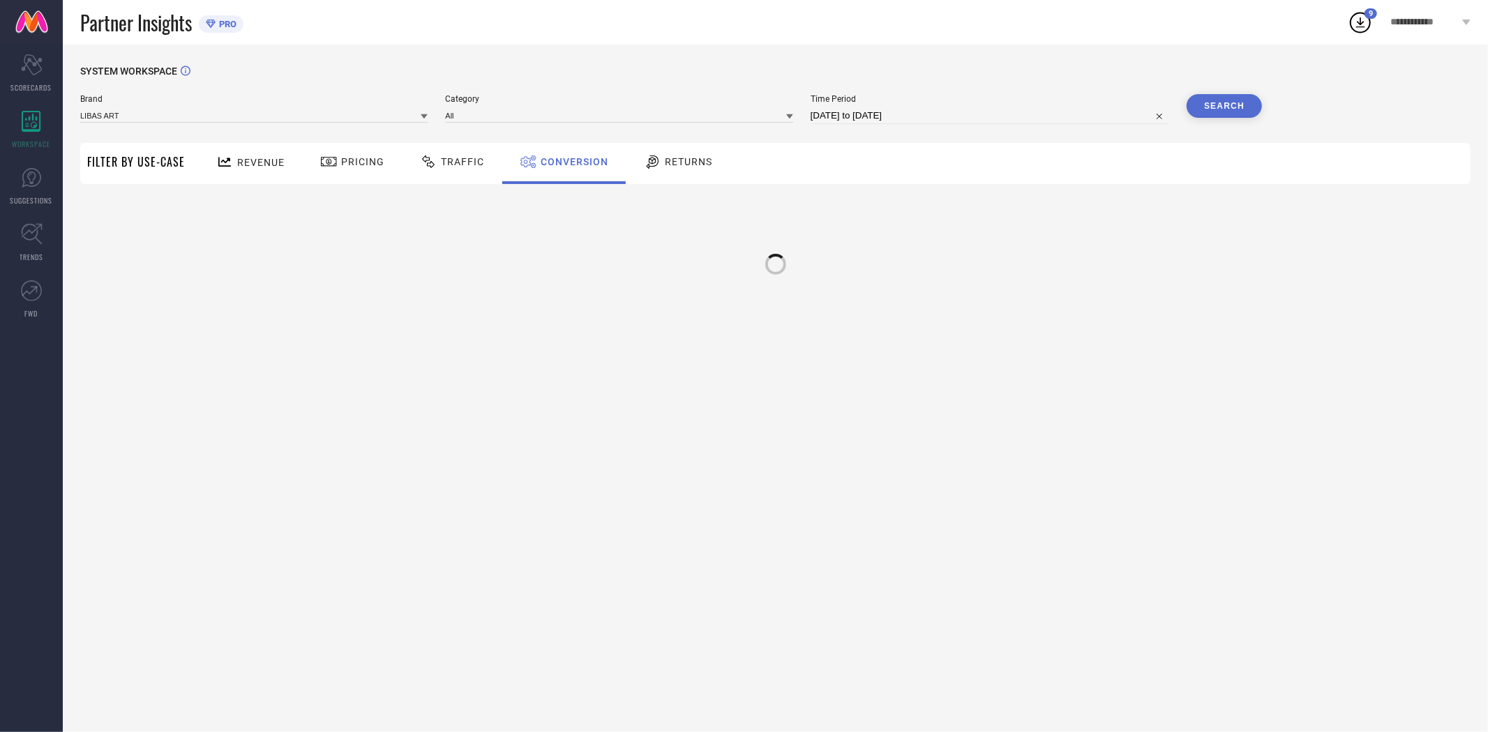
click at [1121, 190] on div "SYSTEM WORKSPACE Brand LIBAS ART Category All Time Period [DATE] to [DATE] Sear…" at bounding box center [775, 188] width 1390 height 244
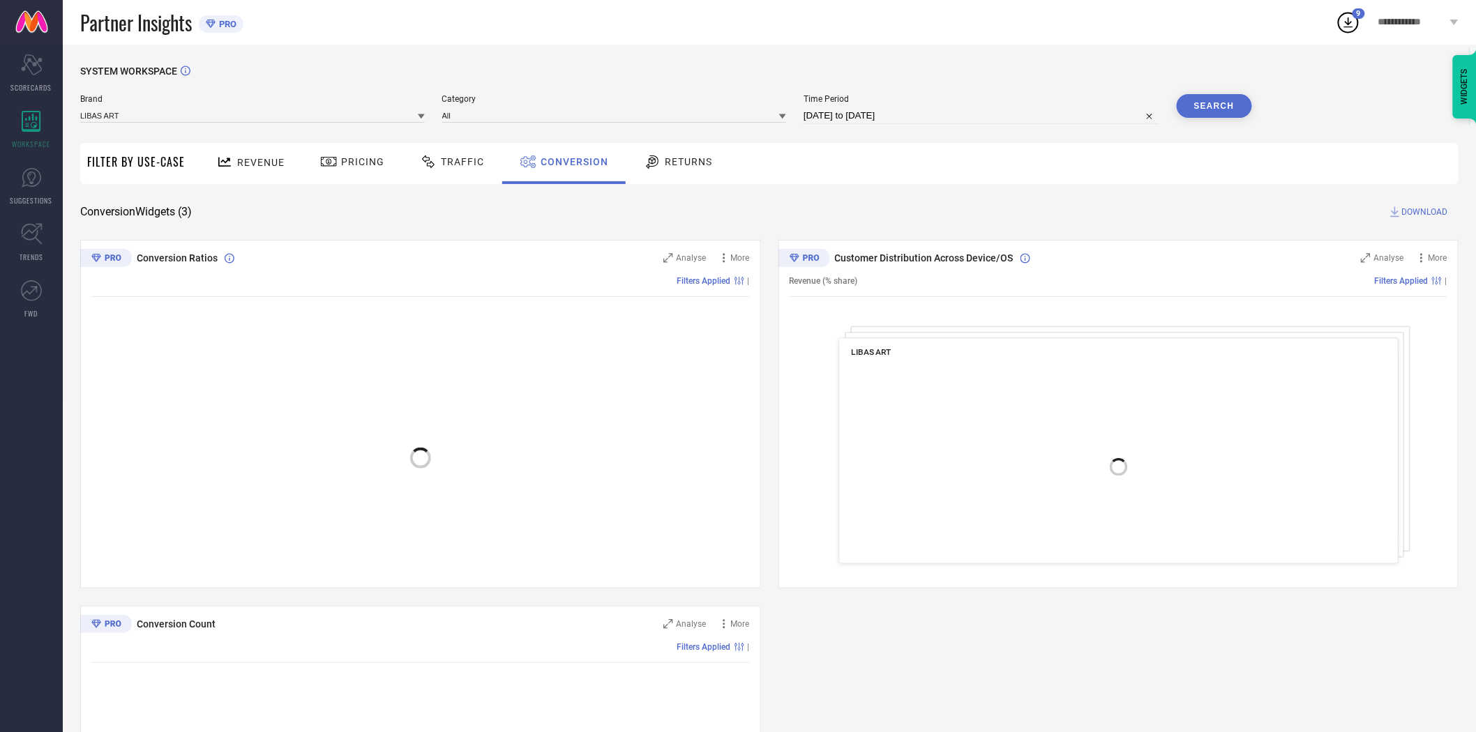
click at [1148, 197] on div "SYSTEM WORKSPACE Brand LIBAS ART Category All Time Period [DATE] to [DATE] Sear…" at bounding box center [769, 510] width 1378 height 889
click at [1418, 211] on span "DOWNLOAD" at bounding box center [1425, 212] width 46 height 14
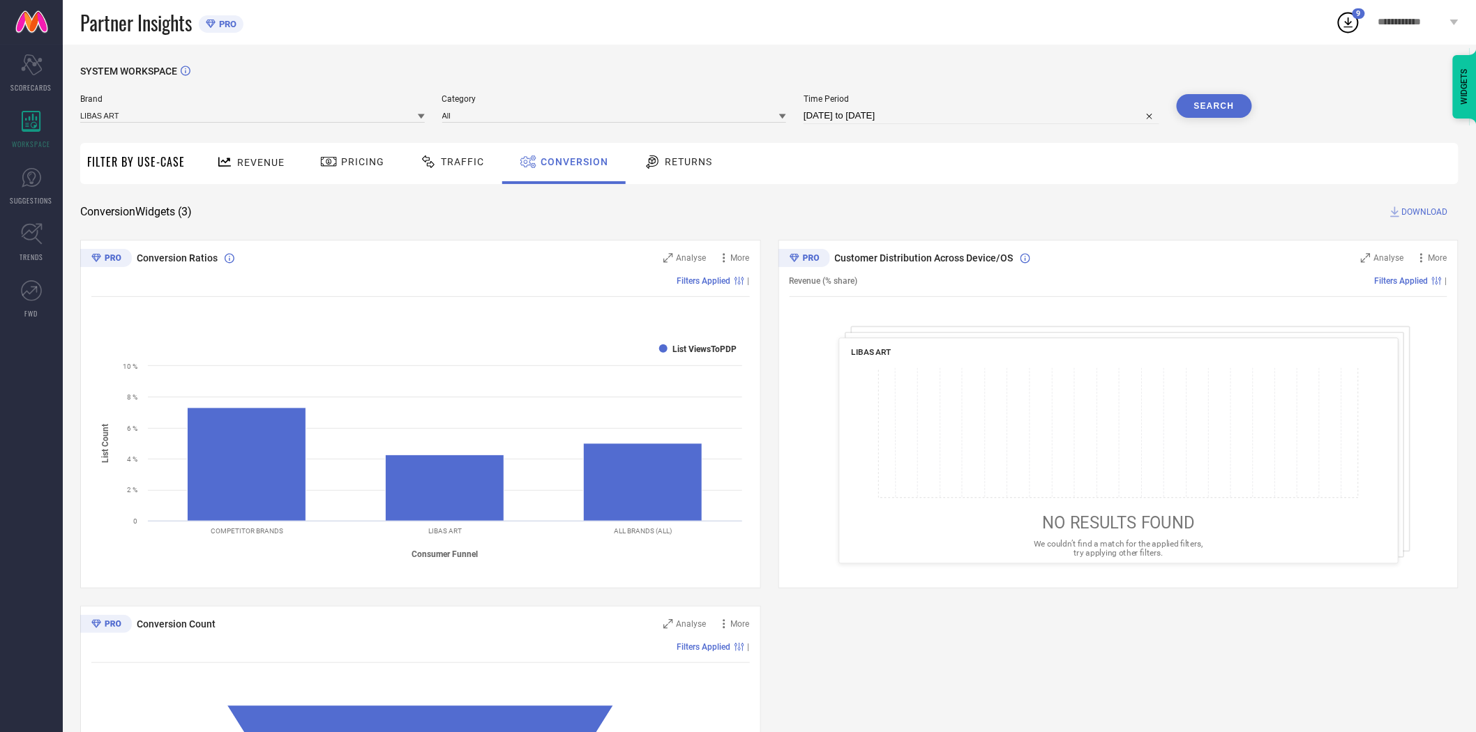
click at [421, 116] on icon at bounding box center [421, 116] width 7 height 5
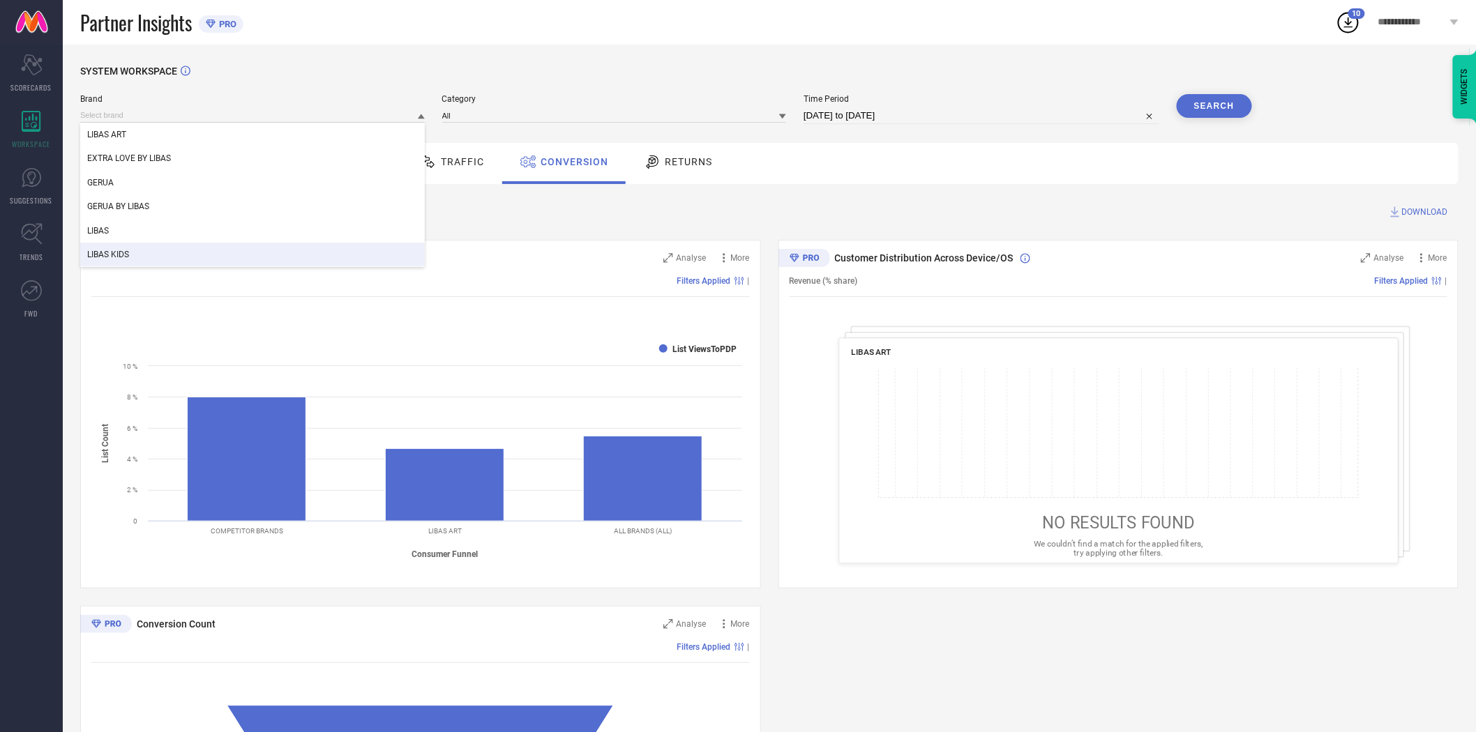
click at [269, 246] on div "LIBAS KIDS" at bounding box center [252, 255] width 345 height 24
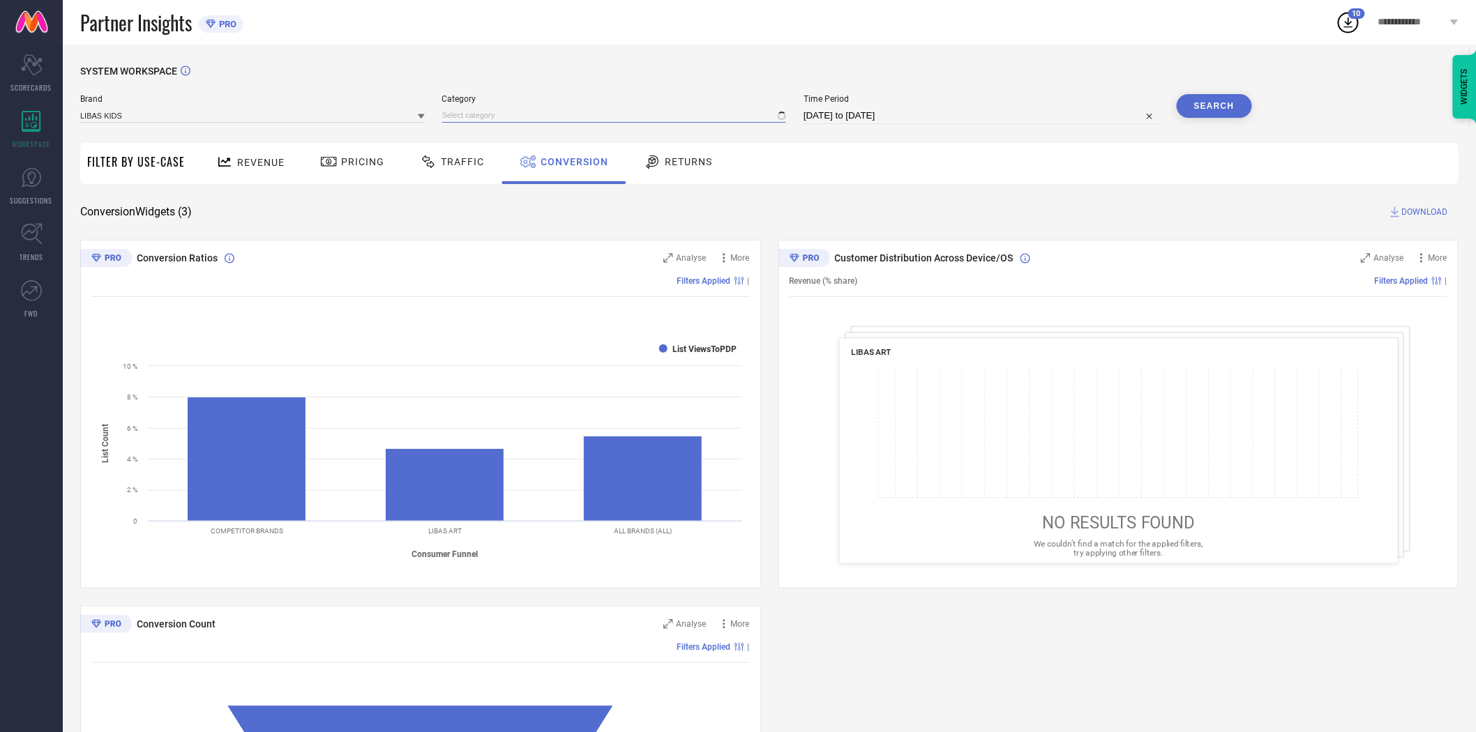
click at [497, 114] on input at bounding box center [614, 115] width 345 height 15
click at [488, 114] on input at bounding box center [614, 115] width 345 height 15
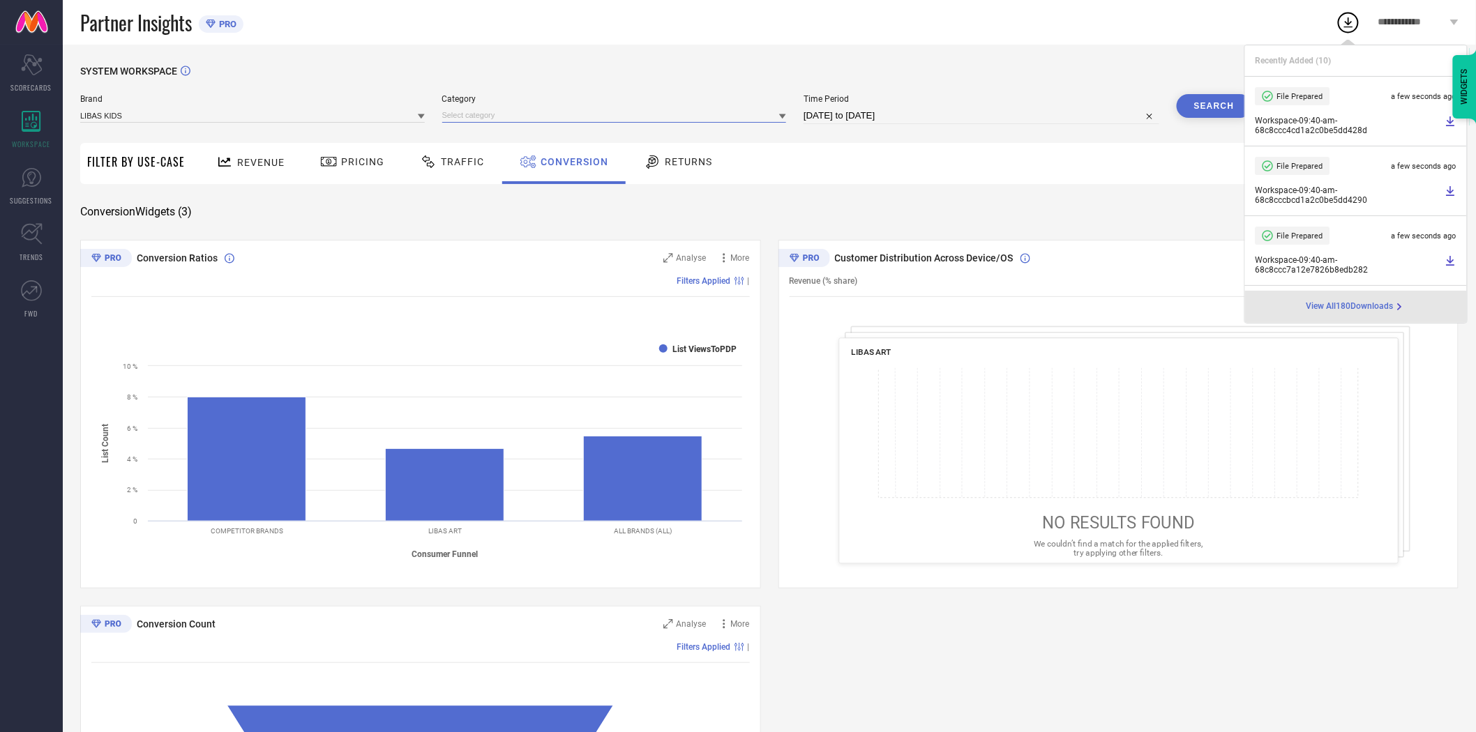
click at [488, 114] on input at bounding box center [614, 115] width 345 height 15
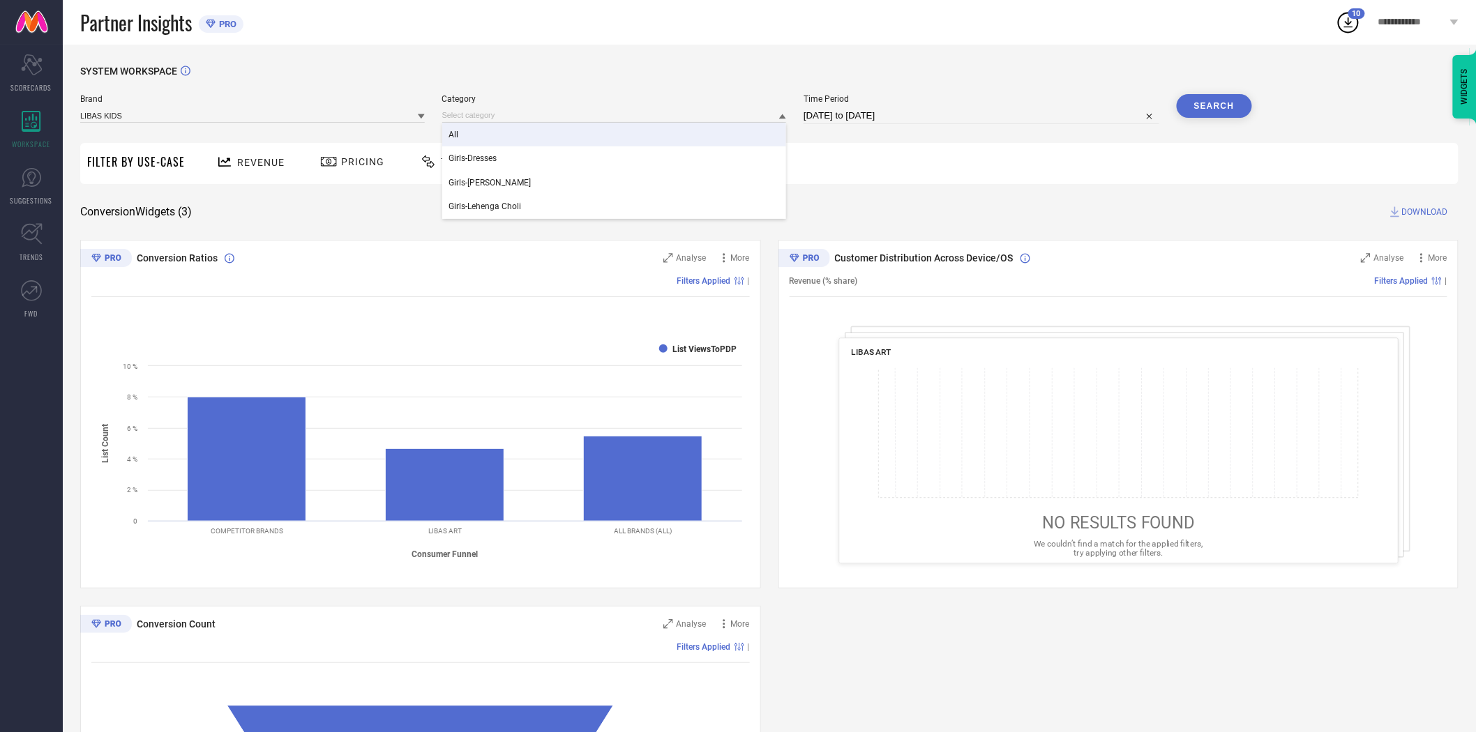
click at [486, 137] on div "All" at bounding box center [614, 135] width 345 height 24
click at [1216, 108] on button "Search" at bounding box center [1214, 106] width 75 height 24
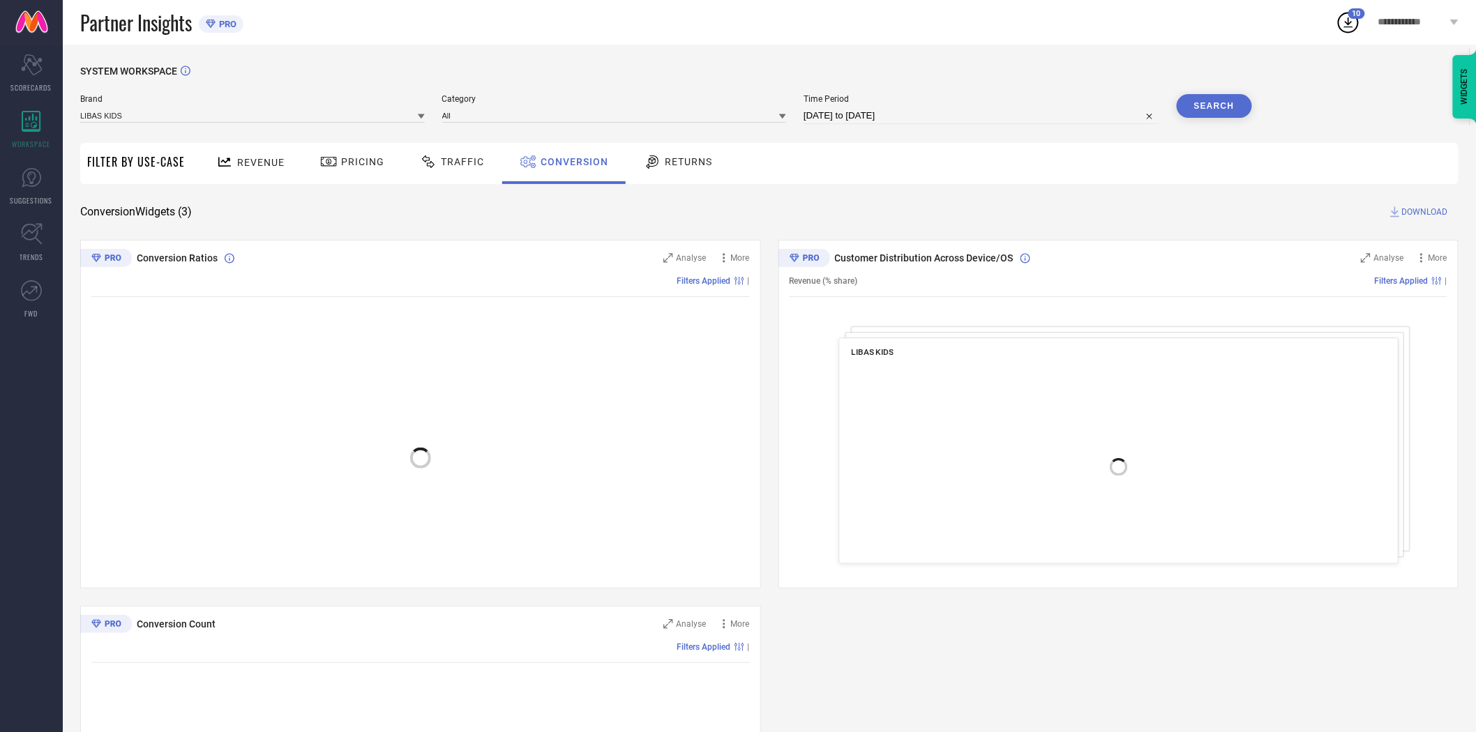
click at [911, 158] on div "Revenue Pricing Traffic Conversion Returns" at bounding box center [825, 163] width 1267 height 41
click at [1421, 212] on span "DOWNLOAD" at bounding box center [1425, 212] width 46 height 14
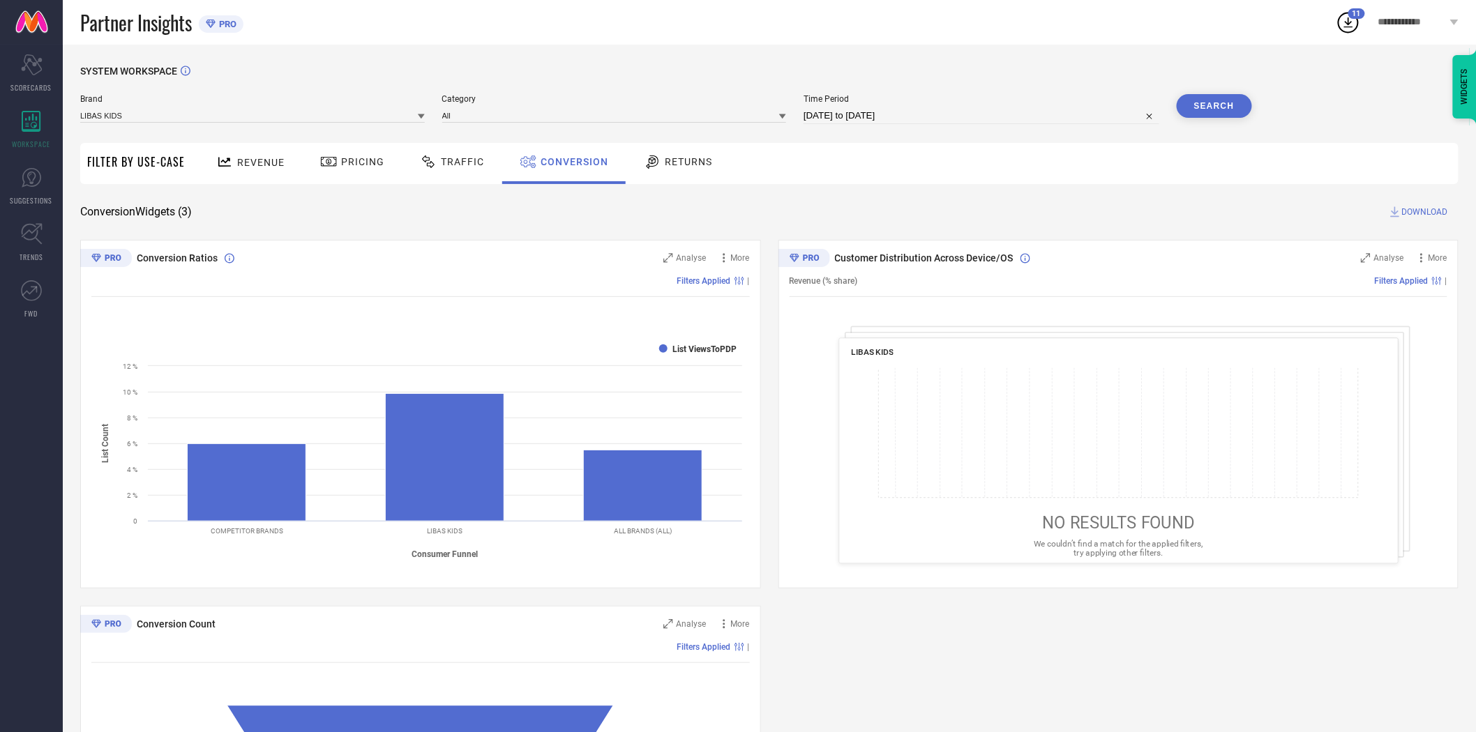
select select "8"
select select "2025"
select select "9"
select select "2025"
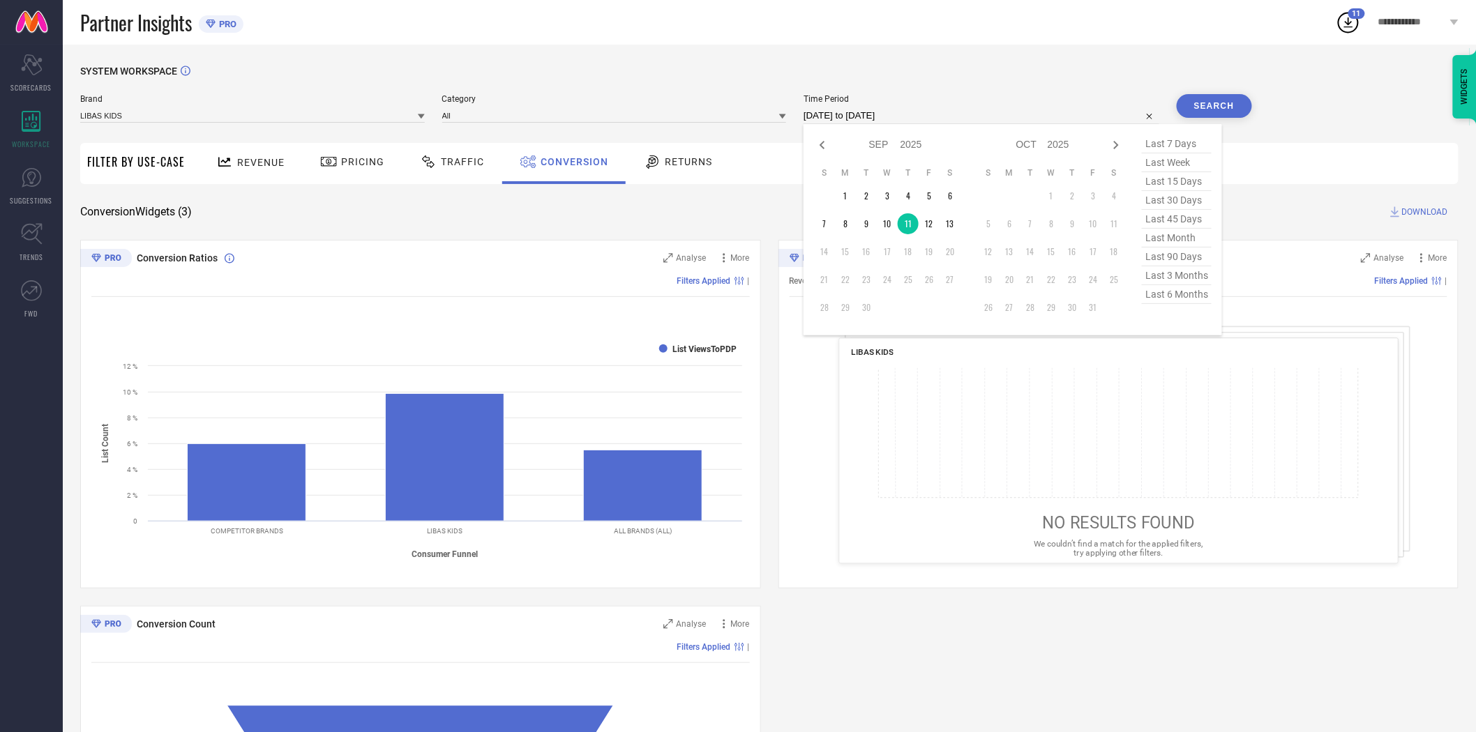
click at [970, 119] on input "[DATE] to [DATE]" at bounding box center [982, 115] width 356 height 17
click at [891, 225] on td "10" at bounding box center [887, 223] width 21 height 21
type input "[DATE] to [DATE]"
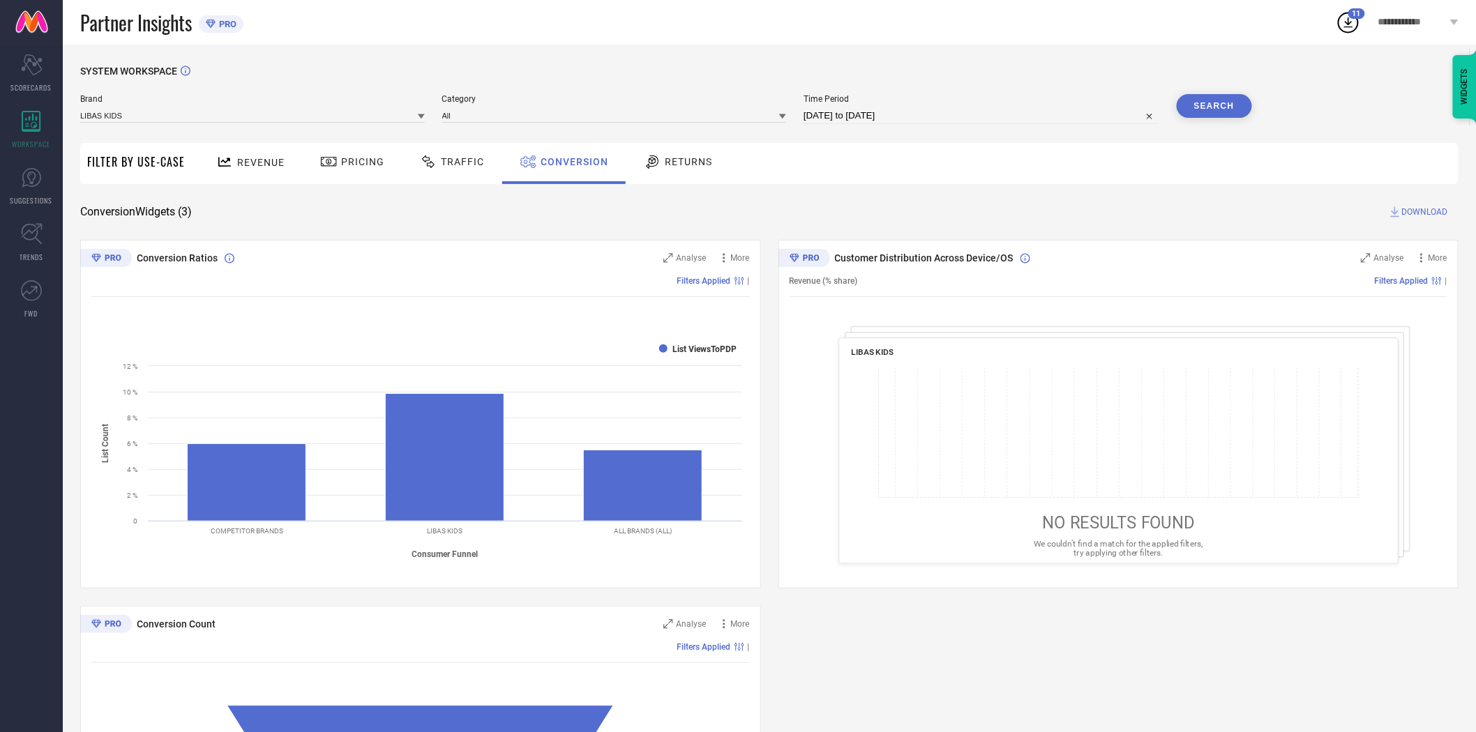
click at [1194, 108] on button "Search" at bounding box center [1214, 106] width 75 height 24
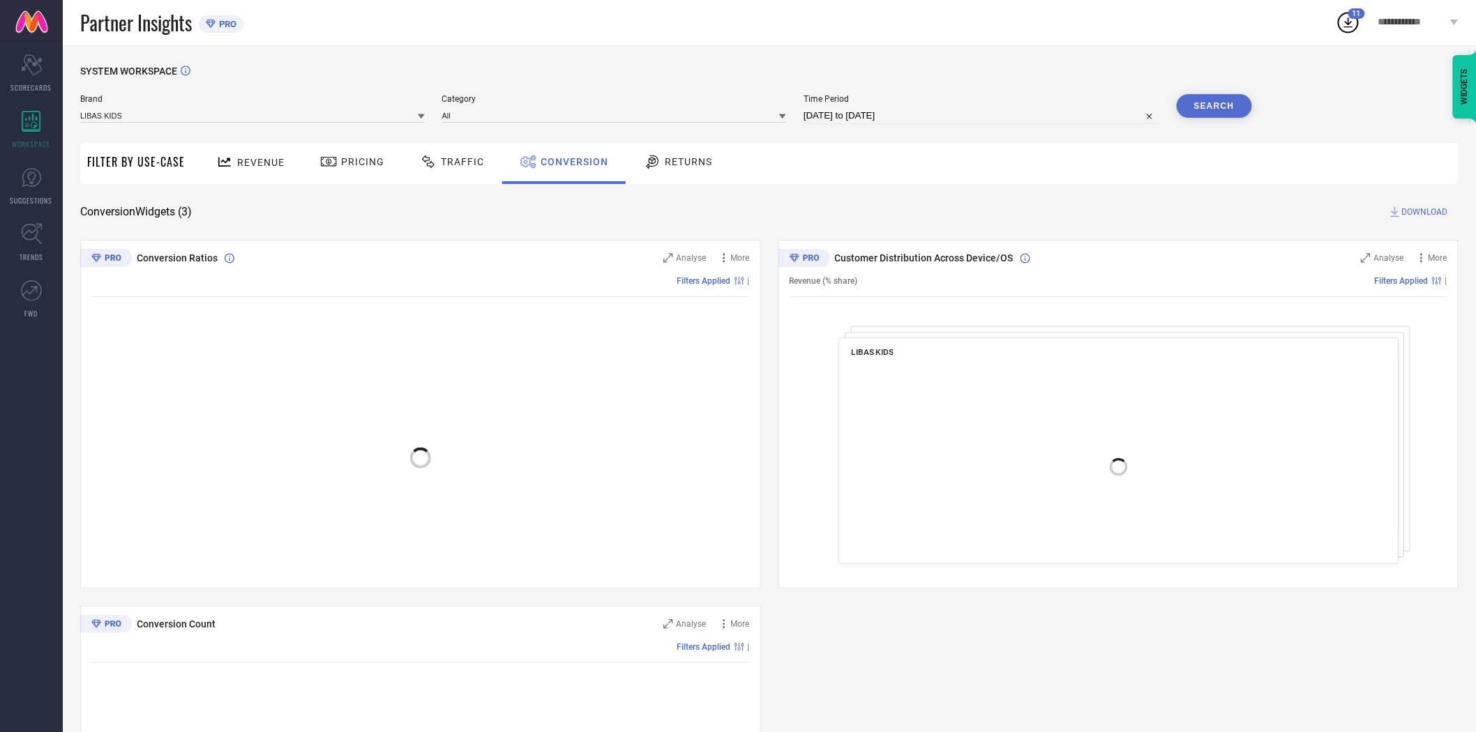
click at [1212, 163] on div "Revenue Pricing Traffic Conversion Returns" at bounding box center [825, 163] width 1267 height 41
click at [1428, 213] on span "DOWNLOAD" at bounding box center [1425, 212] width 46 height 14
click at [1131, 190] on div "SYSTEM WORKSPACE Brand LIBAS KIDS Category All Time Period [DATE] to [DATE] Sea…" at bounding box center [769, 510] width 1378 height 889
